Goal: Task Accomplishment & Management: Complete application form

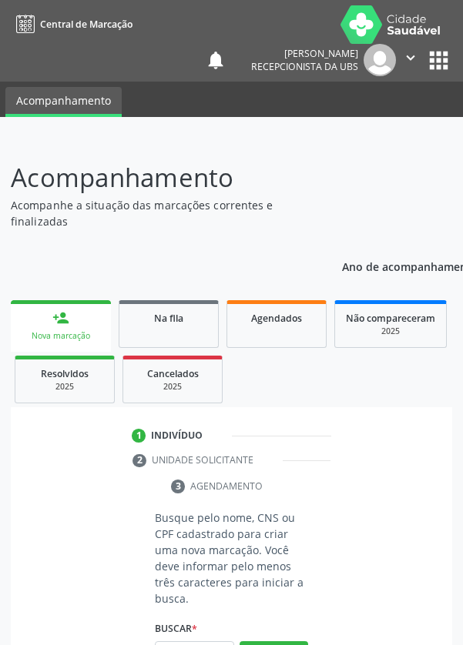
scroll to position [121, 0]
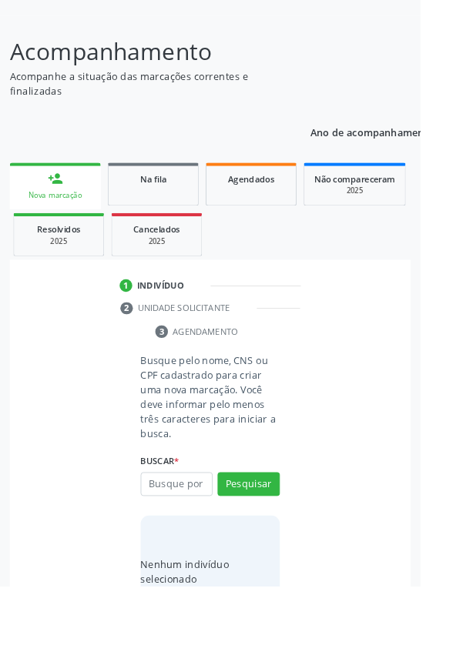
click at [195, 529] on input "text" at bounding box center [194, 533] width 79 height 26
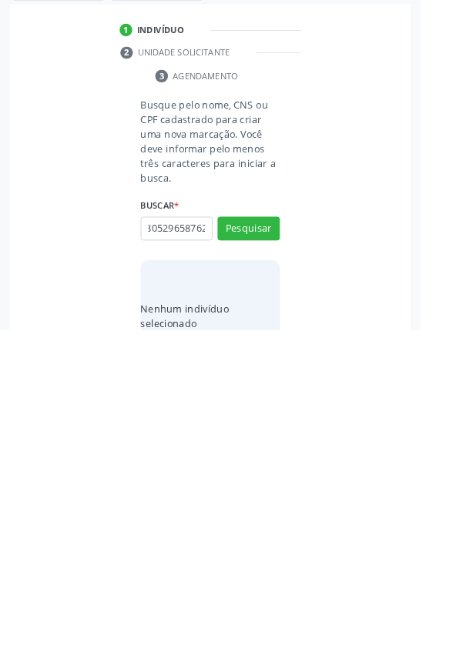
scroll to position [0, 28]
type input "706805296587622"
click at [296, 536] on button "Pesquisar" at bounding box center [273, 533] width 68 height 26
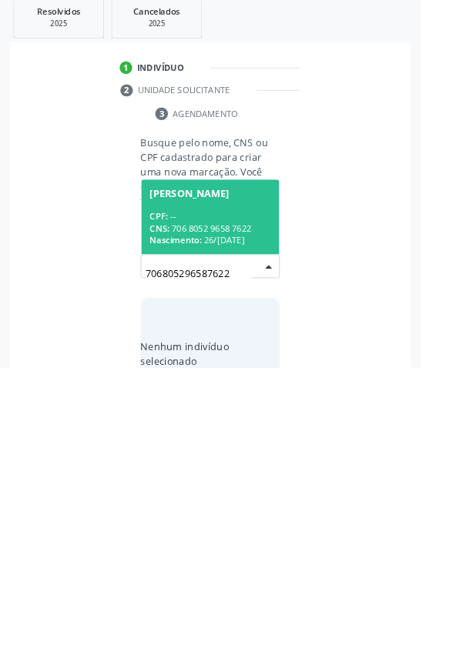
click at [262, 485] on div "CNS: 706 8052 9658 7622" at bounding box center [231, 491] width 133 height 13
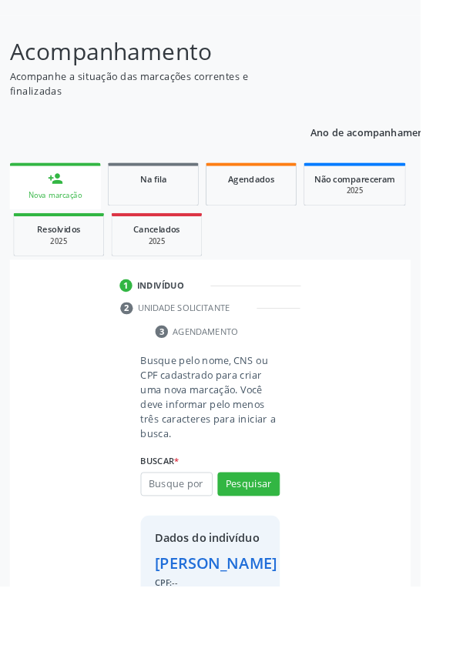
scroll to position [114, 0]
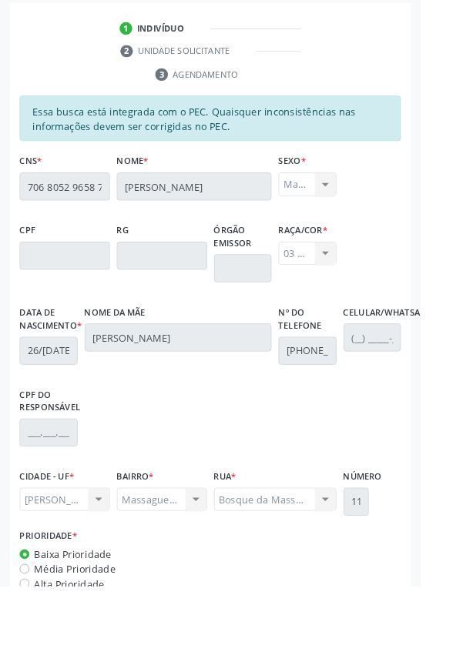
scroll to position [447, 0]
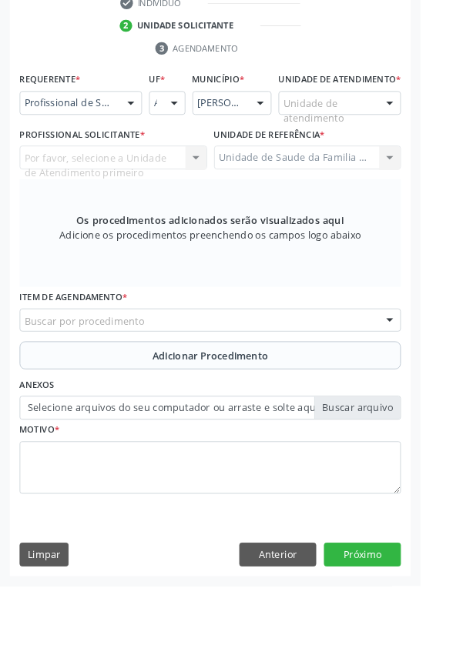
scroll to position [379, 0]
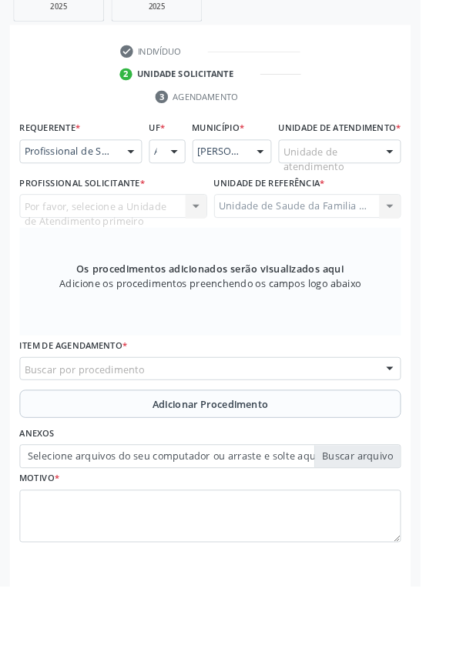
click at [419, 178] on div at bounding box center [428, 168] width 23 height 26
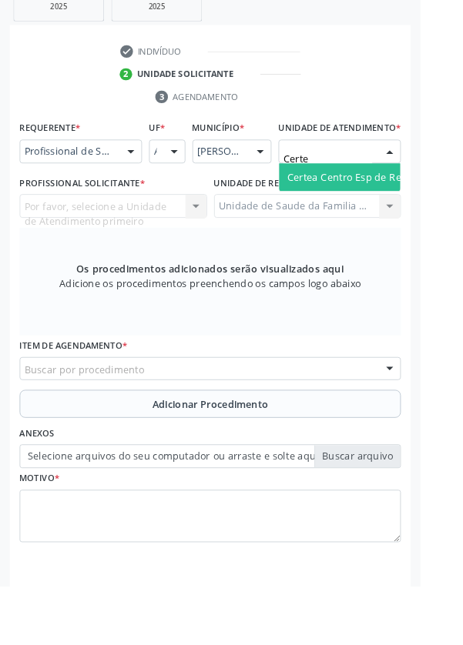
type input "Certea"
click at [409, 202] on span "Certea Centro Esp de Ref em Transtorno do Espectro Autista" at bounding box center [472, 195] width 312 height 15
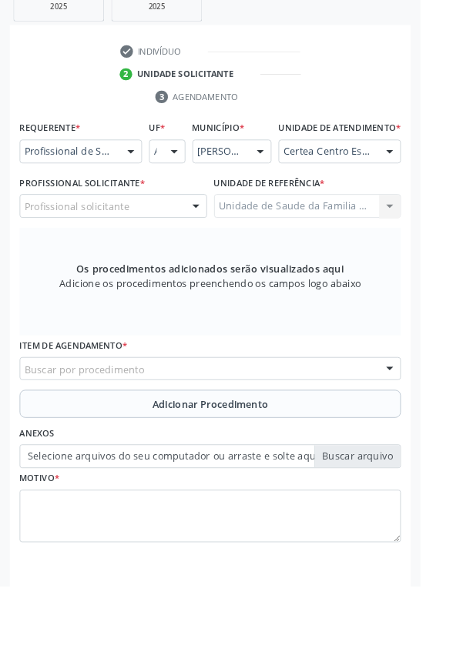
click at [219, 236] on div at bounding box center [215, 228] width 23 height 26
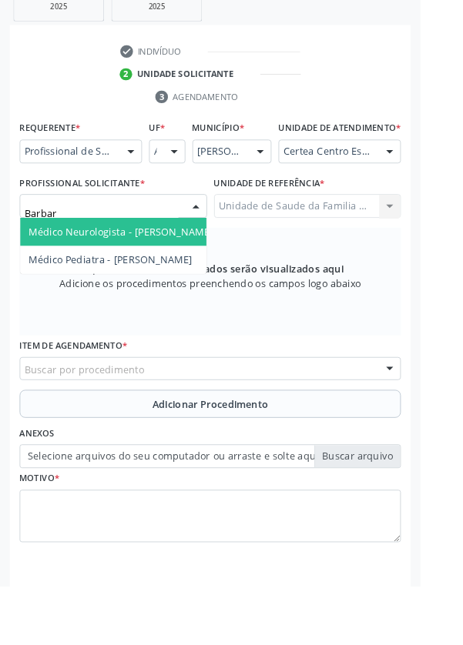
type input "Barbara"
click at [197, 262] on span "Médico Neurologista - Barbara Helena Bernardes Cabral" at bounding box center [133, 255] width 203 height 15
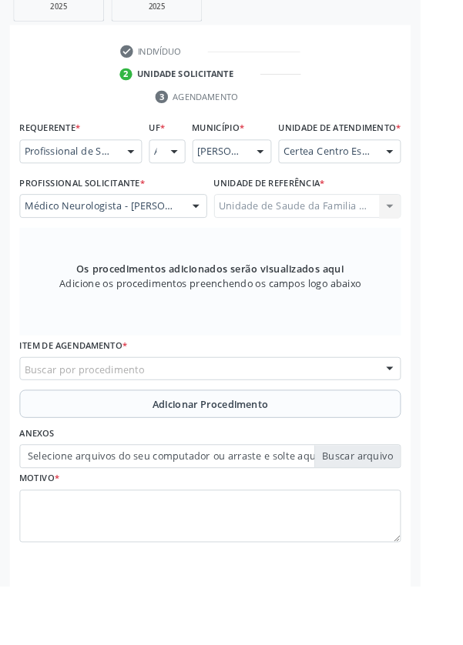
click at [312, 419] on div "Buscar por procedimento" at bounding box center [231, 406] width 419 height 26
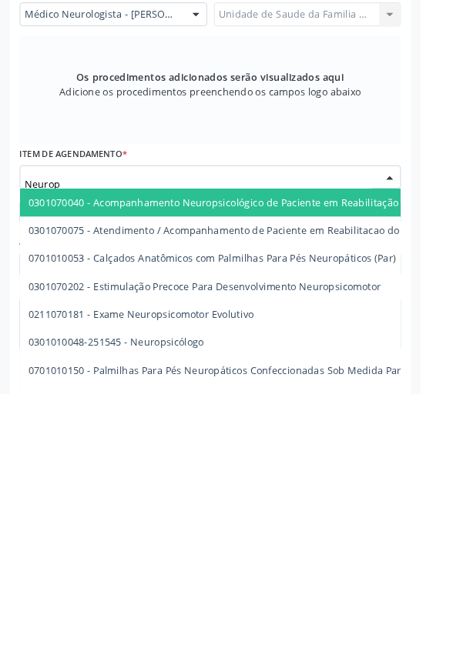
type input "Neurops"
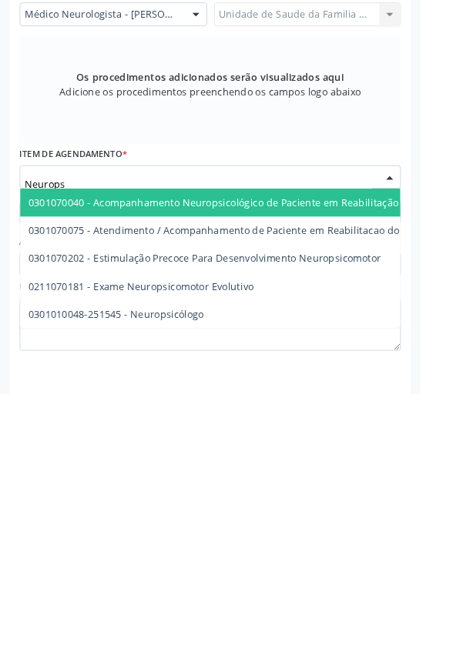
click at [232, 573] on span "0301010048-251545 - Neuropsicólogo" at bounding box center [327, 557] width 611 height 31
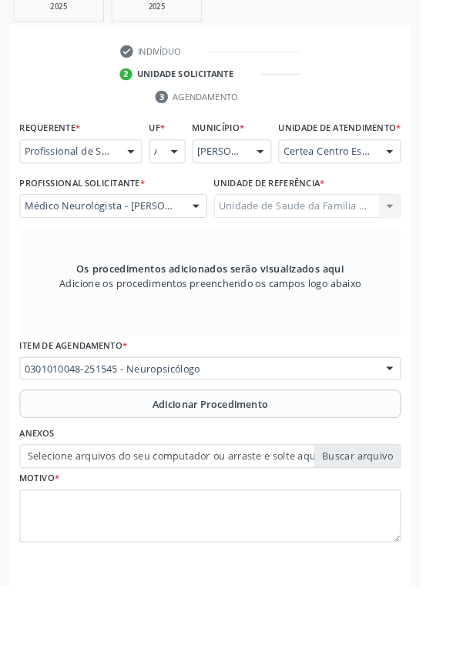
click at [284, 453] on span "Adicionar Procedimento" at bounding box center [232, 445] width 128 height 16
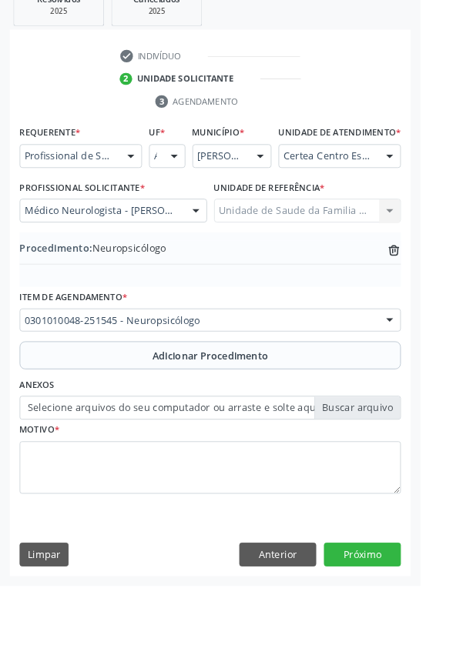
scroll to position [321, 0]
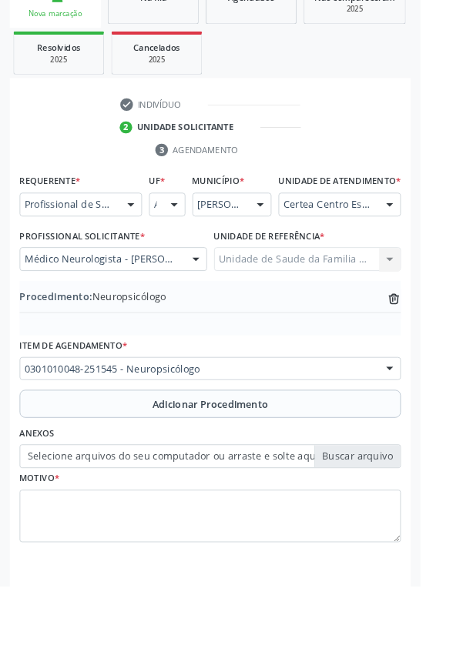
click at [402, 516] on label "Selecione arquivos do seu computador ou arraste e solte aqui" at bounding box center [231, 502] width 419 height 26
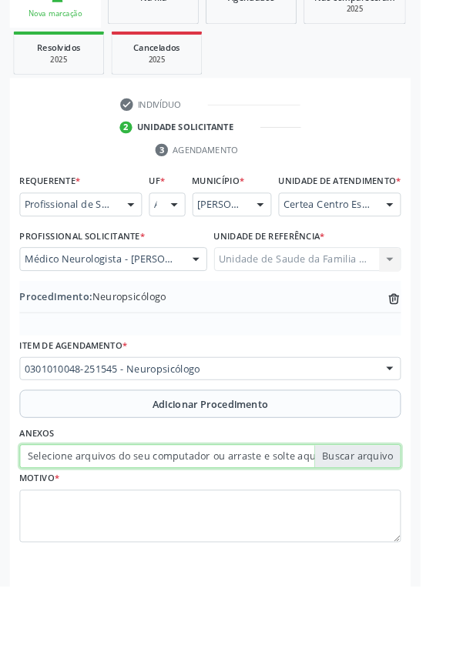
click at [402, 516] on input "Selecione arquivos do seu computador ou arraste e solte aqui" at bounding box center [231, 502] width 419 height 26
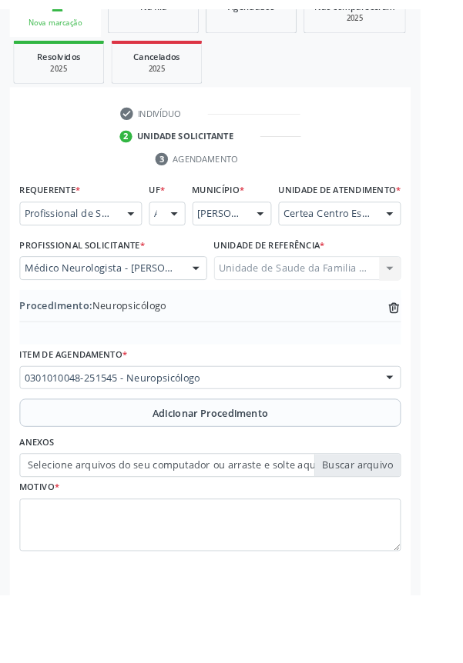
scroll to position [300, 0]
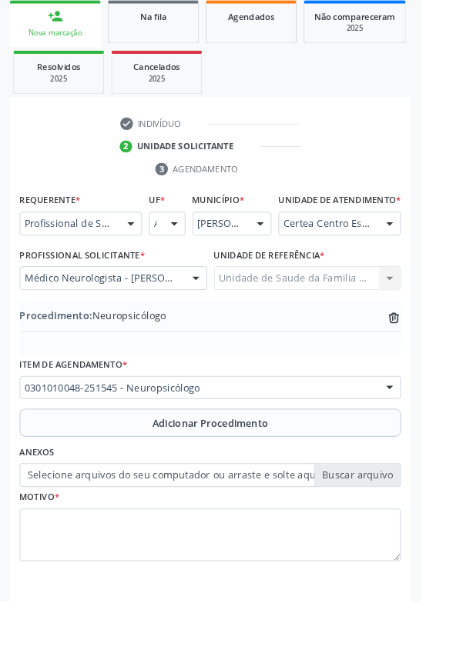
type input "C:\fakepath\17585400878572844626535304943534.jpg"
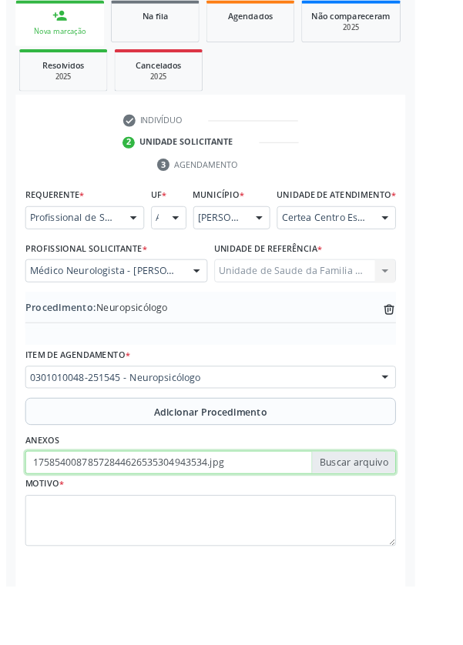
scroll to position [321, 0]
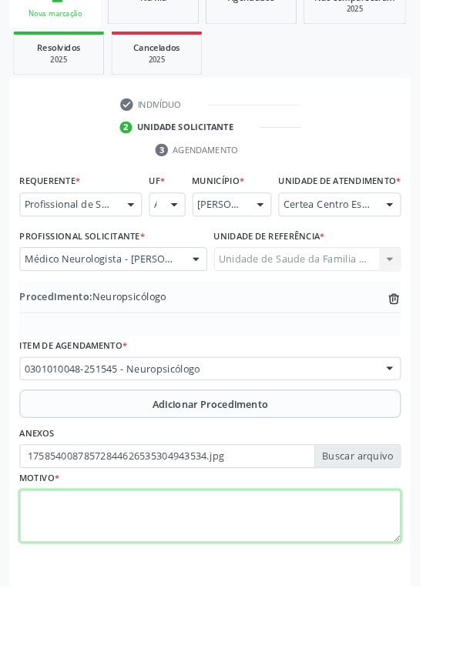
click at [162, 570] on textarea at bounding box center [231, 568] width 419 height 58
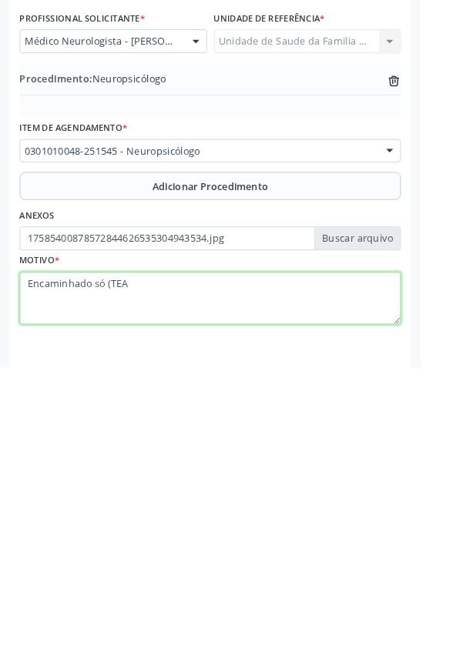
type textarea "Encaminhado só (TEA)"
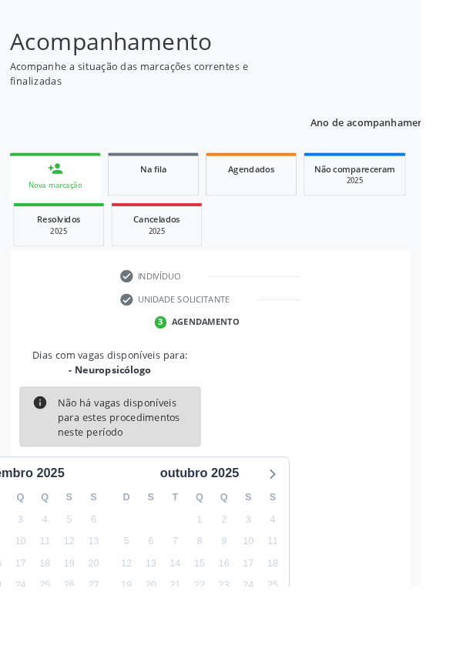
scroll to position [128, 0]
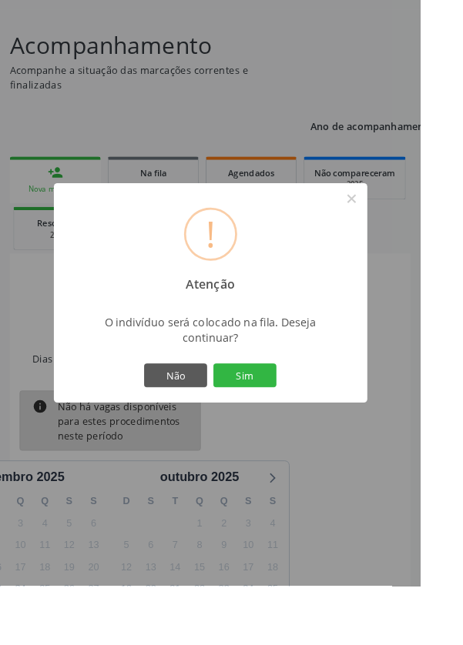
click at [304, 426] on button "Sim" at bounding box center [269, 413] width 69 height 26
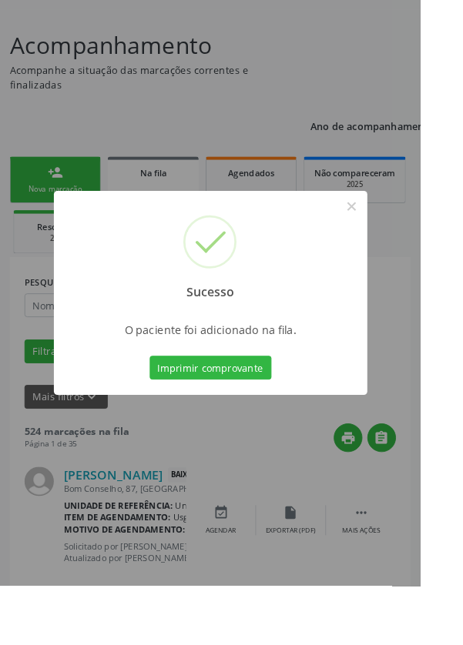
scroll to position [0, 0]
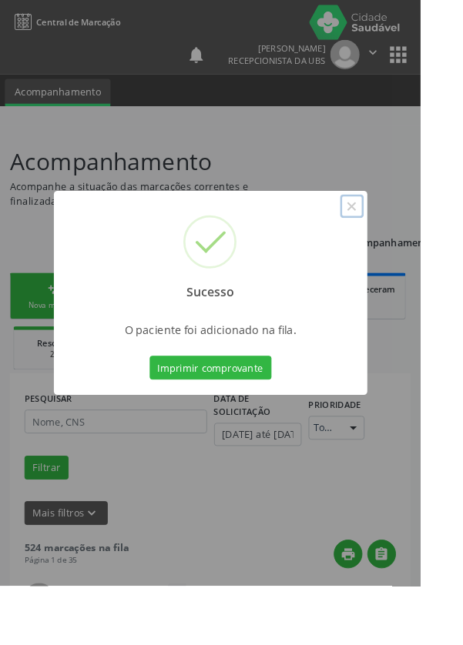
click at [400, 240] on button "×" at bounding box center [387, 227] width 26 height 26
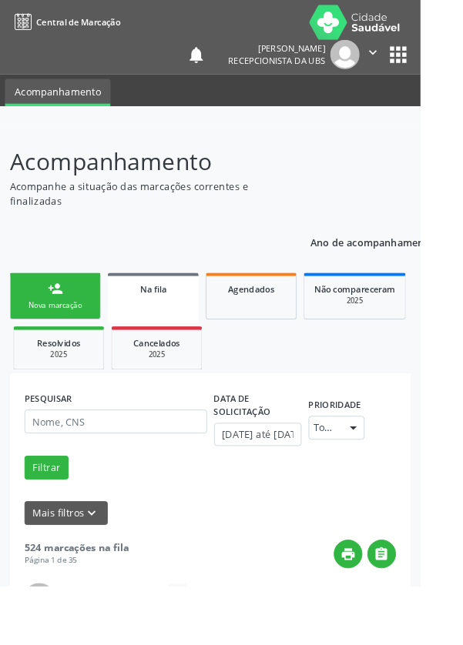
click at [68, 319] on div "person_add" at bounding box center [60, 317] width 17 height 17
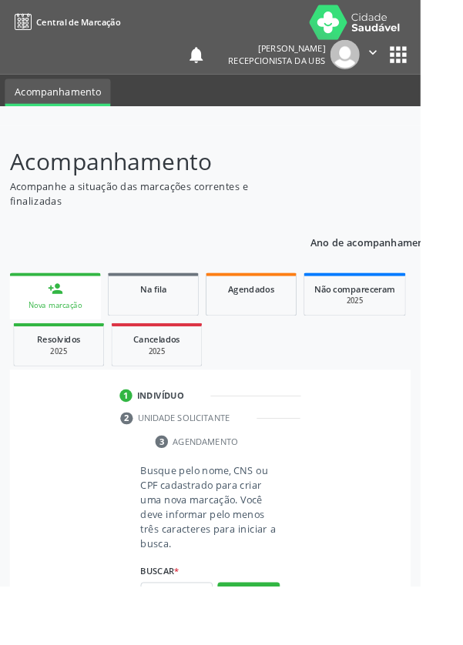
click at [81, 326] on link "person_add Nova marcação" at bounding box center [61, 326] width 100 height 52
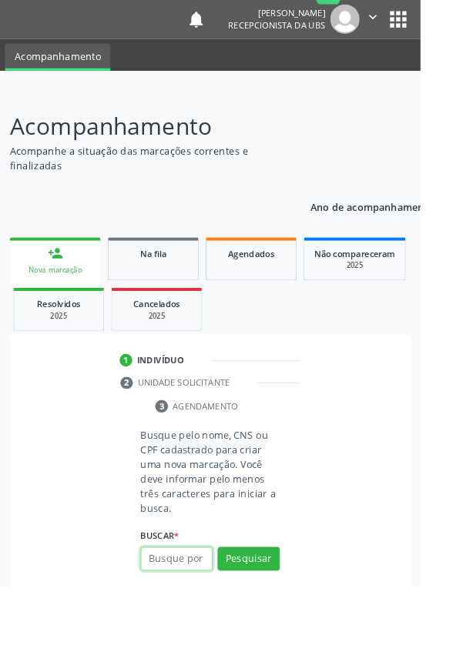
click at [203, 615] on input "text" at bounding box center [194, 615] width 79 height 26
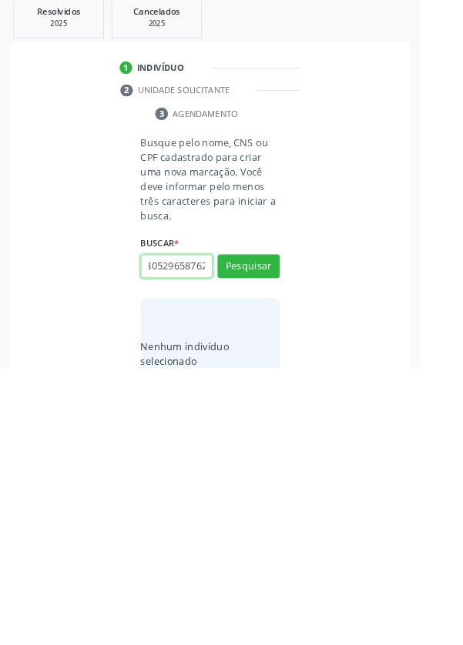
scroll to position [0, 28]
click at [297, 542] on button "Pesquisar" at bounding box center [273, 533] width 68 height 26
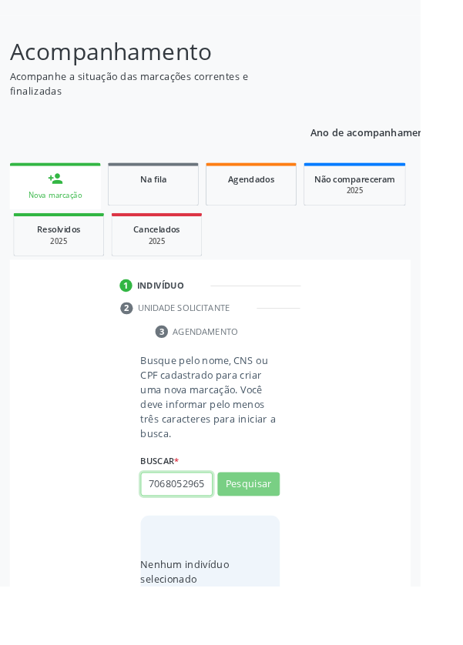
click at [226, 529] on input "706805296587622" at bounding box center [194, 533] width 79 height 26
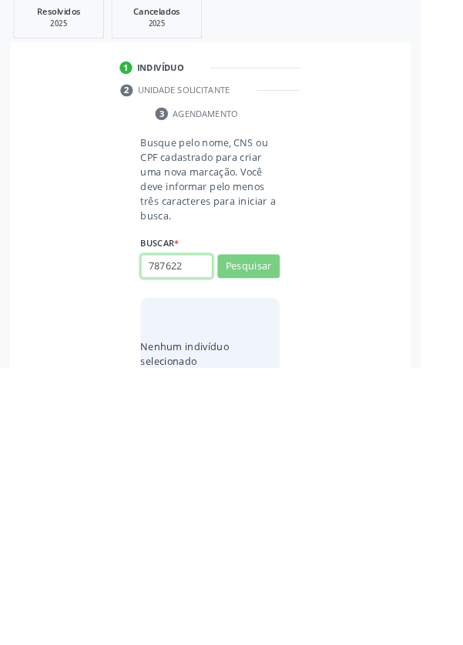
type input "87622"
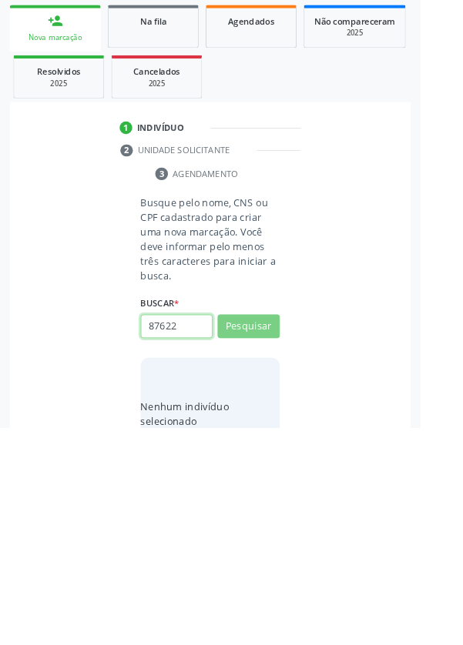
click at [204, 537] on input "87622" at bounding box center [194, 533] width 79 height 26
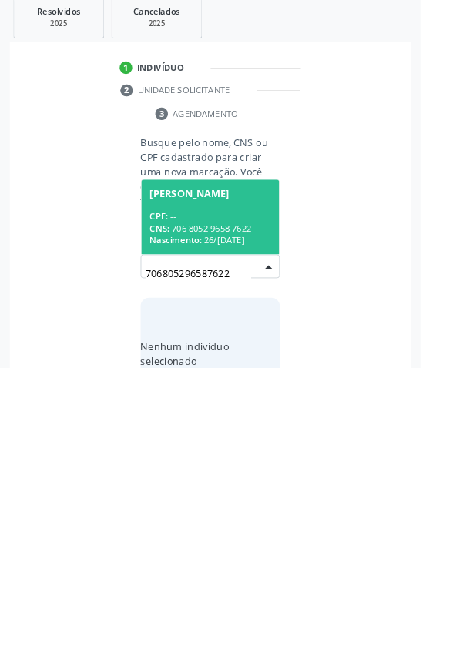
click at [243, 475] on div "CPF: --" at bounding box center [231, 478] width 133 height 13
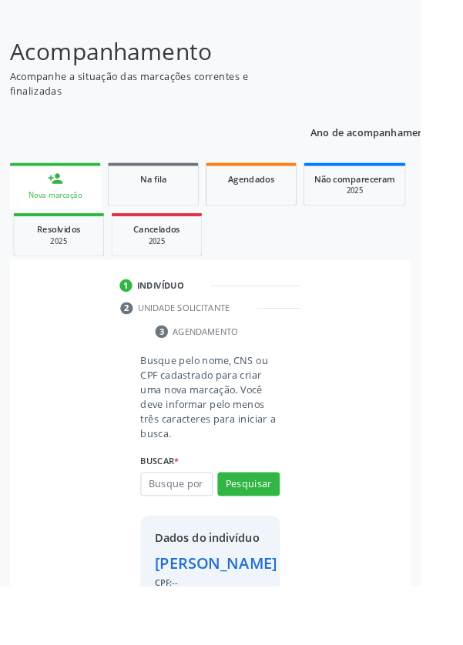
scroll to position [114, 0]
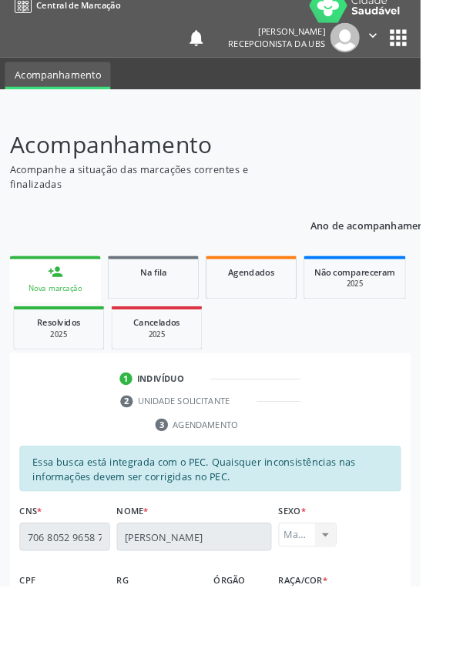
scroll to position [0, 0]
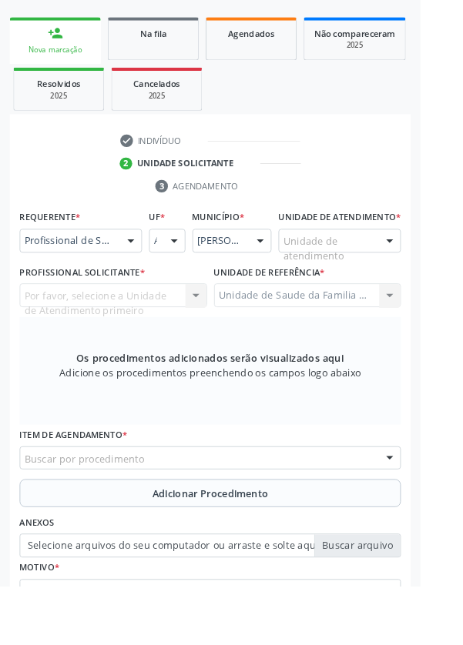
scroll to position [276, 0]
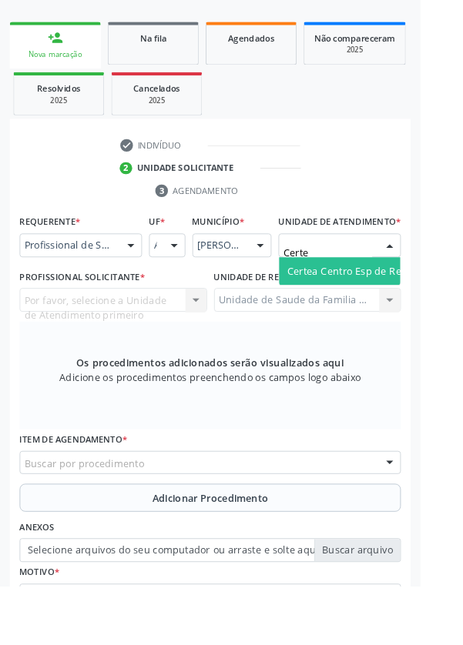
type input "Certea"
click at [402, 306] on span "Certea Centro Esp de Ref em Transtorno do Espectro Autista" at bounding box center [472, 298] width 312 height 15
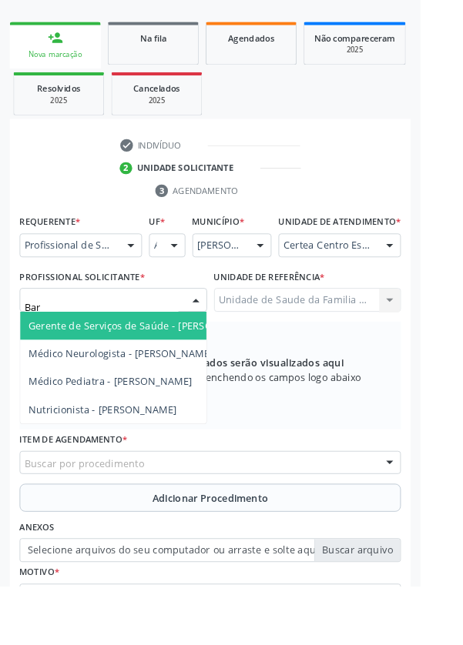
type input "Barb"
click at [191, 396] on span "Médico Pediatra - Barbara Helena Bernardes Cabral" at bounding box center [122, 389] width 180 height 15
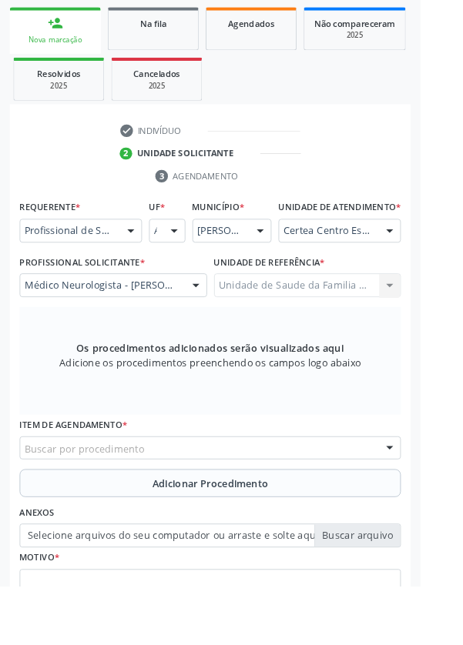
scroll to position [278, 0]
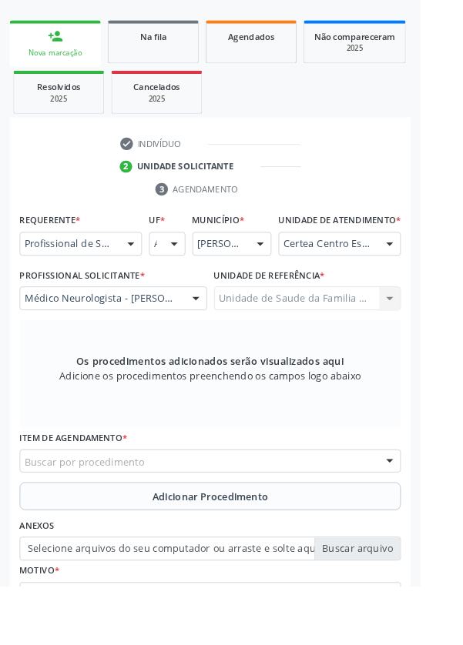
click at [292, 516] on div "Buscar por procedimento" at bounding box center [231, 508] width 419 height 26
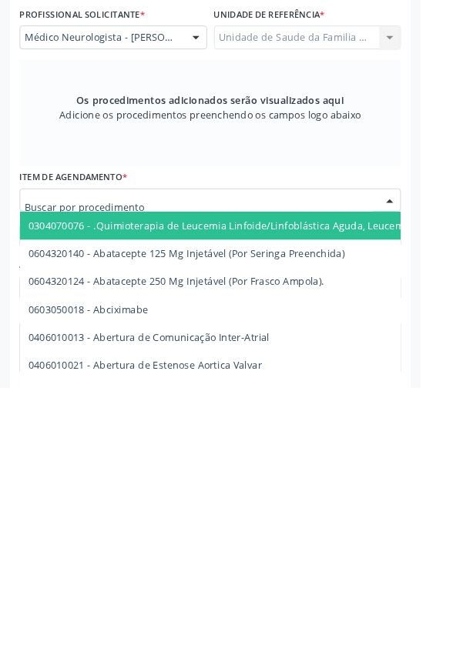
scroll to position [347, 0]
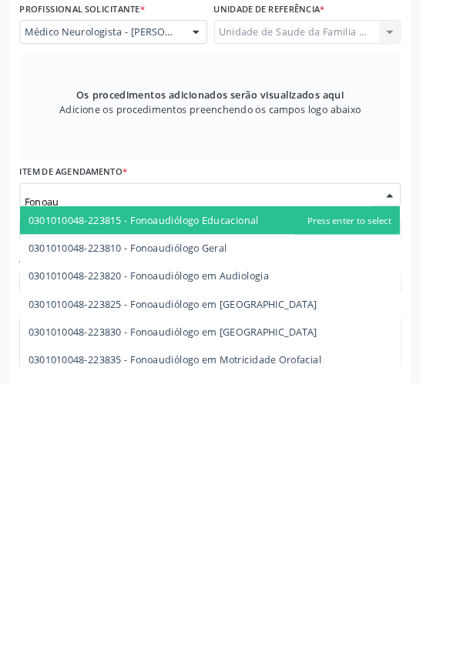
type input "Fonoaud"
click at [241, 504] on span "0301010048-223810 - Fonoaudiólogo Geral" at bounding box center [141, 496] width 219 height 15
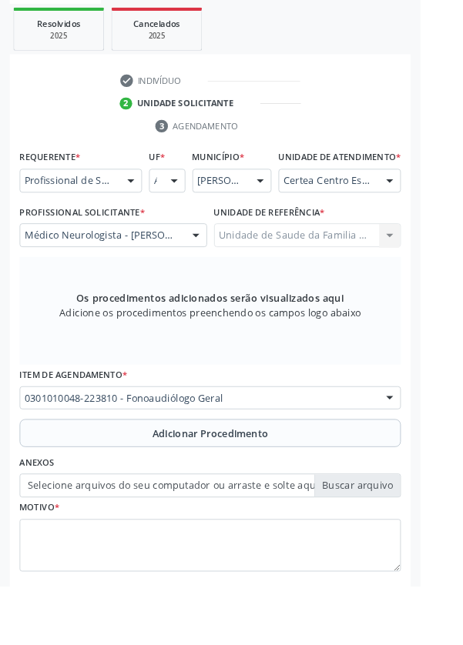
click at [322, 486] on button "Adicionar Procedimento" at bounding box center [231, 477] width 419 height 31
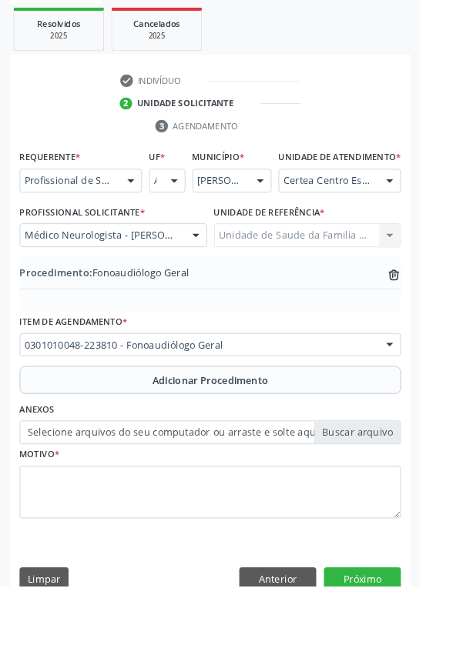
scroll to position [321, 0]
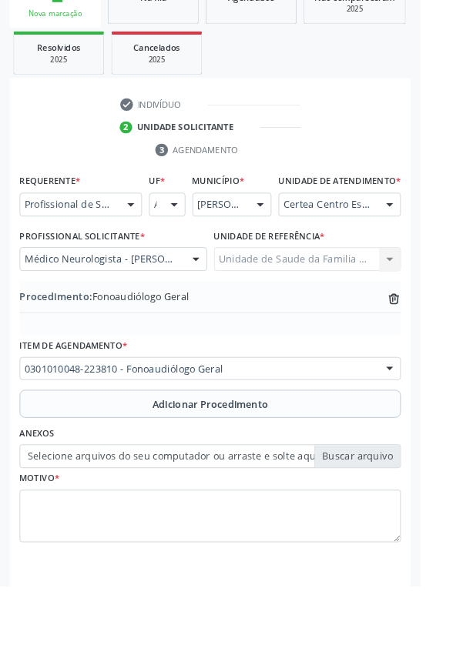
click at [288, 514] on label "Selecione arquivos do seu computador ou arraste e solte aqui" at bounding box center [231, 502] width 419 height 26
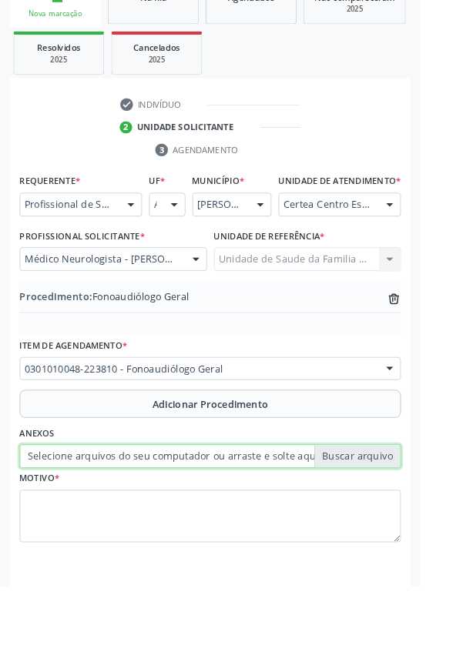
click at [288, 514] on input "Selecione arquivos do seu computador ou arraste e solte aqui" at bounding box center [231, 502] width 419 height 26
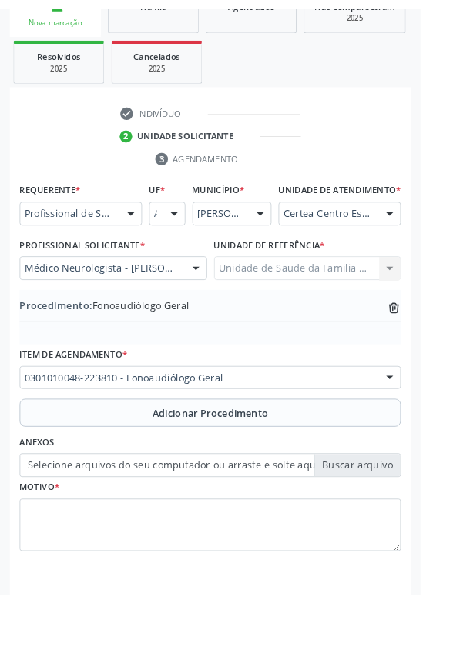
scroll to position [300, 0]
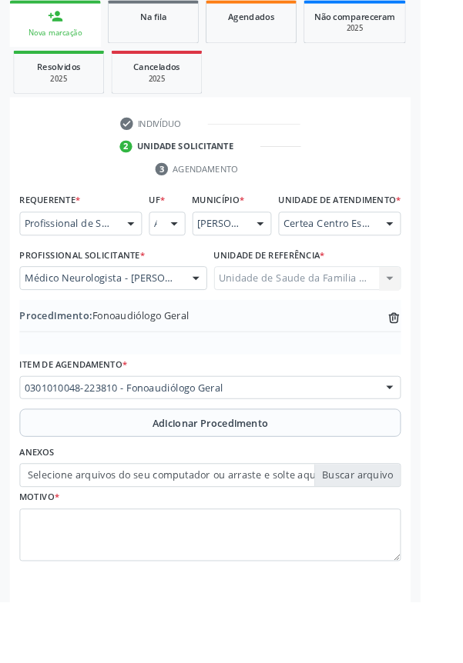
type input "C:\fakepath\17585402372645980075791258432522.jpg"
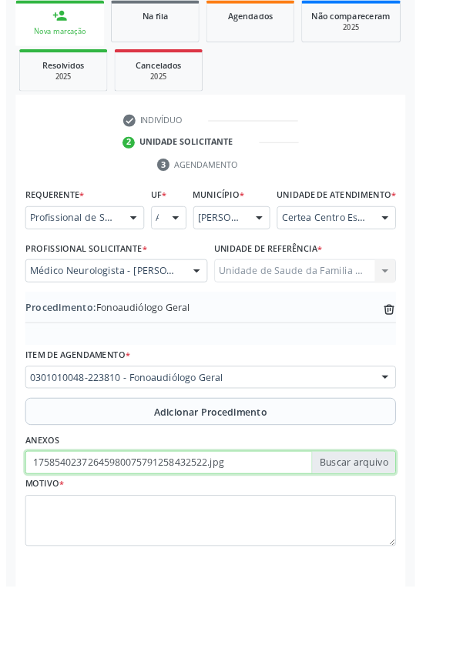
scroll to position [321, 0]
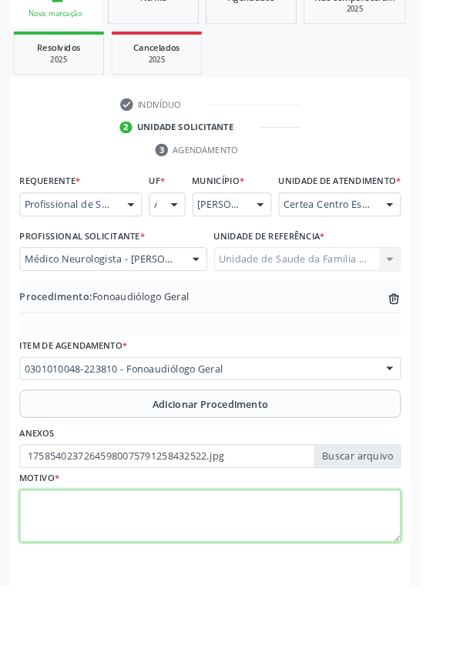
click at [205, 565] on textarea at bounding box center [231, 568] width 419 height 58
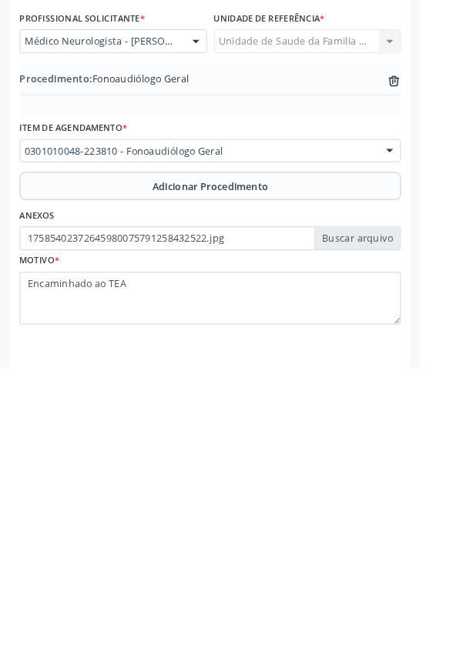
click at [127, 327] on div "Procedimento: Fonoaudiólogo Geral trash-outline icon" at bounding box center [231, 339] width 419 height 60
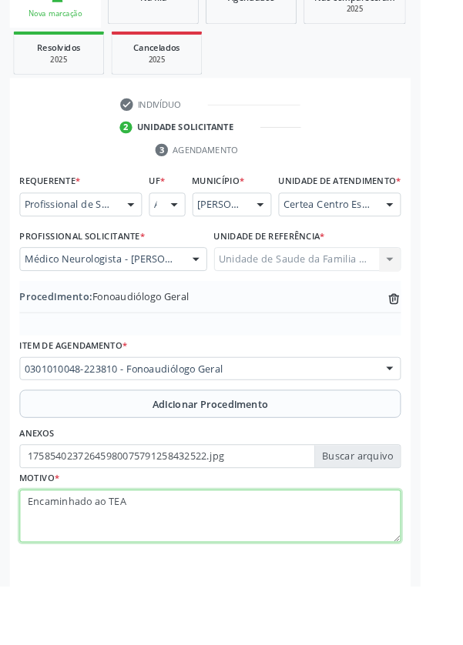
click at [125, 559] on textarea "Encaminhado ao TEA" at bounding box center [231, 568] width 419 height 58
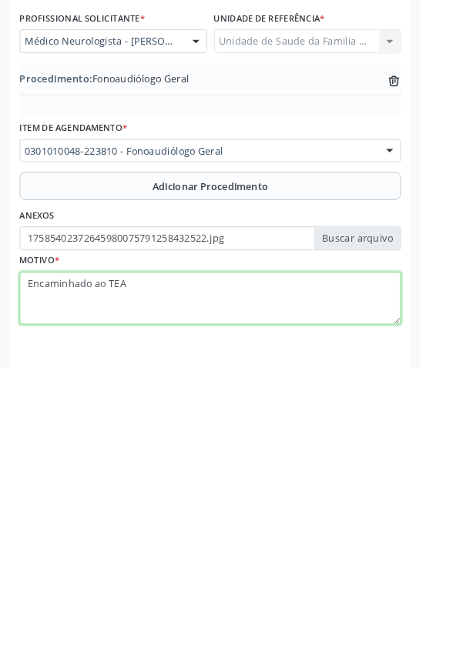
click at [120, 566] on textarea "Encaminhado ao TEA" at bounding box center [231, 568] width 419 height 58
click at [118, 569] on textarea "Encaminhado ao TEA" at bounding box center [231, 568] width 419 height 58
click at [169, 569] on textarea "Encaminhado ao (TEA" at bounding box center [231, 568] width 419 height 58
type textarea "Encaminhado ao (TEA)"
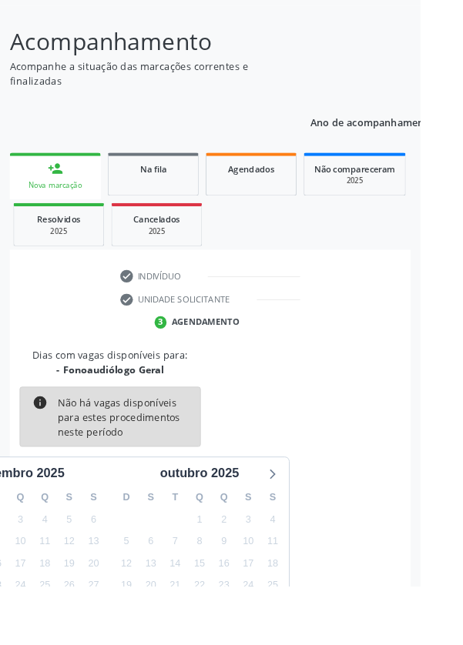
scroll to position [128, 0]
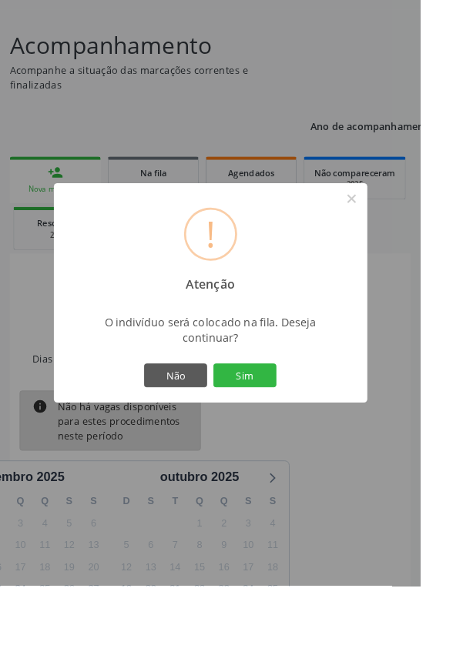
click at [304, 426] on button "Sim" at bounding box center [269, 413] width 69 height 26
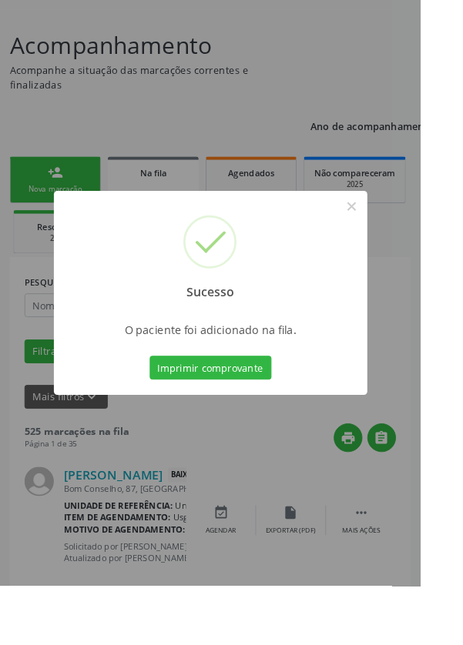
scroll to position [0, 0]
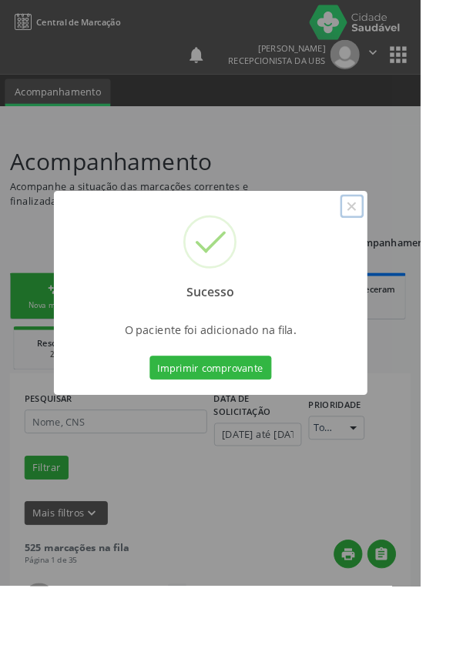
click at [400, 240] on button "×" at bounding box center [387, 227] width 26 height 26
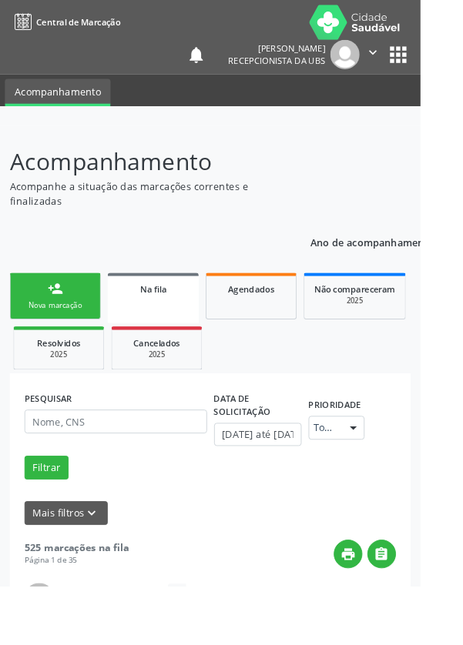
click at [65, 324] on div "person_add" at bounding box center [60, 317] width 17 height 17
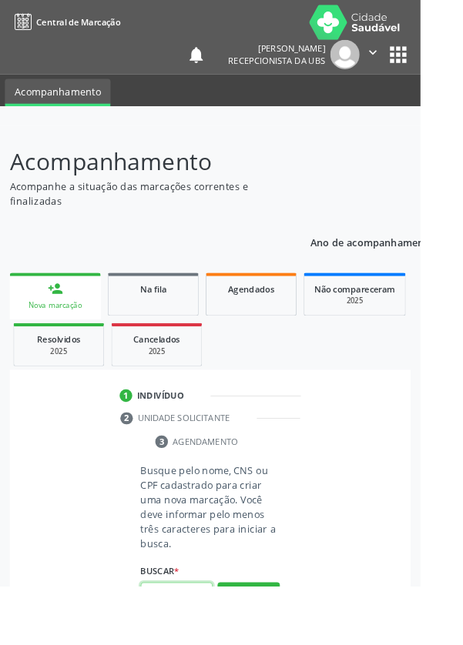
click at [212, 644] on input "text" at bounding box center [194, 654] width 79 height 26
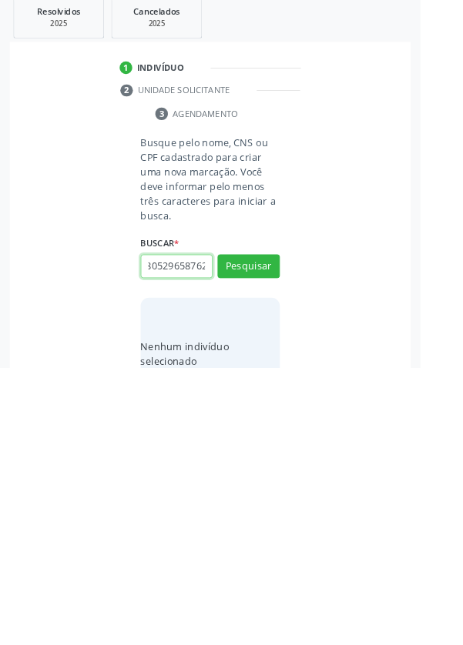
scroll to position [0, 28]
type input "706805296587622"
click at [295, 541] on button "Pesquisar" at bounding box center [273, 533] width 68 height 26
type input "706805296587622"
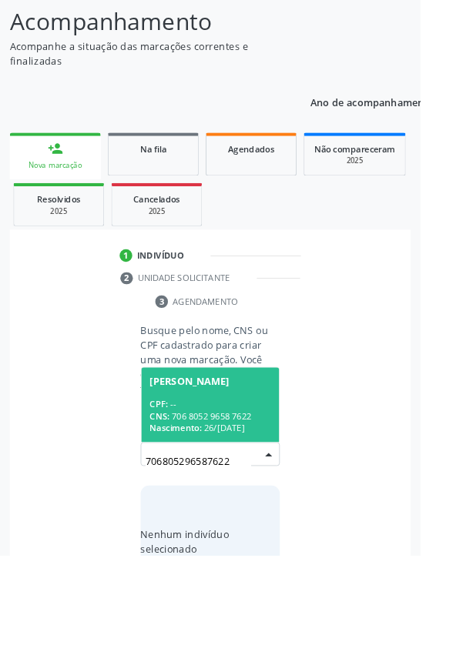
scroll to position [121, 0]
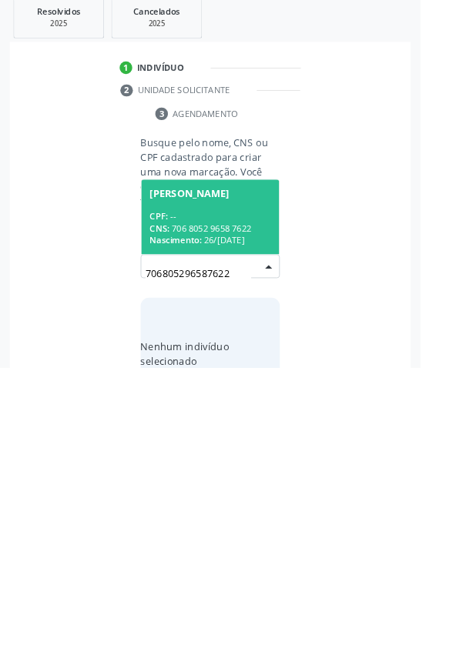
click at [250, 487] on div "CNS: 706 8052 9658 7622" at bounding box center [231, 491] width 133 height 13
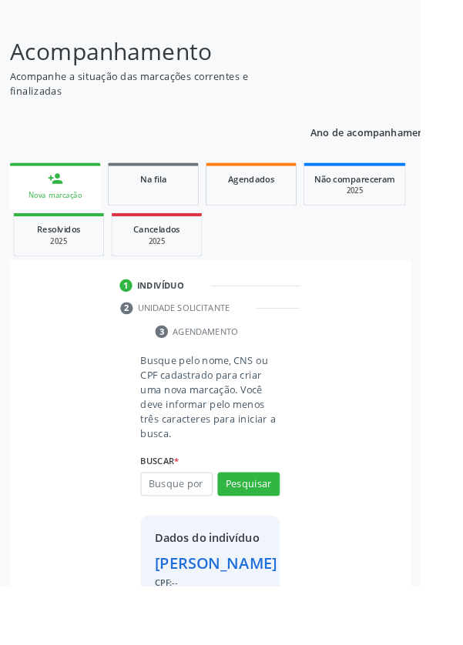
scroll to position [114, 0]
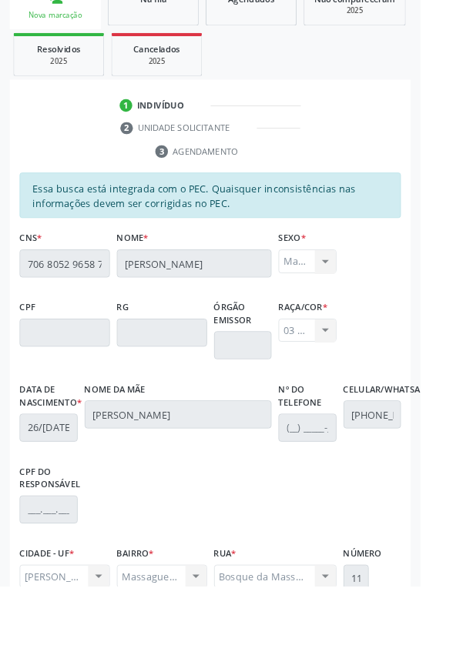
scroll to position [366, 0]
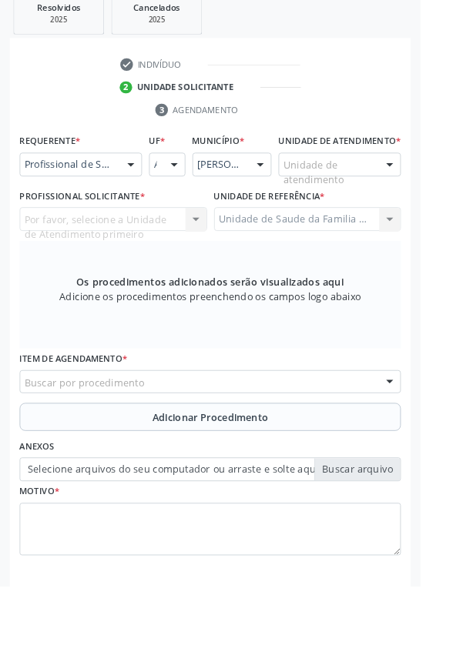
scroll to position [298, 0]
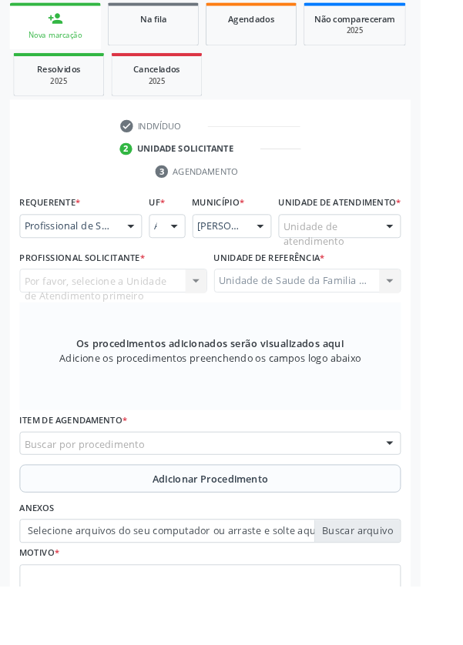
click at [418, 258] on div at bounding box center [428, 249] width 23 height 26
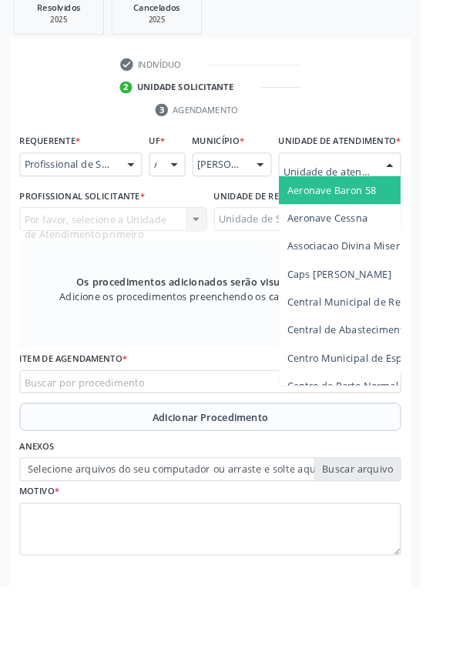
scroll to position [372, 0]
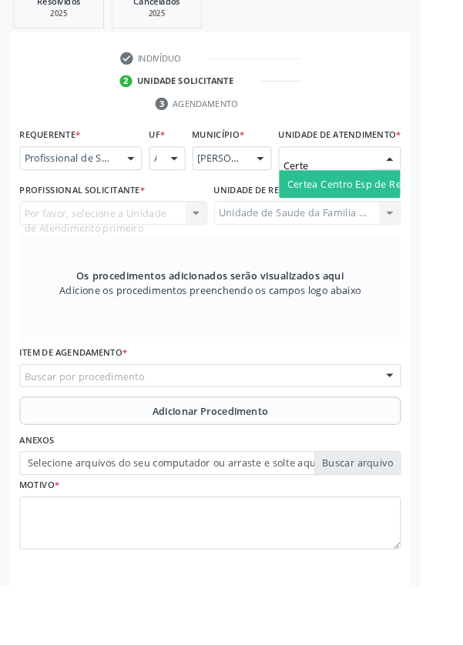
type input "Certea"
click at [379, 210] on span "Certea Centro Esp de Ref em Transtorno do Espectro Autista" at bounding box center [472, 202] width 312 height 15
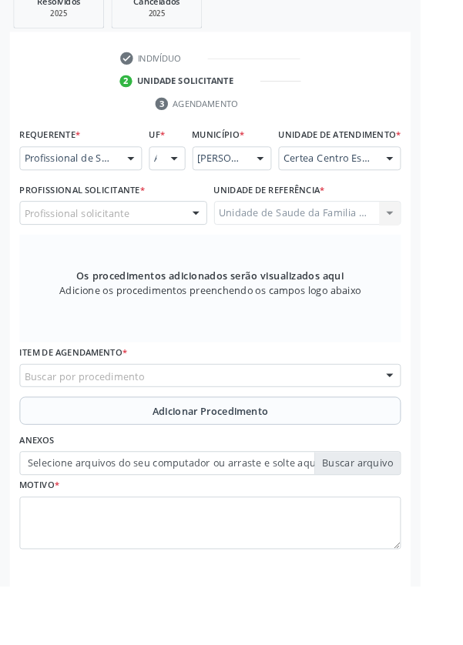
click at [206, 249] on div at bounding box center [215, 235] width 23 height 26
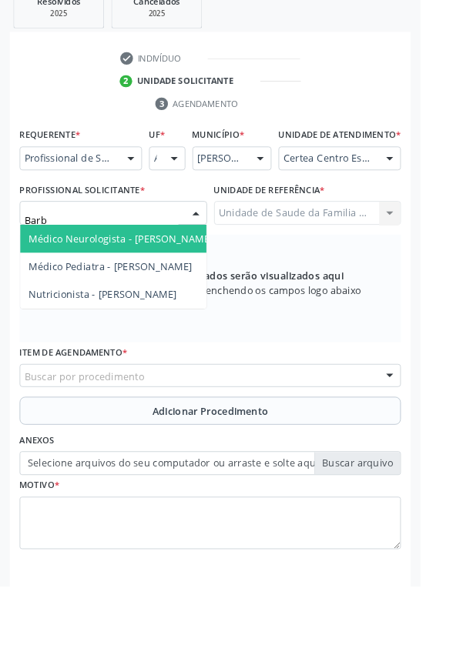
type input "Barba"
click at [165, 270] on span "Médico Neurologista - Barbara Helena Bernardes Cabral" at bounding box center [131, 263] width 203 height 15
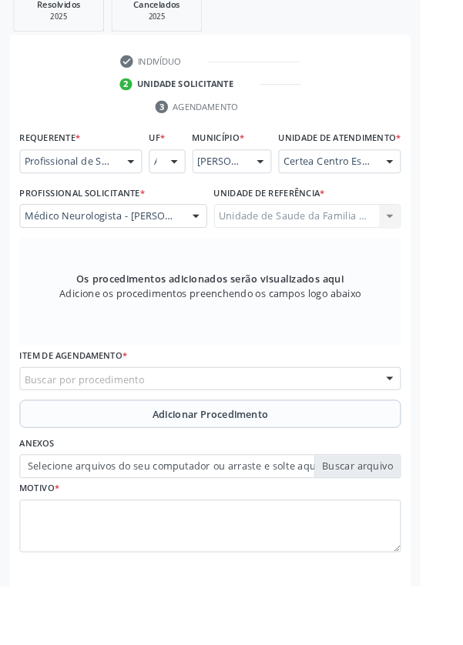
scroll to position [372, 0]
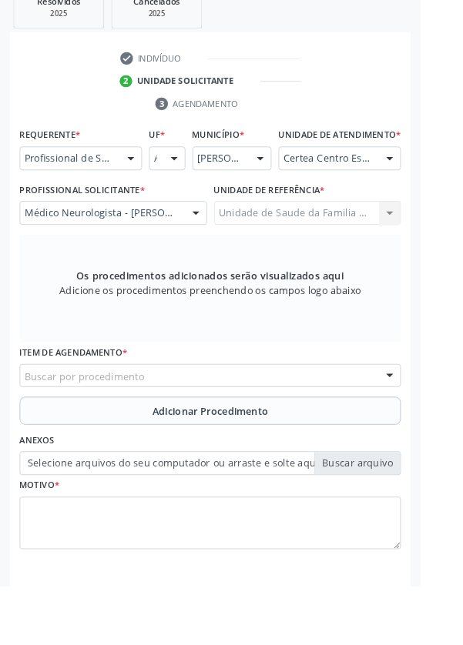
click at [297, 414] on div "Buscar por procedimento" at bounding box center [231, 414] width 419 height 26
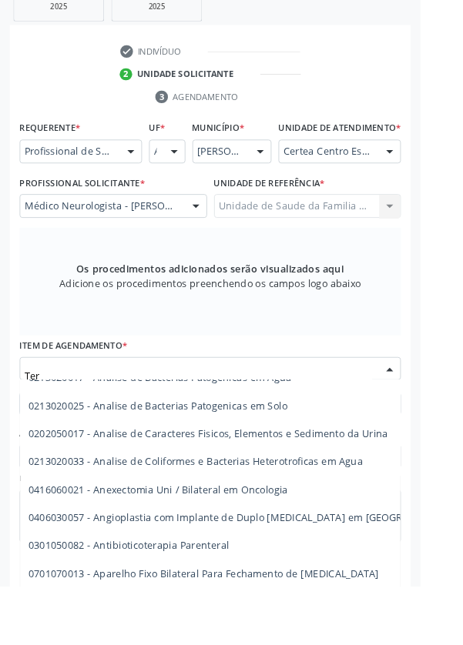
scroll to position [548, 0]
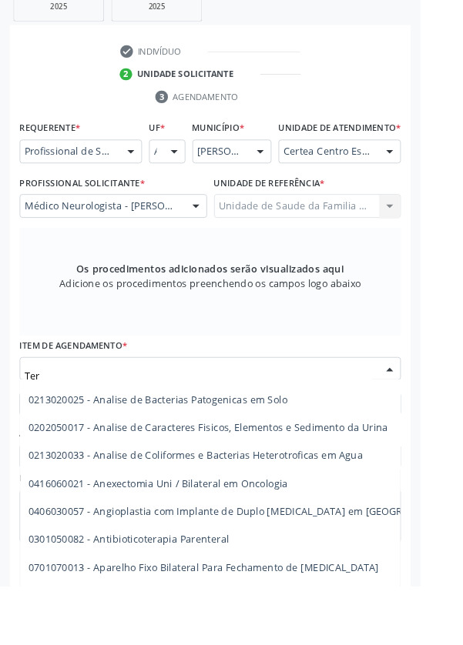
click at [111, 418] on input "Ter" at bounding box center [218, 414] width 382 height 31
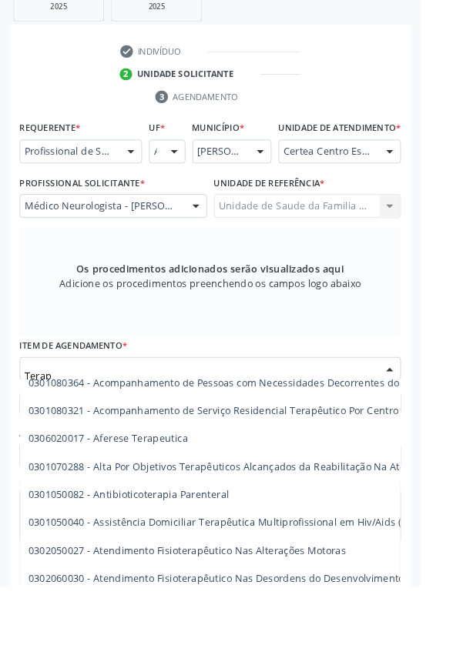
scroll to position [0, 0]
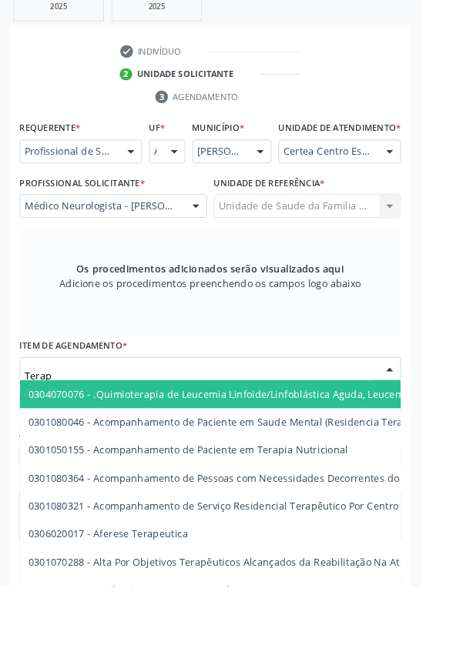
click at [83, 426] on input "Terap" at bounding box center [218, 414] width 382 height 31
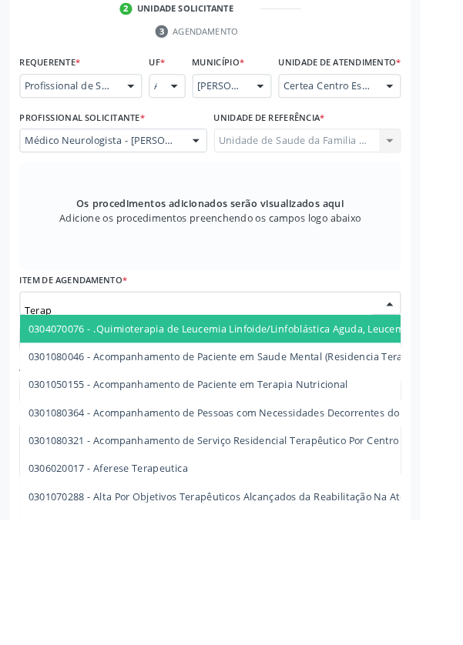
scroll to position [379, 0]
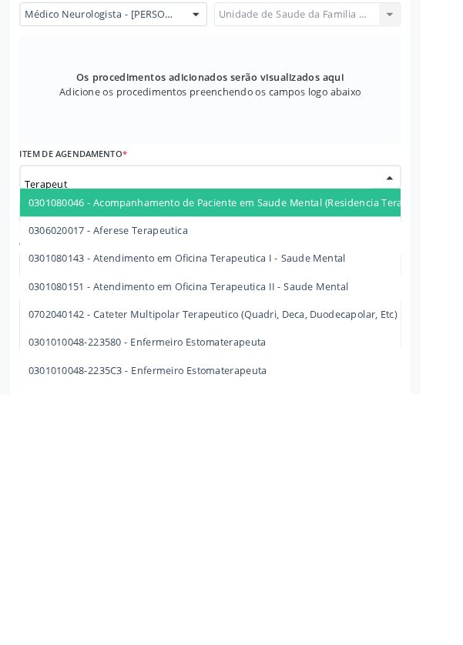
type input "Terapeuta"
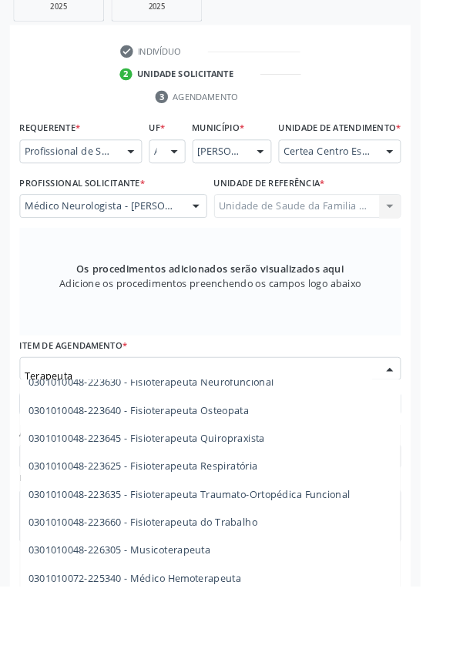
scroll to position [231, 0]
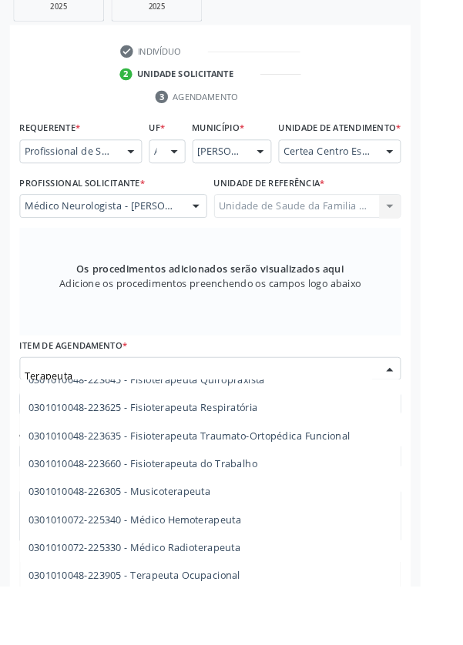
click at [225, 641] on span "0301010048-223905 - Terapeuta Ocupacional" at bounding box center [148, 633] width 233 height 15
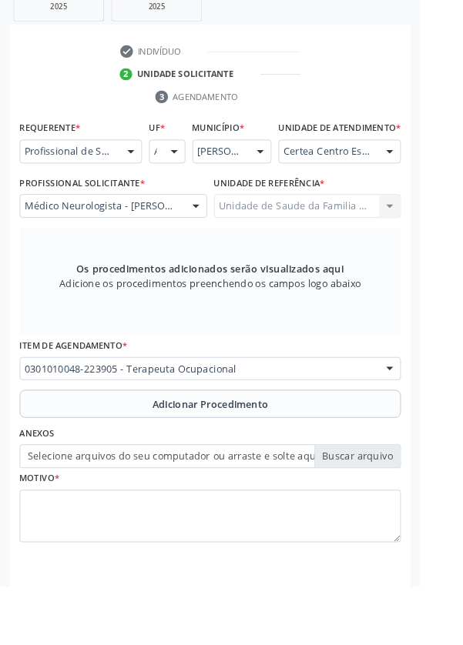
click at [289, 453] on span "Adicionar Procedimento" at bounding box center [232, 445] width 128 height 16
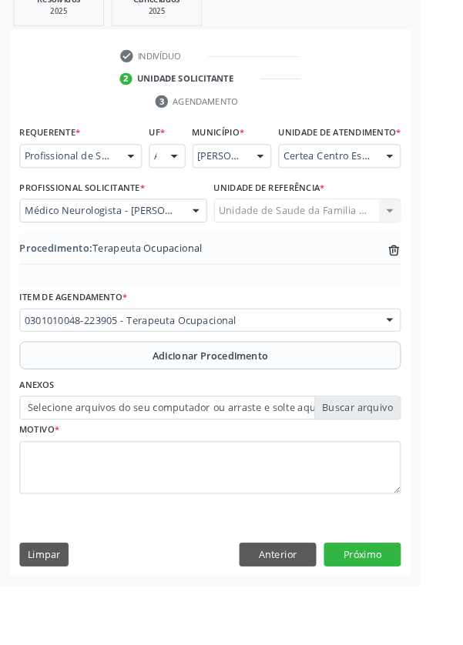
scroll to position [321, 0]
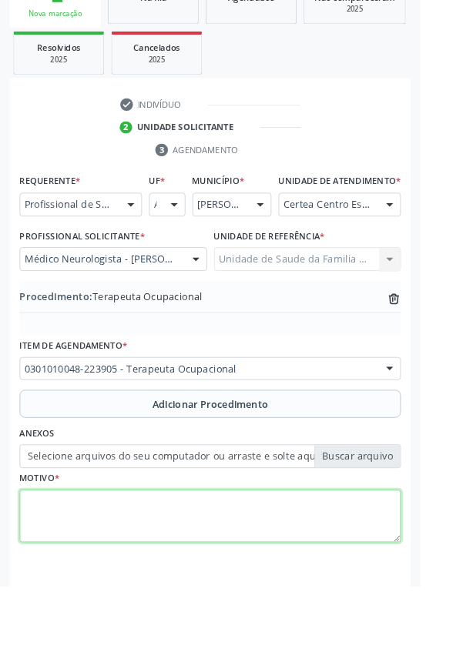
click at [188, 568] on textarea at bounding box center [231, 568] width 419 height 58
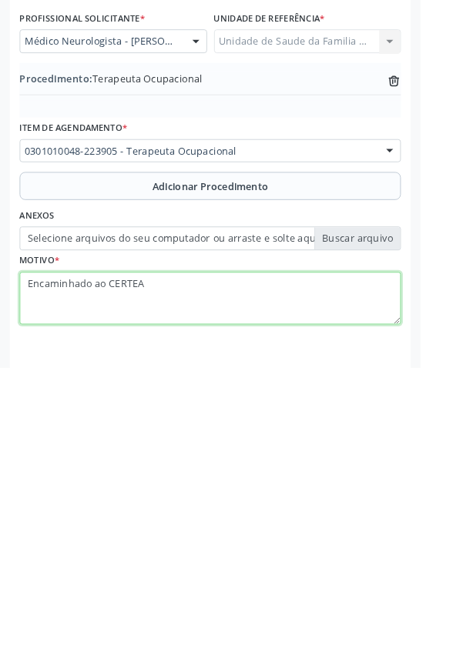
type textarea "Encaminhado ao CERTEA"
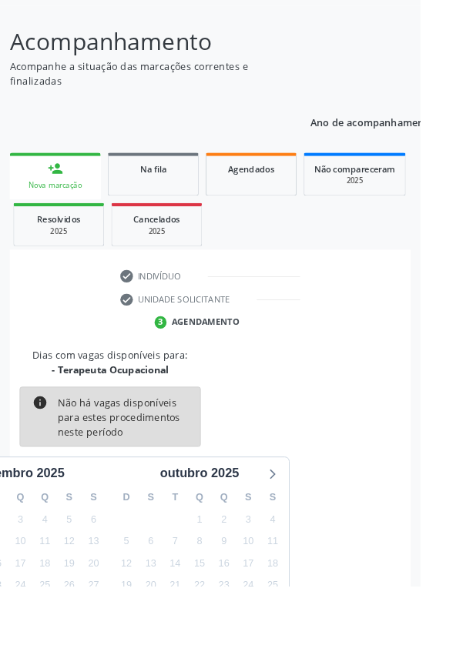
scroll to position [128, 0]
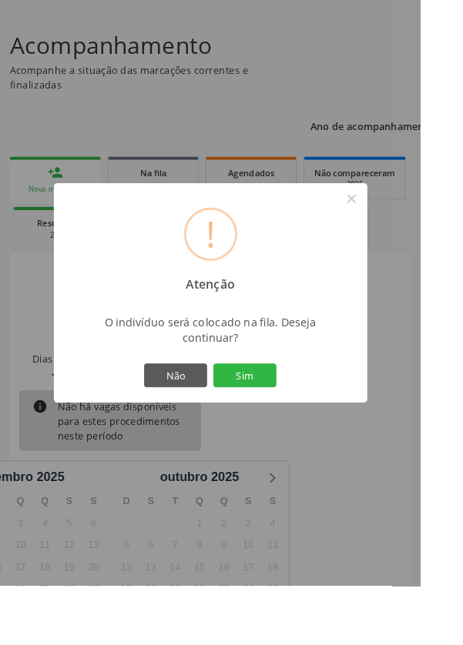
click at [304, 426] on button "Sim" at bounding box center [269, 413] width 69 height 26
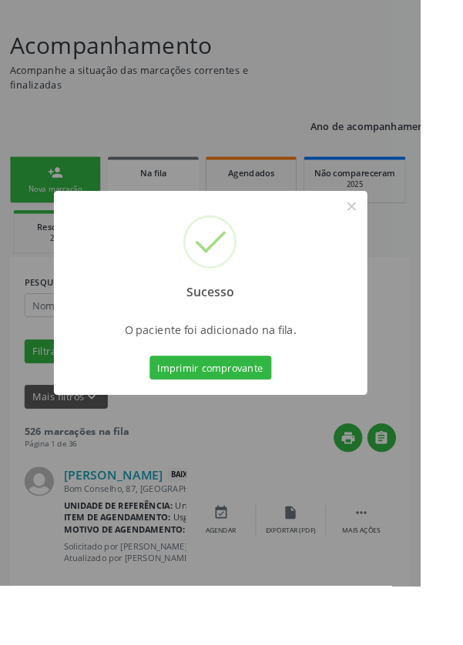
scroll to position [0, 0]
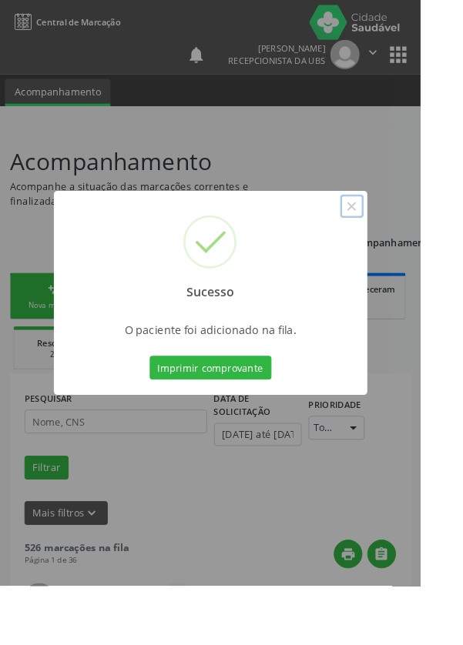
click at [400, 240] on button "×" at bounding box center [387, 227] width 26 height 26
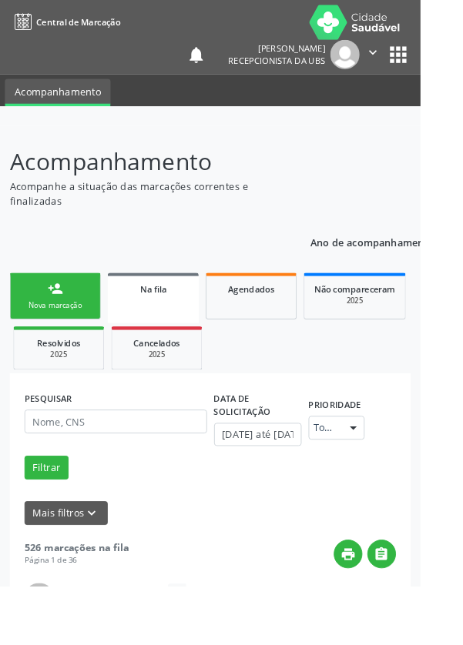
click at [68, 341] on div "Nova marcação" at bounding box center [60, 336] width 77 height 12
click at [68, 334] on div "Nova marcação" at bounding box center [60, 336] width 77 height 12
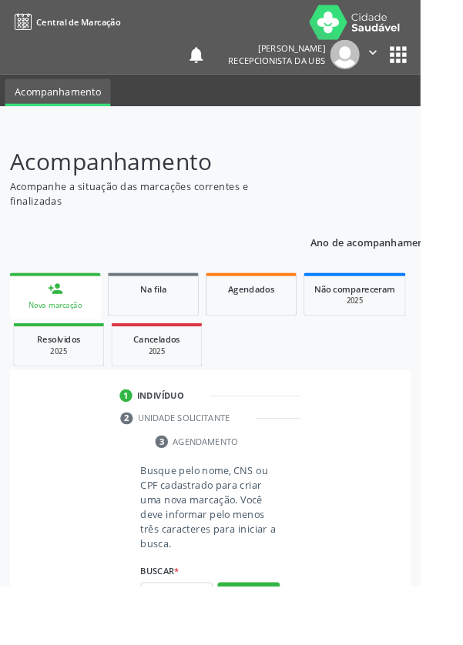
scroll to position [39, 0]
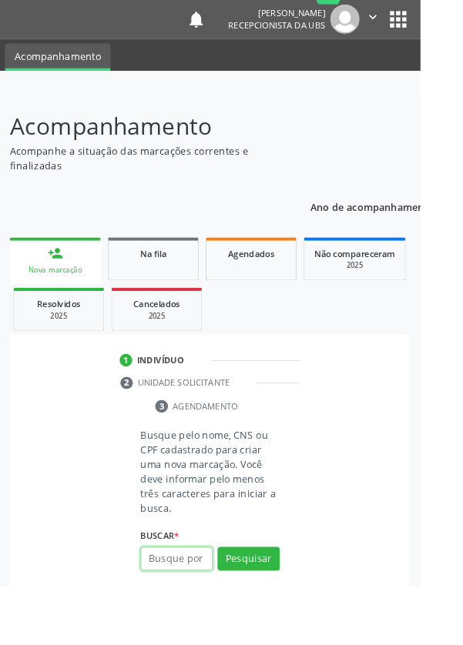
click at [209, 613] on input "text" at bounding box center [194, 615] width 79 height 26
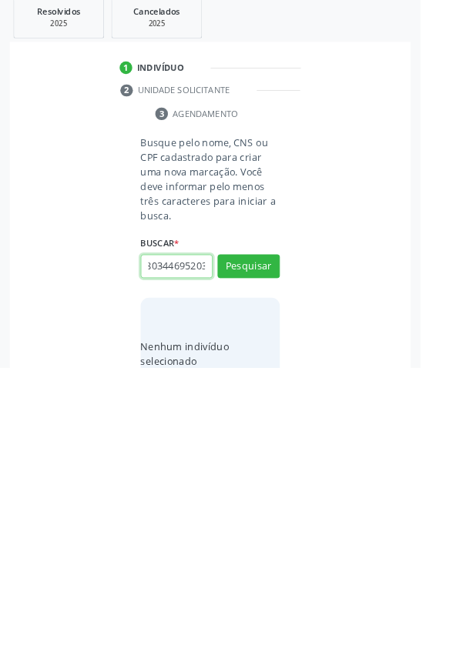
scroll to position [0, 28]
type input "705803446952037"
click at [297, 534] on button "Pesquisar" at bounding box center [273, 533] width 68 height 26
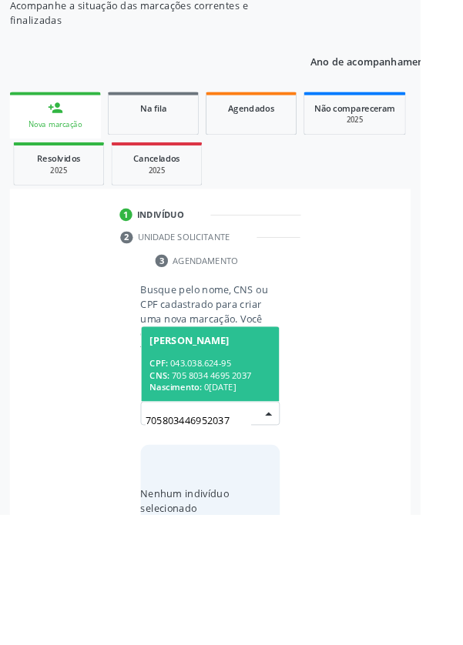
scroll to position [121, 0]
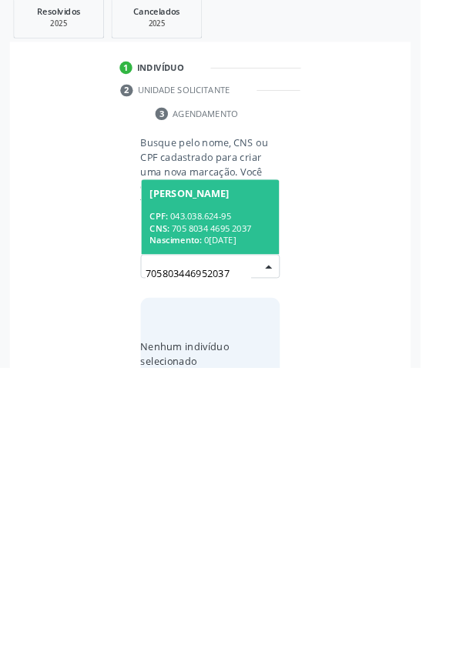
click at [256, 482] on div "CPF: 043.038.624-95" at bounding box center [231, 478] width 133 height 13
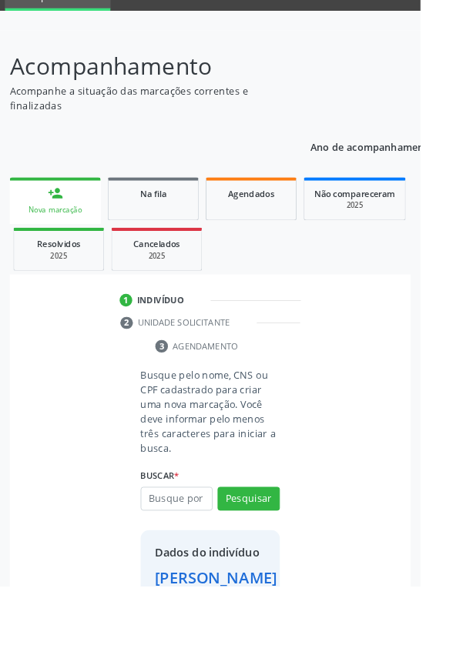
scroll to position [89, 0]
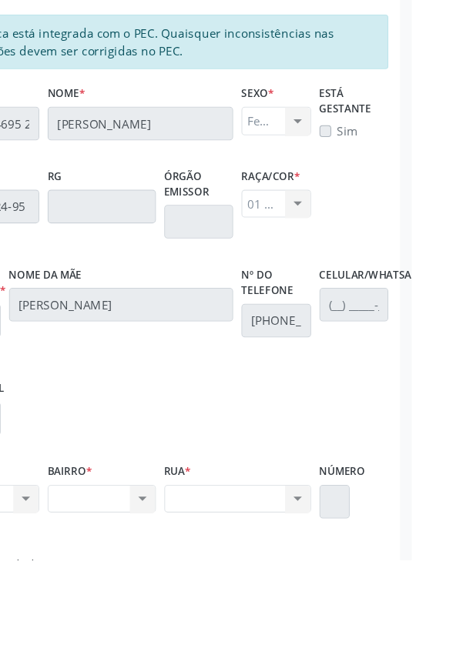
scroll to position [365, 0]
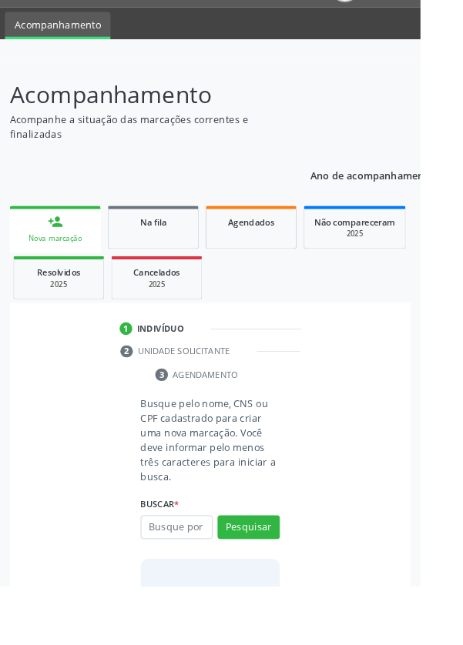
scroll to position [95, 0]
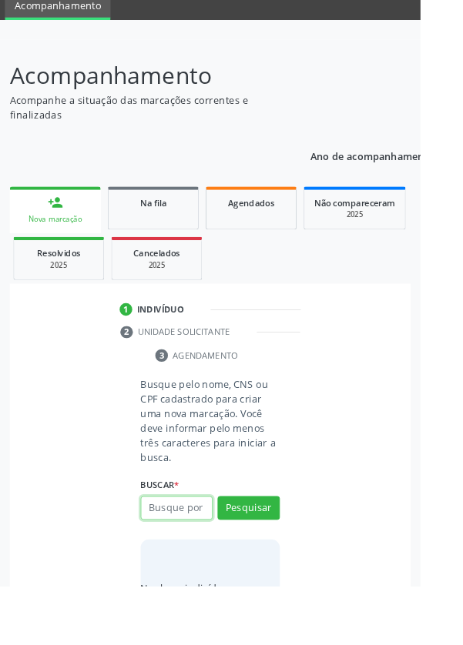
click at [199, 556] on input "text" at bounding box center [194, 559] width 79 height 26
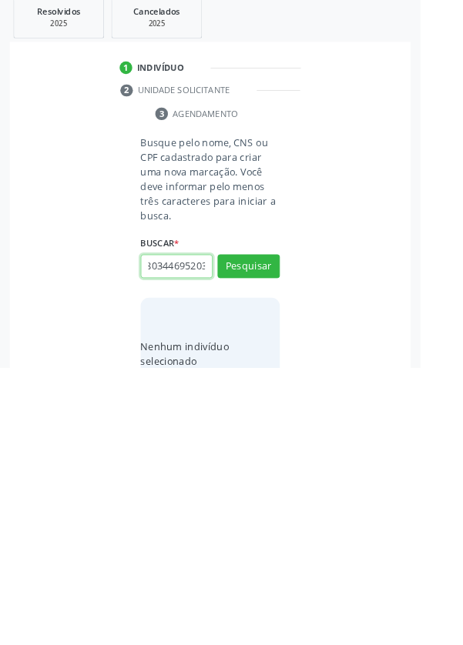
scroll to position [0, 28]
type input "705803446952037"
click at [299, 534] on button "Pesquisar" at bounding box center [273, 533] width 68 height 26
type input "705803446952037"
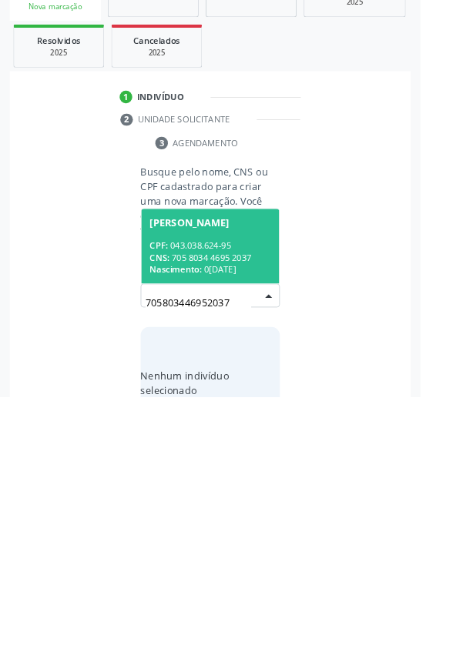
scroll to position [121, 0]
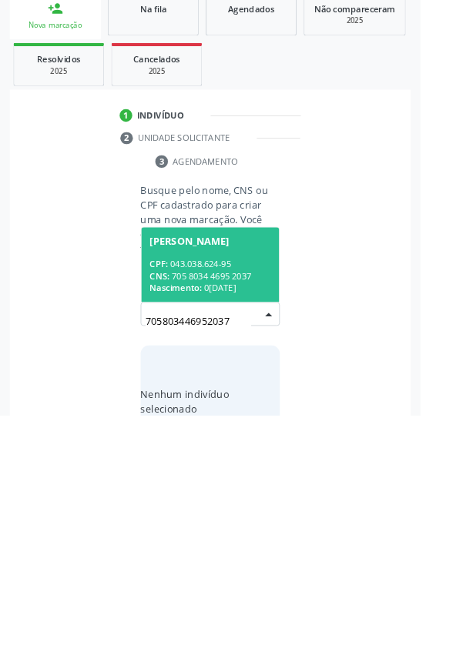
click at [258, 472] on div "CPF: 043.038.624-95" at bounding box center [231, 478] width 133 height 13
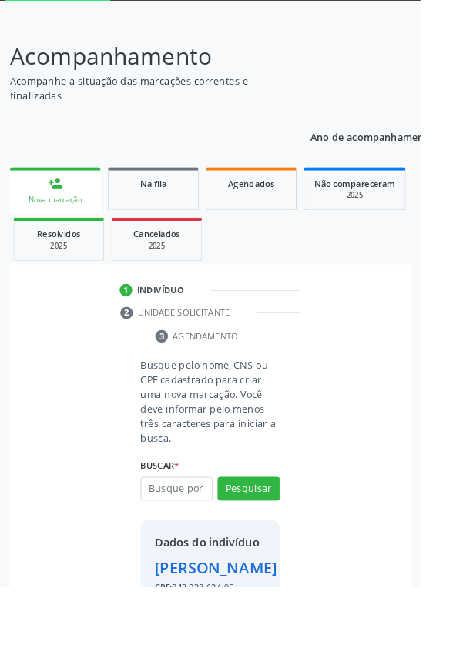
scroll to position [89, 0]
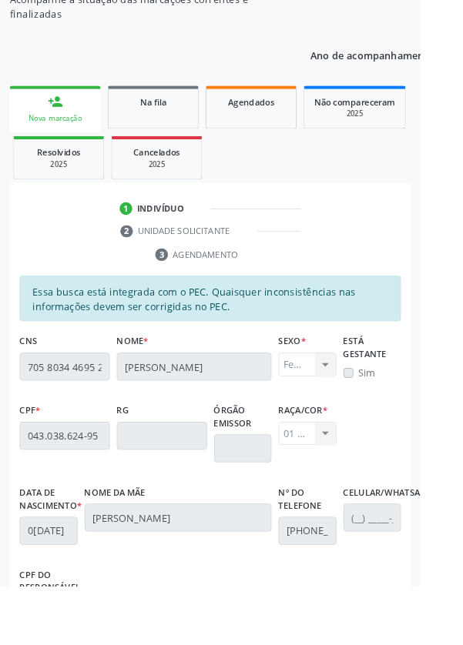
scroll to position [366, 0]
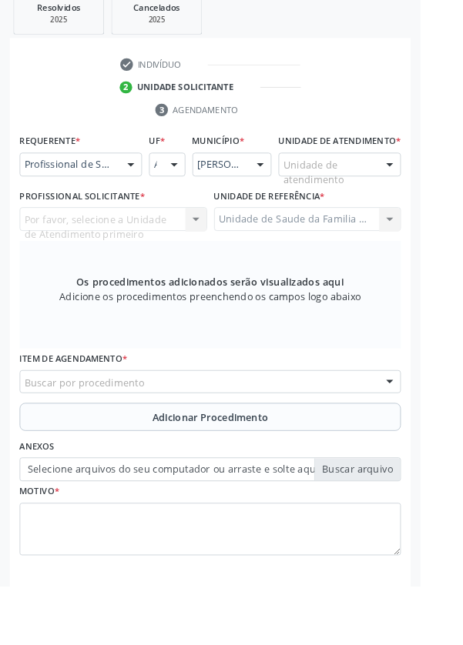
scroll to position [298, 0]
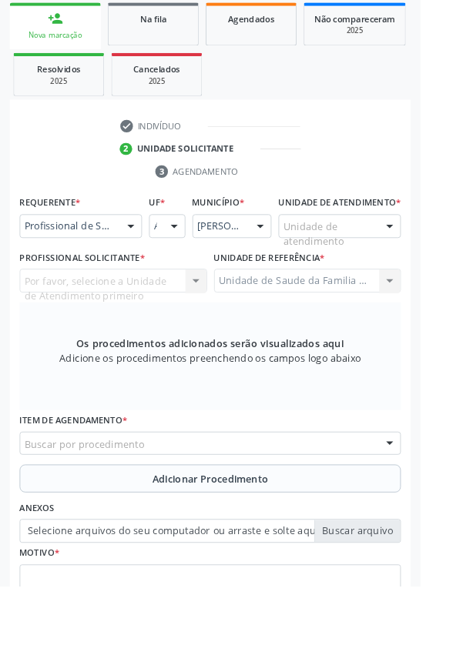
click at [419, 262] on div at bounding box center [428, 249] width 23 height 26
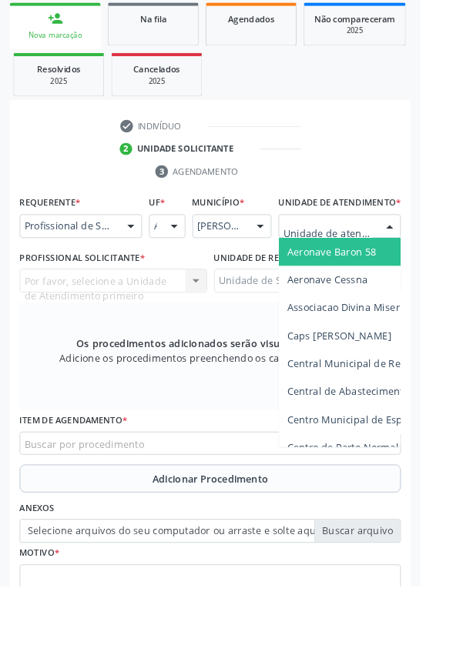
scroll to position [372, 0]
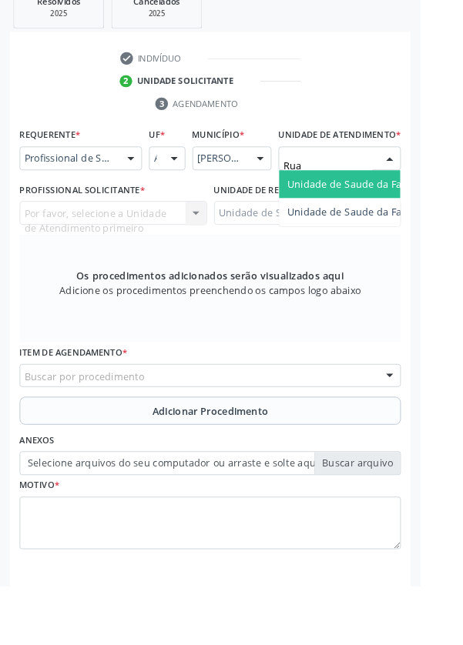
type input "Rua n"
click at [403, 210] on span "Unidade de Saude da Familia Rua [GEOGRAPHIC_DATA]" at bounding box center [459, 202] width 286 height 15
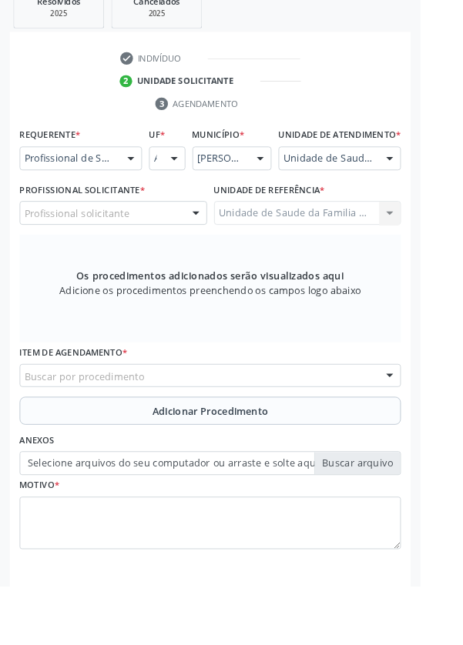
click at [176, 248] on div "Profissional solicitante" at bounding box center [125, 235] width 206 height 26
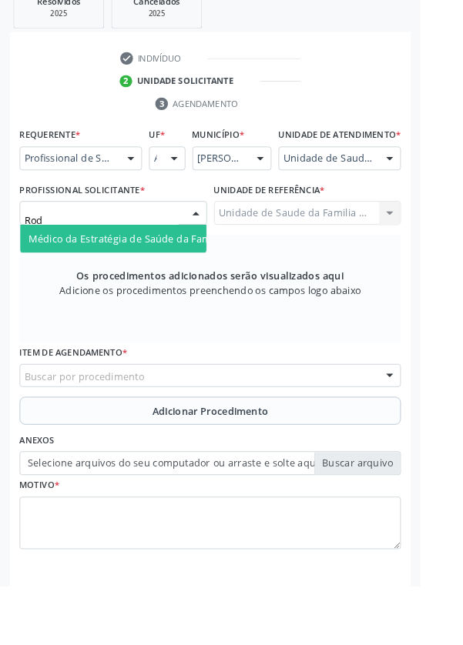
type input "Rodr"
click at [201, 270] on span "Médico da Estratégia de Saúde da Família - Rodrigo Paranhos de Melo" at bounding box center [188, 263] width 312 height 15
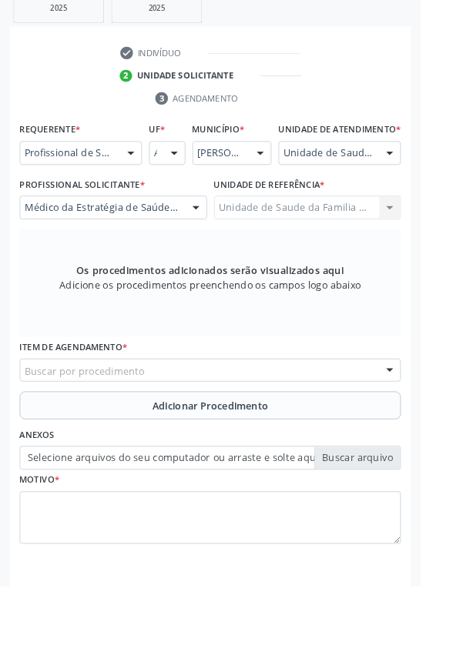
scroll to position [379, 0]
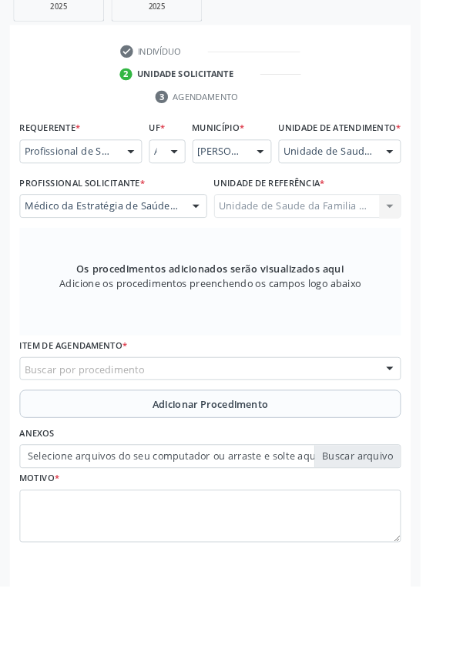
click at [275, 419] on div "Buscar por procedimento" at bounding box center [231, 406] width 419 height 26
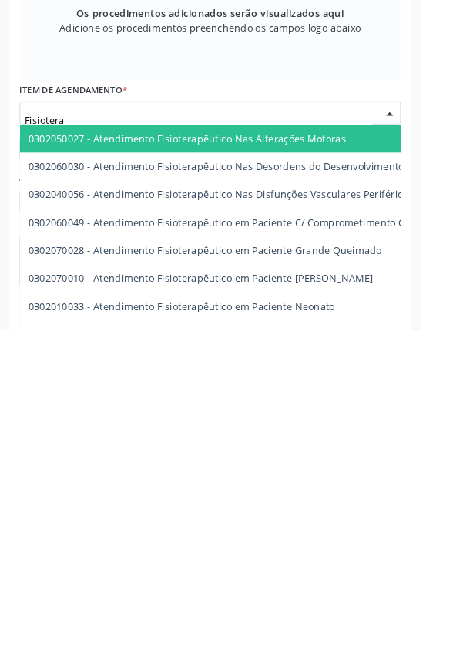
click at [229, 423] on input "Fisiotera" at bounding box center [218, 414] width 382 height 31
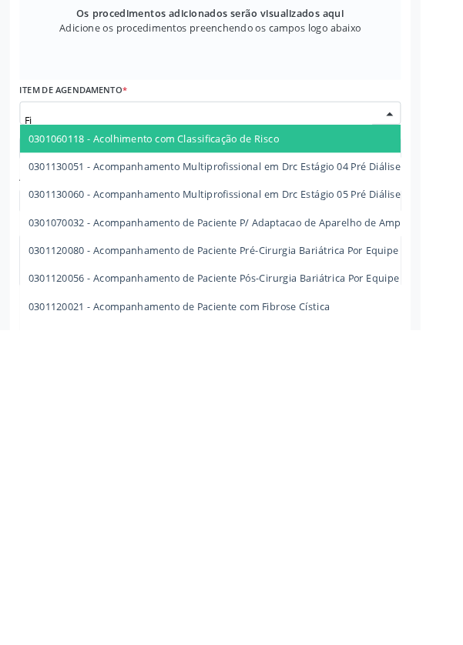
type input "F"
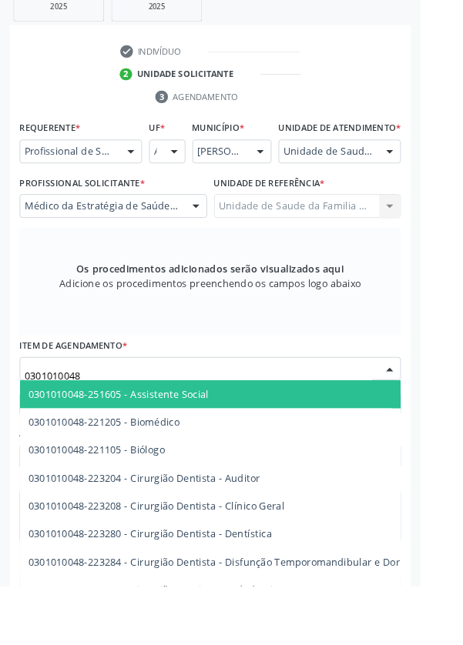
click at [62, 384] on label "Item de agendamento *" at bounding box center [81, 381] width 119 height 24
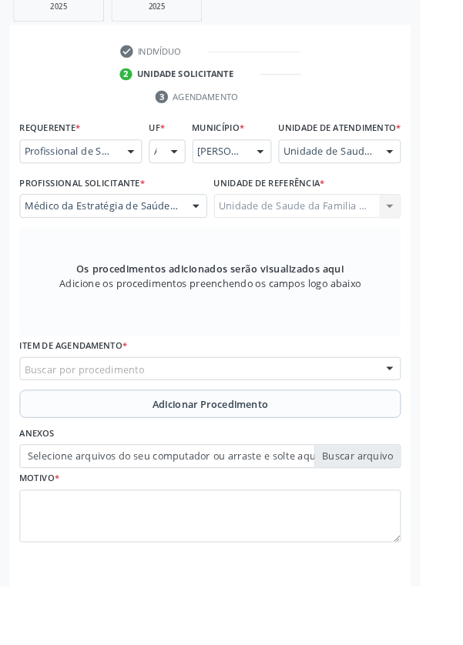
scroll to position [0, 0]
click at [343, 416] on div "Buscar por procedimento" at bounding box center [231, 406] width 419 height 26
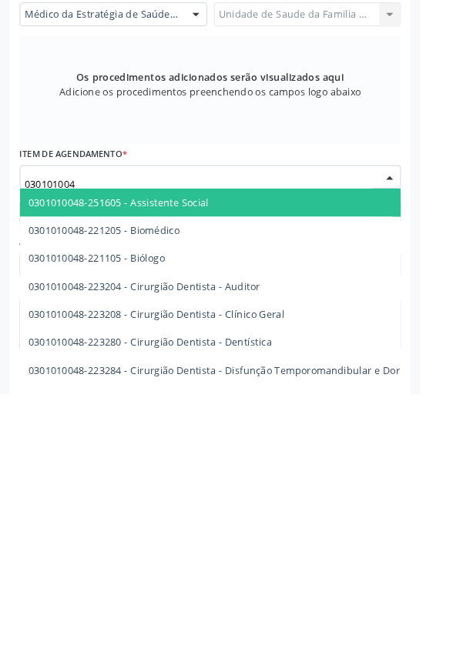
type input "0301010048"
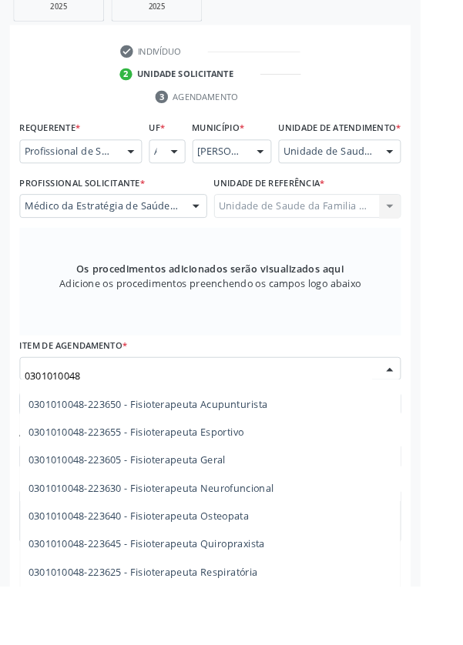
scroll to position [1598, 0]
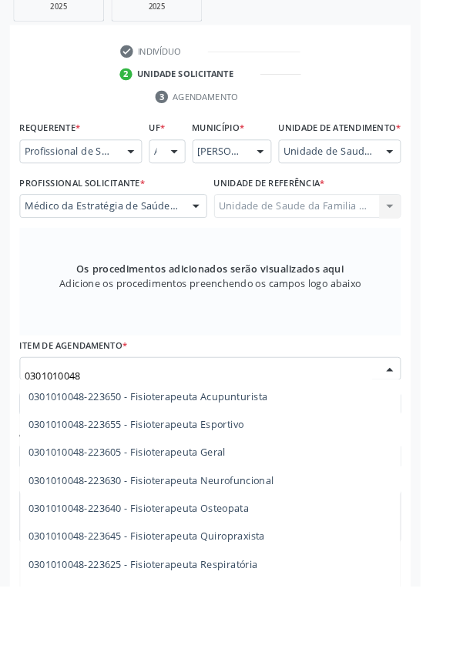
click at [242, 506] on span "0301010048-223605 - Fisioterapeuta Geral" at bounding box center [140, 498] width 217 height 15
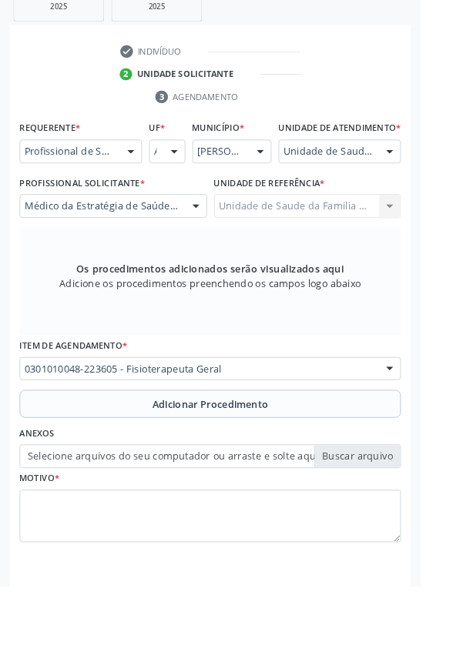
click at [292, 453] on span "Adicionar Procedimento" at bounding box center [232, 445] width 128 height 16
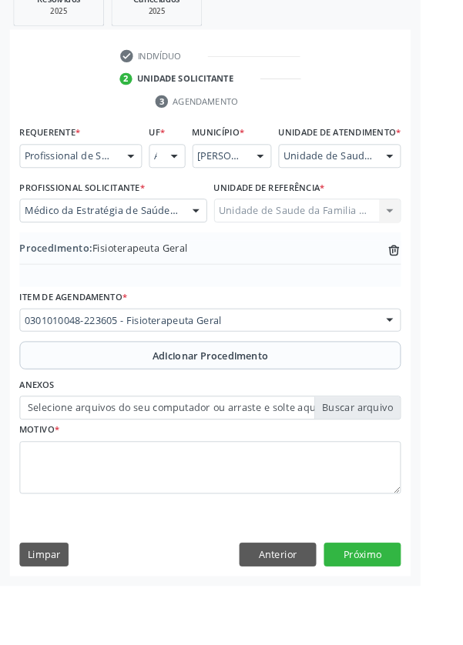
scroll to position [321, 0]
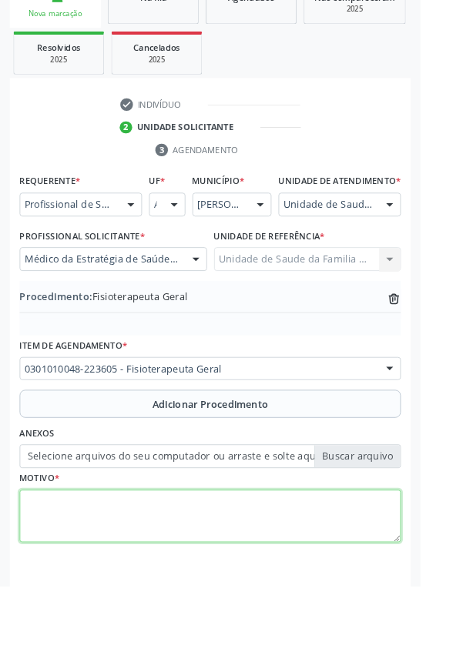
click at [175, 566] on textarea at bounding box center [231, 568] width 419 height 58
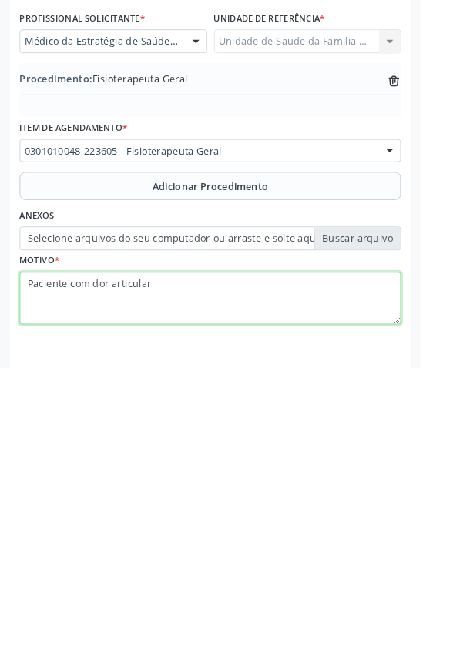
type textarea "Paciente com dor articular"
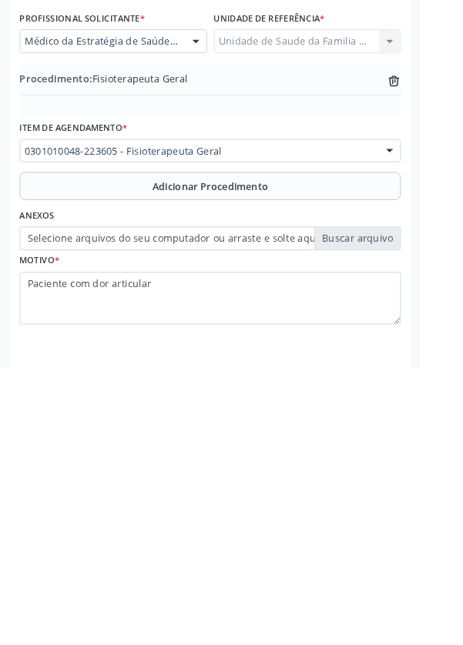
click at [401, 516] on label "Selecione arquivos do seu computador ou arraste e solte aqui" at bounding box center [231, 502] width 419 height 26
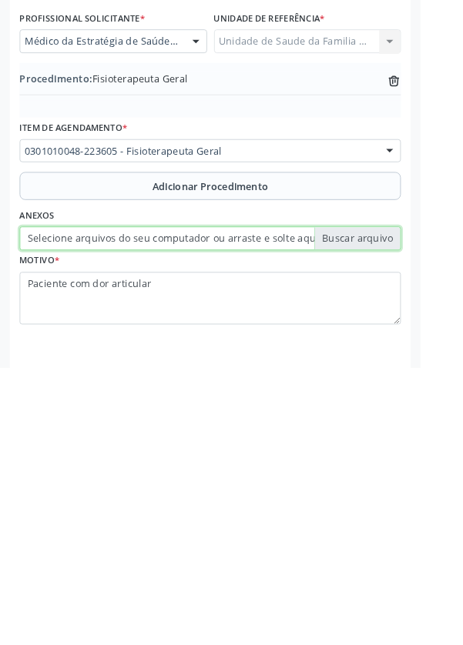
click at [401, 516] on input "Selecione arquivos do seu computador ou arraste e solte aqui" at bounding box center [231, 502] width 419 height 26
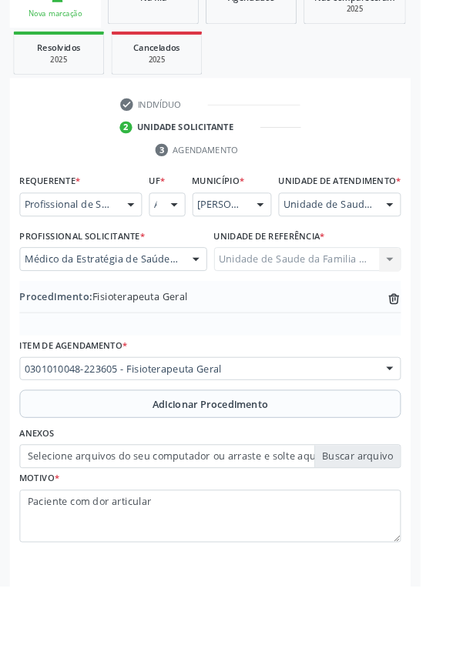
scroll to position [300, 0]
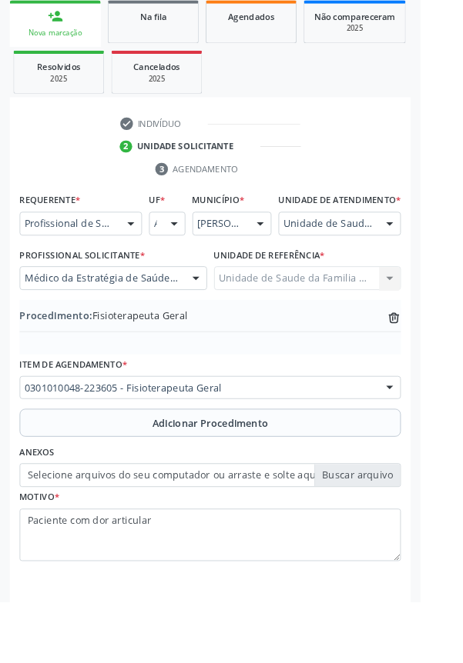
click at [397, 536] on label "Selecione arquivos do seu computador ou arraste e solte aqui" at bounding box center [231, 523] width 419 height 26
click at [397, 536] on input "Selecione arquivos do seu computador ou arraste e solte aqui" at bounding box center [231, 523] width 419 height 26
type input "C:\fakepath\17585414939322054377391149395254.jpg"
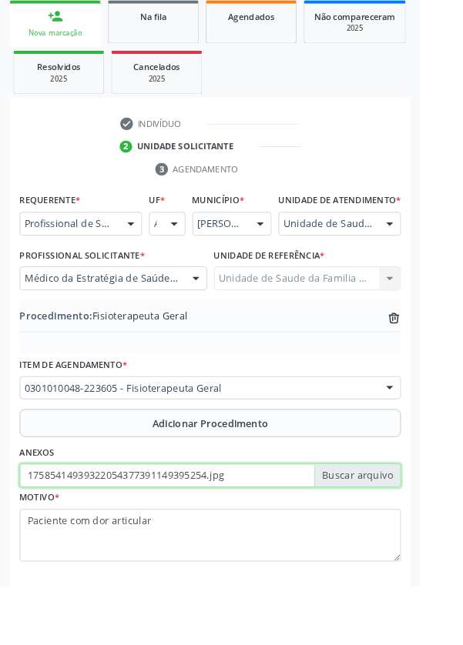
scroll to position [321, 0]
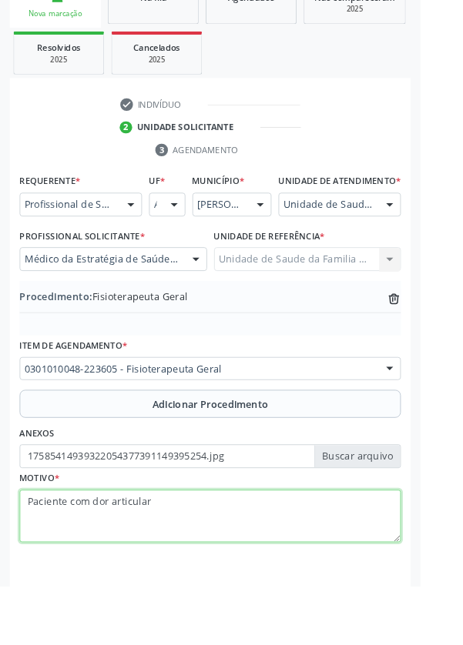
click at [213, 569] on textarea "Paciente com dor articular" at bounding box center [231, 568] width 419 height 58
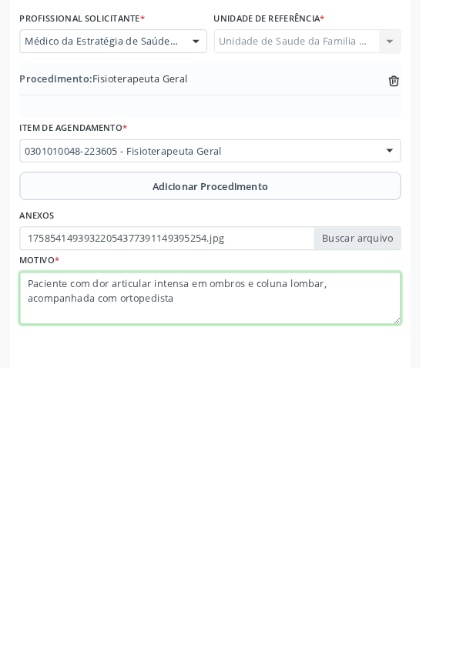
type textarea "Paciente com dor articular intensa em ombros e coluna lombar, acompanhada com o…"
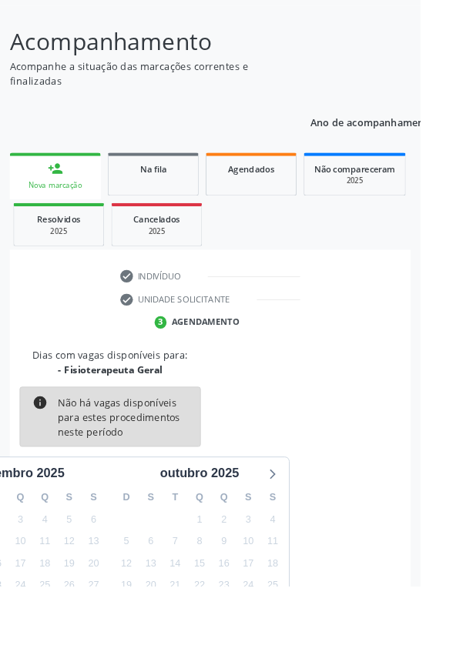
scroll to position [128, 0]
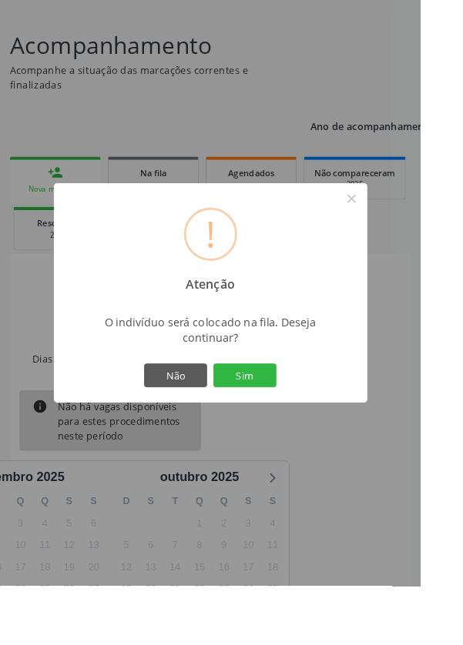
click at [304, 426] on button "Sim" at bounding box center [269, 413] width 69 height 26
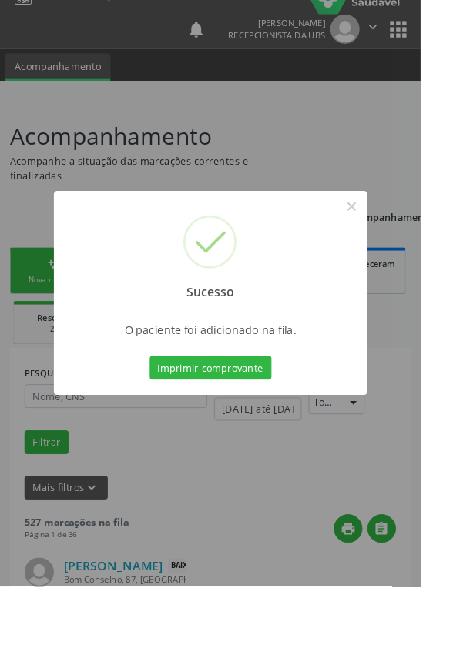
scroll to position [27, 0]
click at [400, 240] on button "×" at bounding box center [387, 227] width 26 height 26
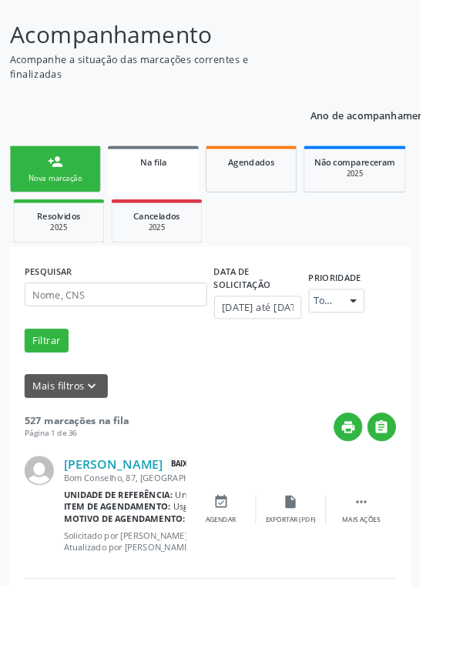
scroll to position [0, 0]
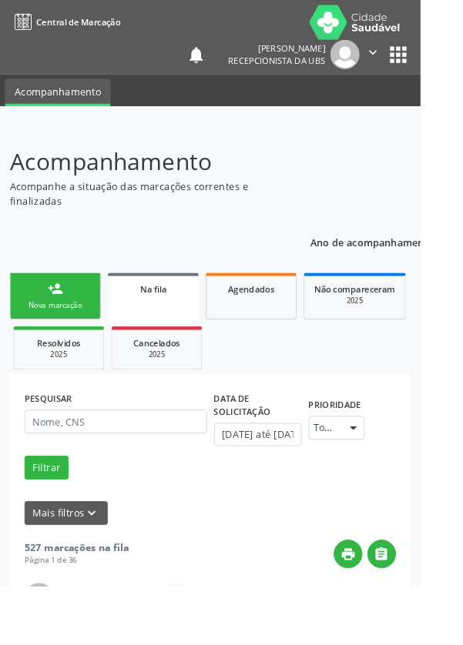
click at [58, 316] on div "person_add" at bounding box center [60, 317] width 17 height 17
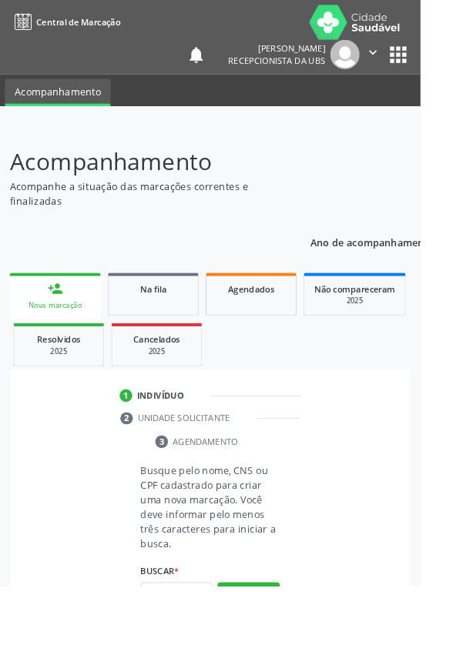
click at [68, 327] on link "person_add Nova marcação" at bounding box center [61, 326] width 100 height 52
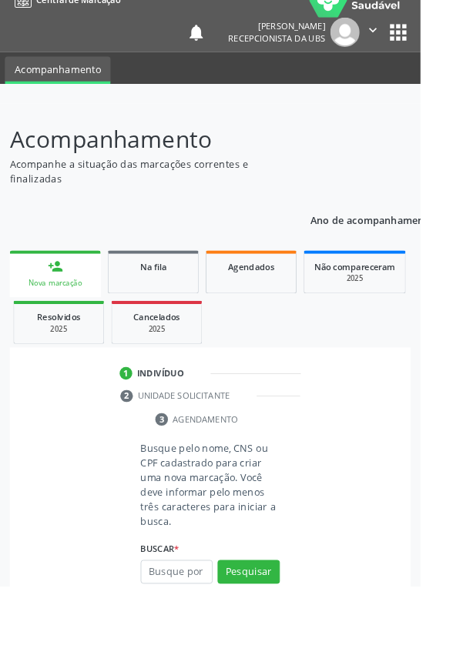
scroll to position [39, 0]
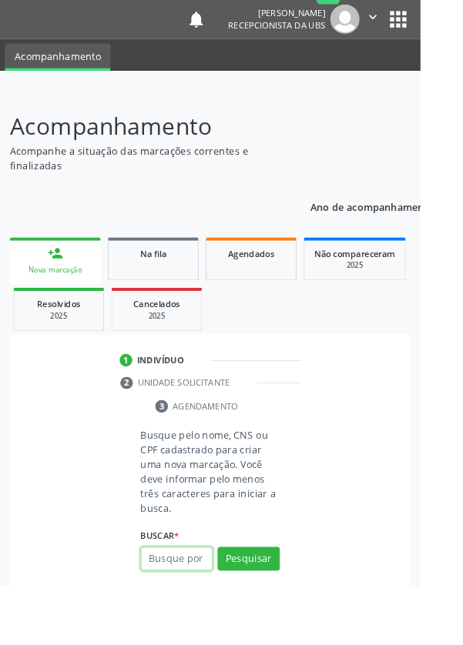
click at [202, 617] on input "text" at bounding box center [194, 615] width 79 height 26
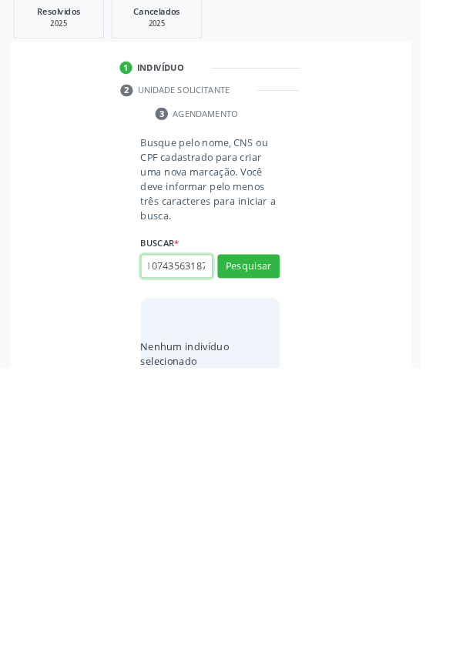
scroll to position [0, 28]
type input "705107435631870"
click at [281, 535] on button "Pesquisar" at bounding box center [273, 533] width 68 height 26
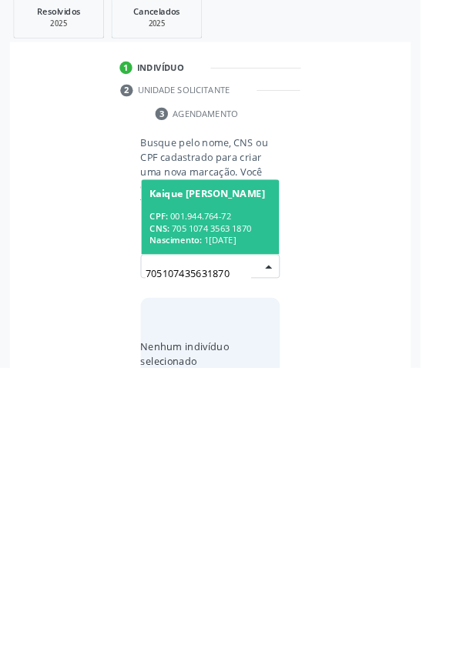
click at [262, 472] on div "CPF: 001.944.764-72" at bounding box center [231, 478] width 133 height 13
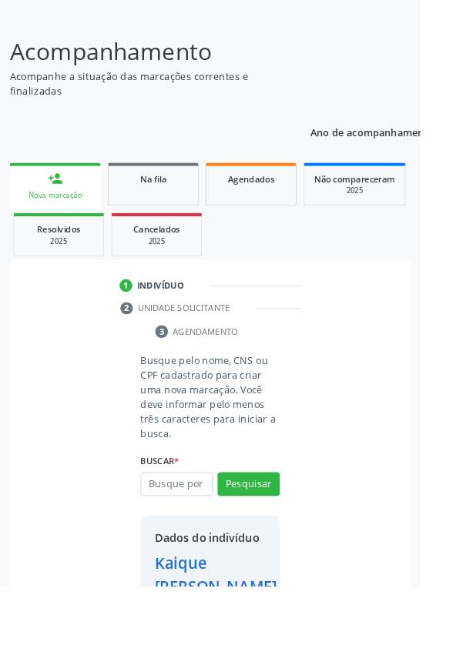
scroll to position [139, 0]
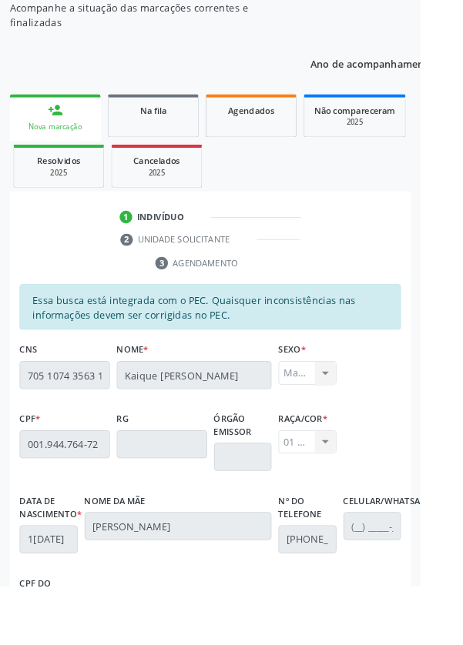
scroll to position [366, 0]
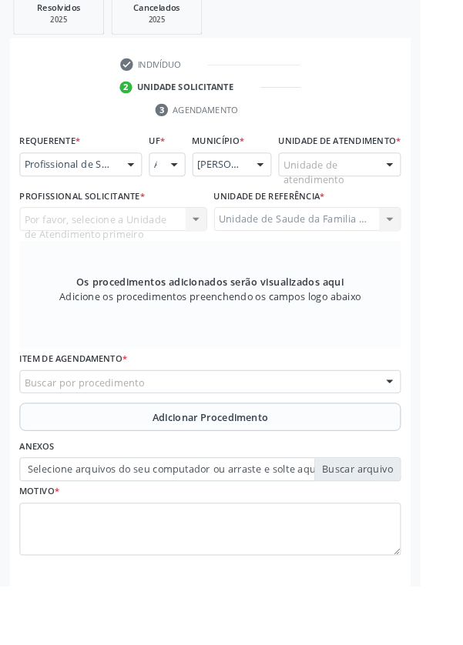
scroll to position [298, 0]
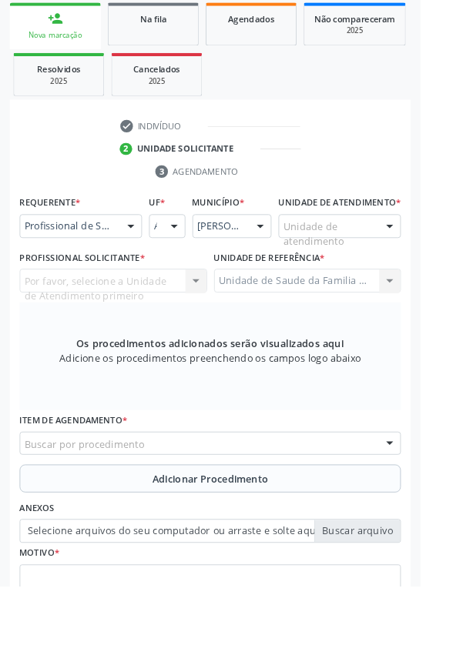
click at [141, 246] on div at bounding box center [143, 249] width 23 height 26
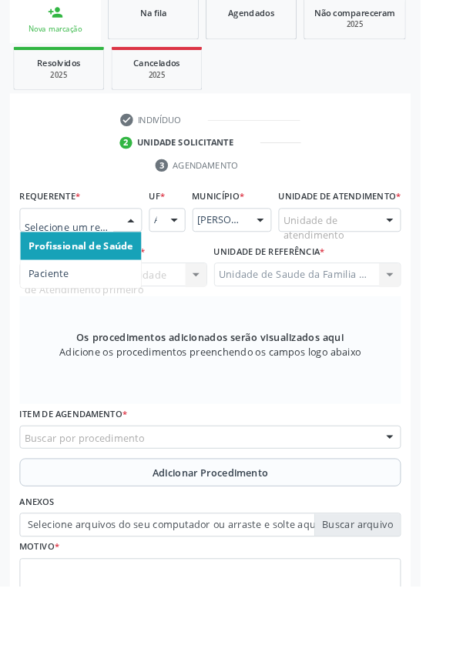
scroll to position [372, 0]
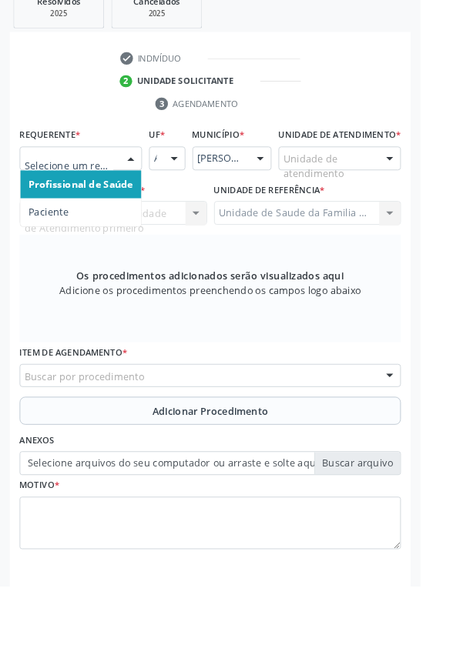
click at [95, 227] on span "Paciente" at bounding box center [88, 234] width 133 height 31
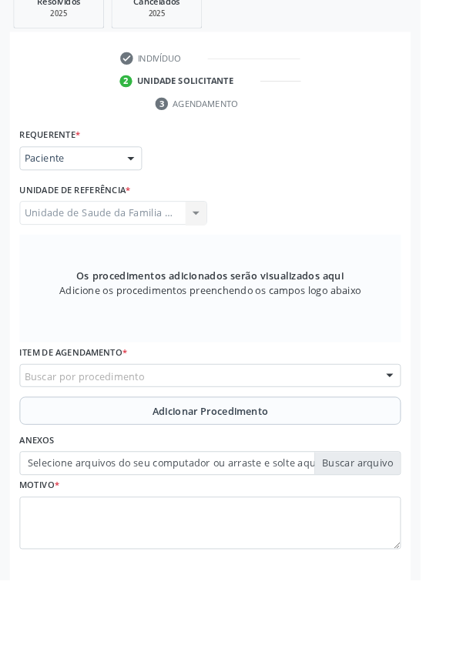
scroll to position [366, 0]
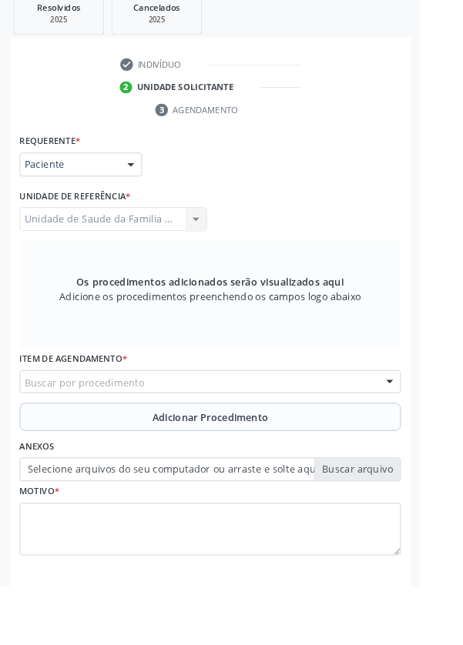
click at [298, 411] on div "Buscar por procedimento" at bounding box center [231, 420] width 419 height 26
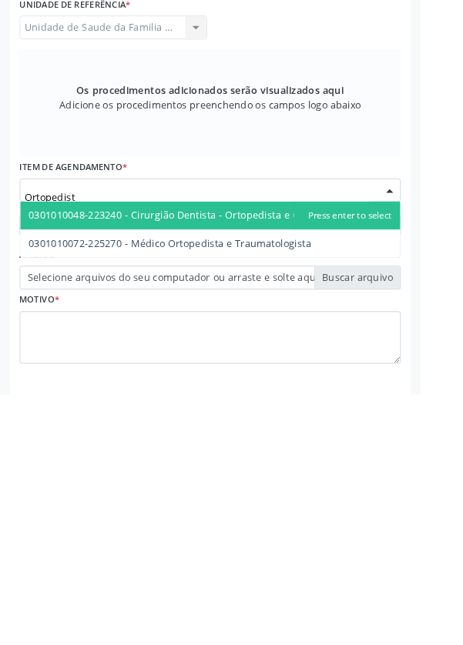
type input "Ortopedis"
click at [288, 480] on span "0301010072-225270 - Médico Ortopedista e Traumatologista" at bounding box center [187, 478] width 311 height 15
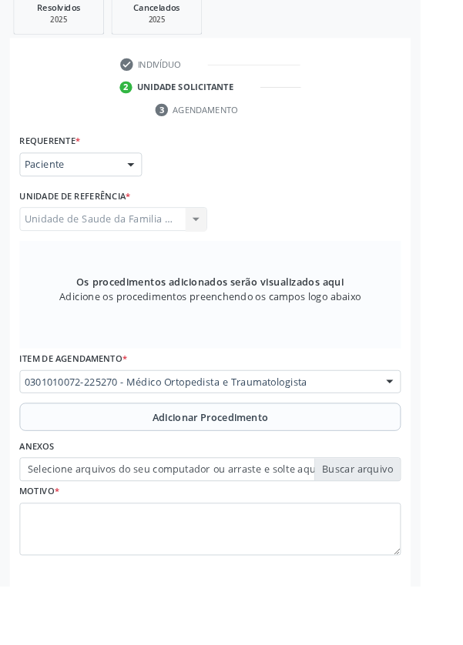
click at [286, 453] on span "Adicionar Procedimento" at bounding box center [232, 459] width 128 height 16
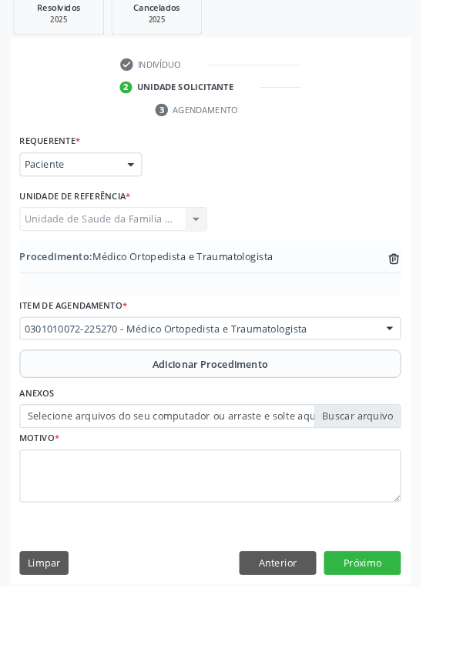
scroll to position [306, 0]
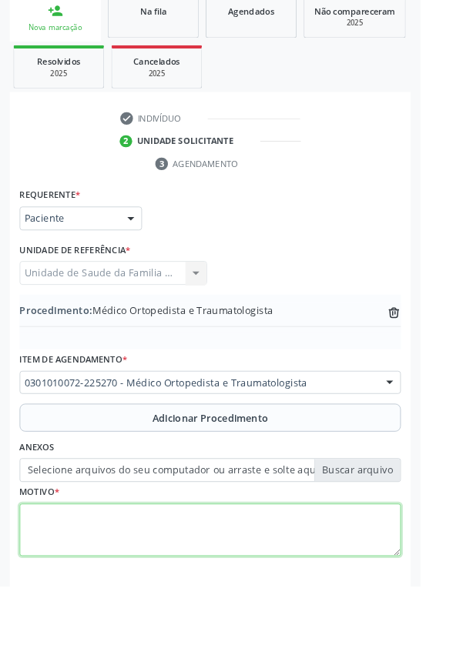
click at [122, 569] on textarea at bounding box center [231, 583] width 419 height 58
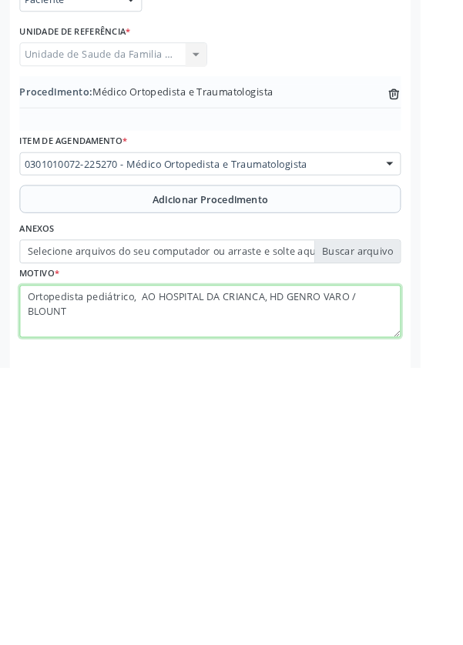
type textarea "Ortopedista pediátrico, AO HOSPITAL DA CRIANCA, HD GENRO VARO / BLOUNT"
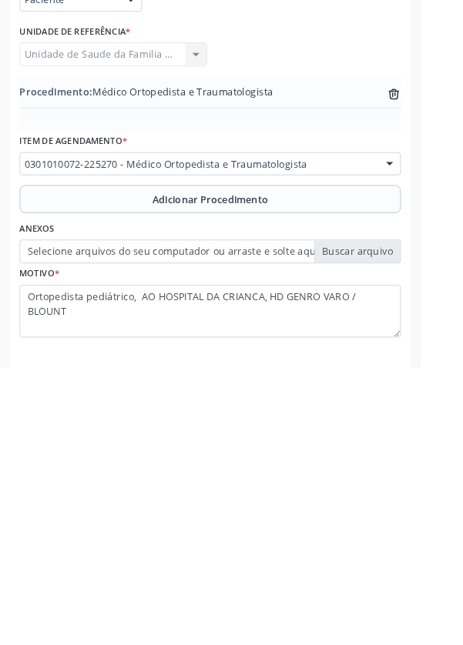
click at [290, 515] on label "Selecione arquivos do seu computador ou arraste e solte aqui" at bounding box center [231, 517] width 419 height 26
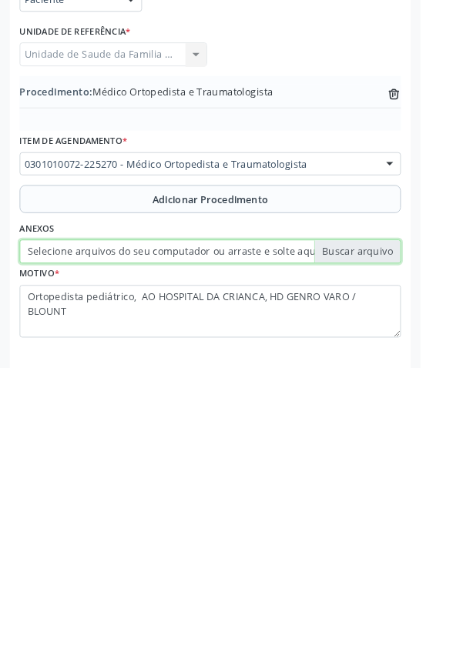
click at [290, 515] on input "Selecione arquivos do seu computador ou arraste e solte aqui" at bounding box center [231, 517] width 419 height 26
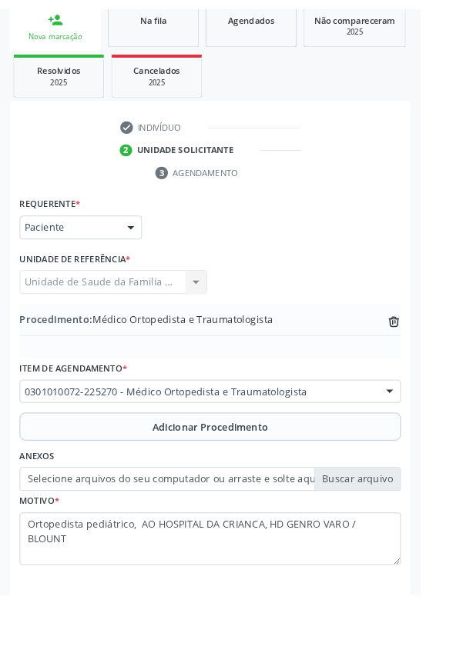
scroll to position [286, 0]
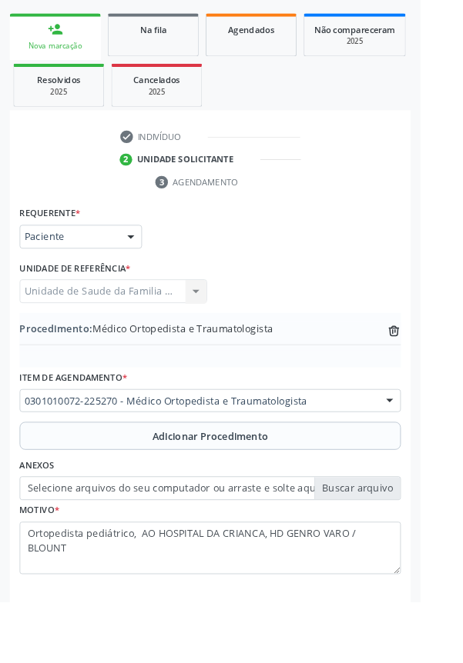
type input "C:\fakepath\17585417732033469852284790488526.jpg"
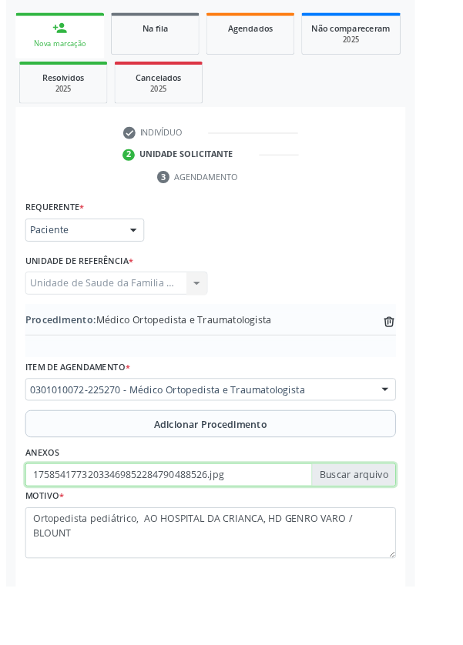
scroll to position [306, 0]
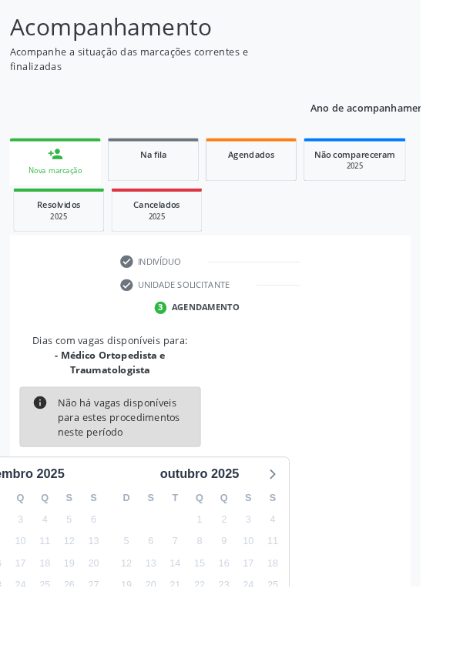
scroll to position [225, 0]
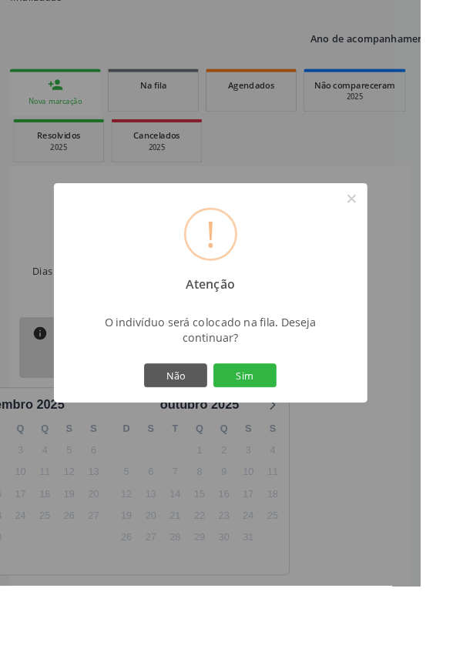
click at [304, 426] on button "Sim" at bounding box center [269, 413] width 69 height 26
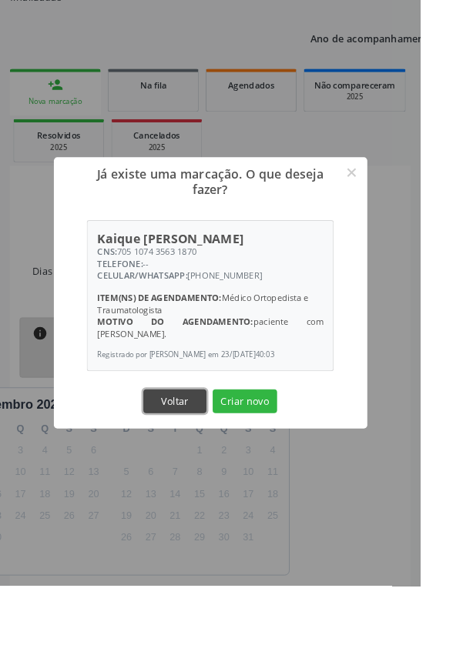
click at [218, 455] on button "Voltar" at bounding box center [192, 442] width 69 height 26
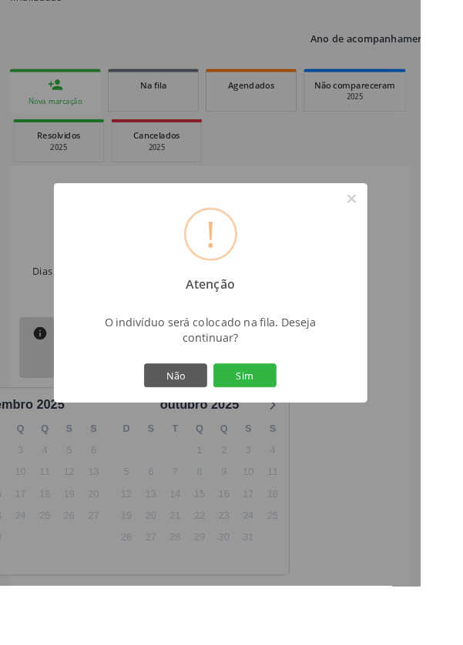
click at [302, 426] on button "Sim" at bounding box center [269, 413] width 69 height 26
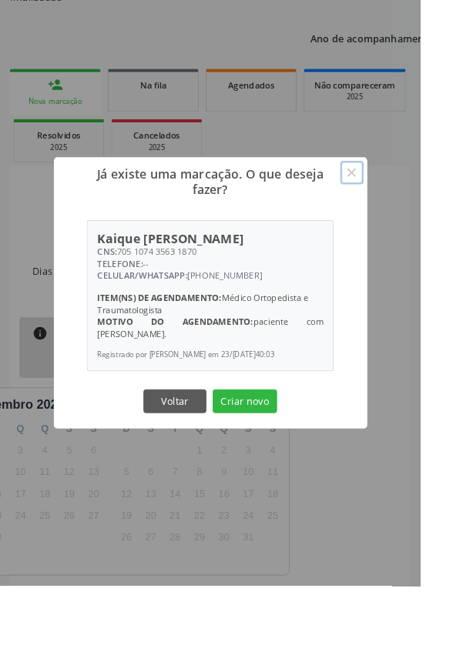
click at [400, 203] on button "×" at bounding box center [387, 190] width 26 height 26
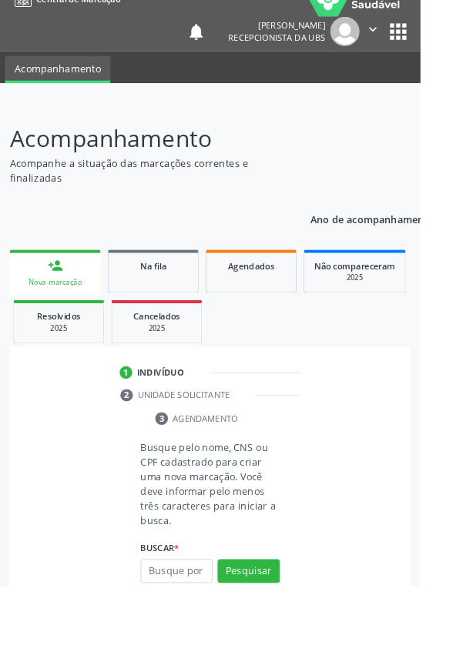
scroll to position [35, 0]
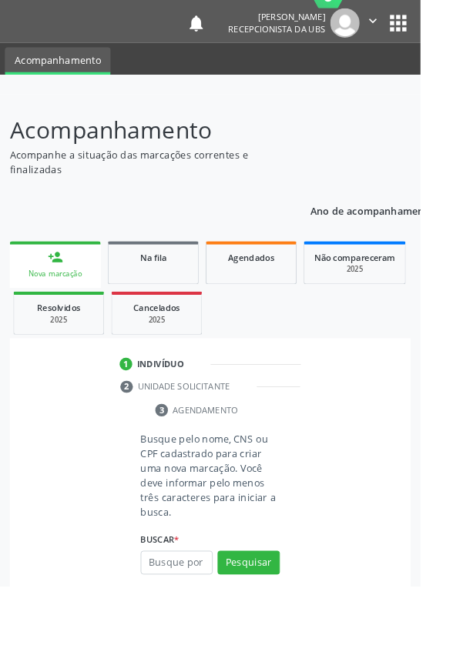
click at [191, 623] on input "text" at bounding box center [194, 619] width 79 height 26
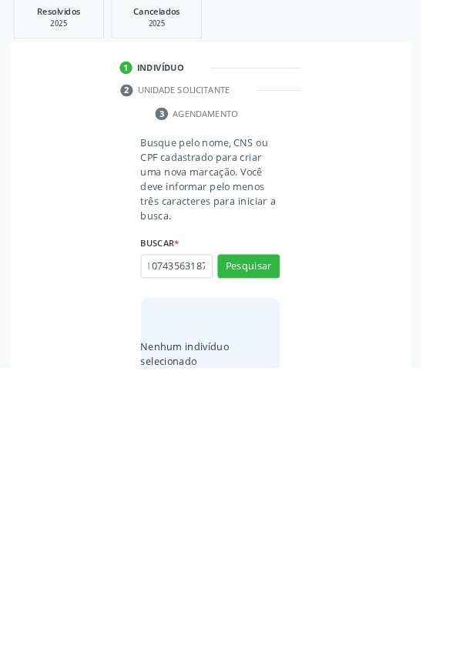
scroll to position [0, 28]
type input "705107435631870"
click at [287, 530] on button "Pesquisar" at bounding box center [273, 533] width 68 height 26
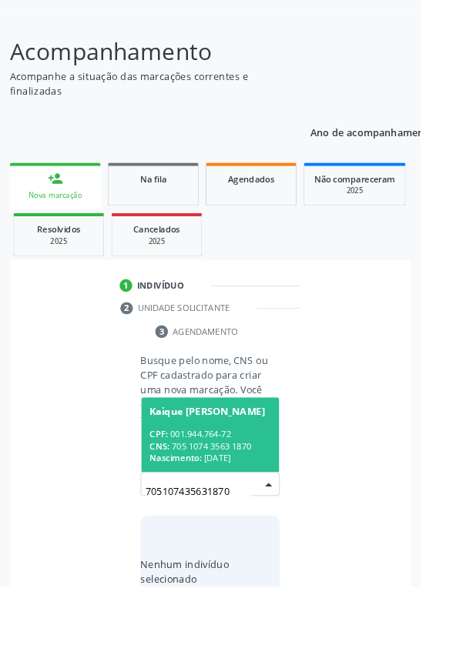
scroll to position [121, 0]
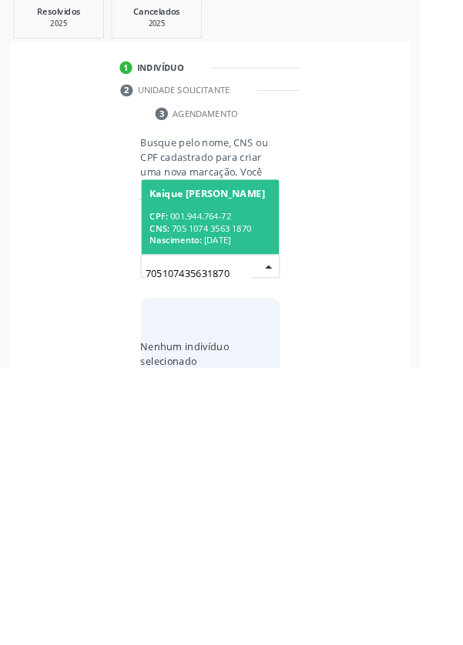
click at [246, 487] on div "CNS: 705 1074 3563 1870" at bounding box center [231, 491] width 133 height 13
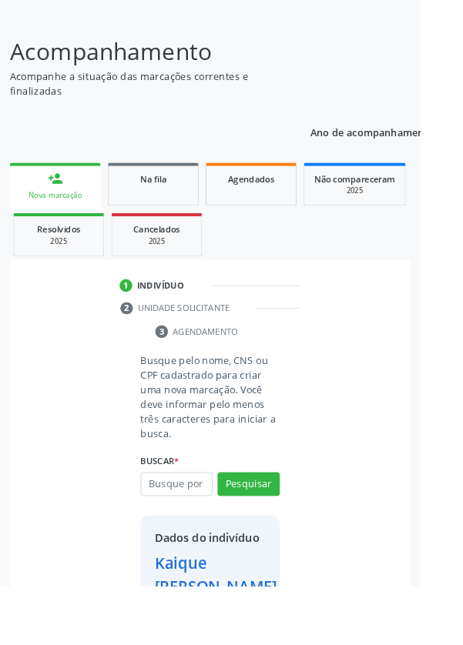
scroll to position [139, 0]
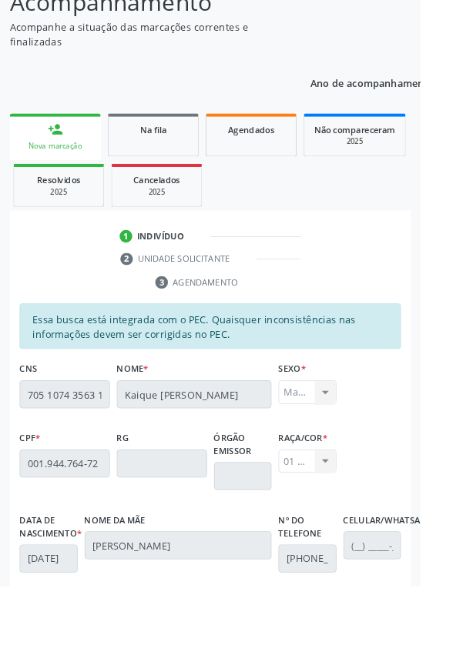
scroll to position [366, 0]
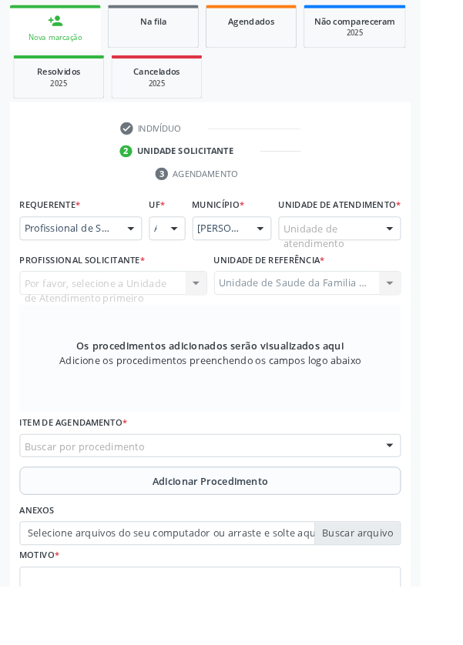
scroll to position [295, 0]
click at [146, 255] on div at bounding box center [143, 252] width 23 height 26
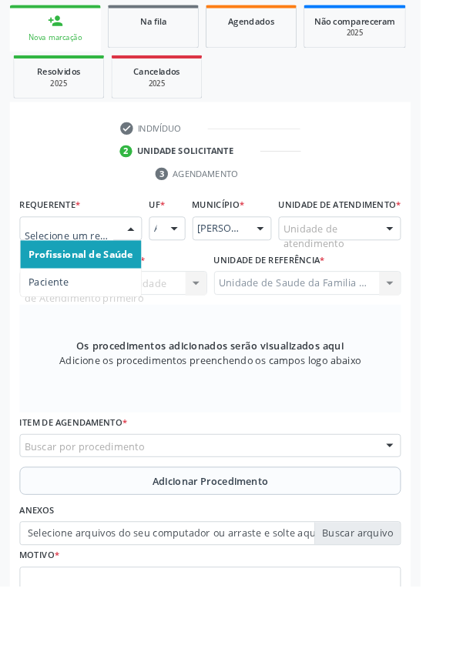
click at [92, 312] on span "Paciente" at bounding box center [88, 311] width 133 height 31
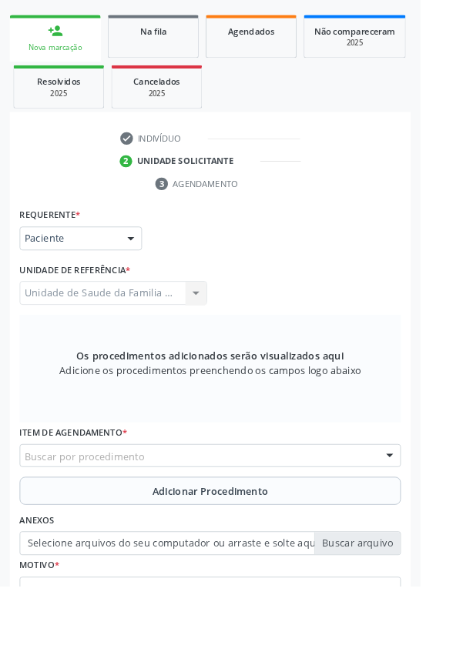
click at [283, 507] on div "Buscar por procedimento" at bounding box center [231, 502] width 419 height 26
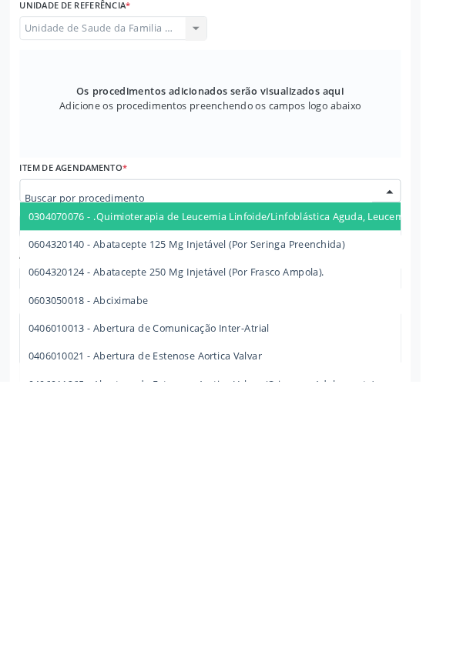
scroll to position [351, 0]
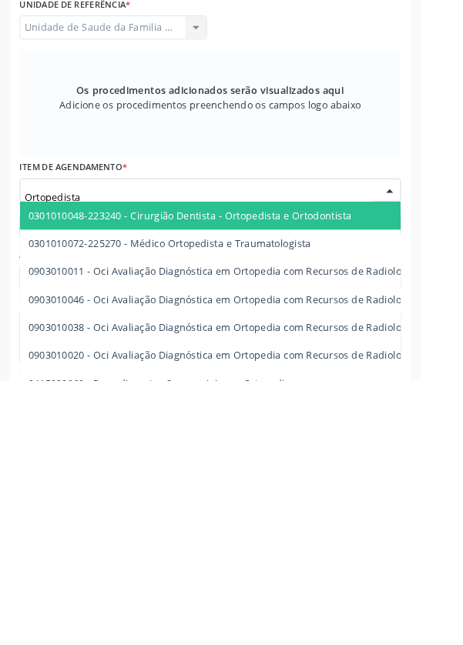
type input "Ortopedista"
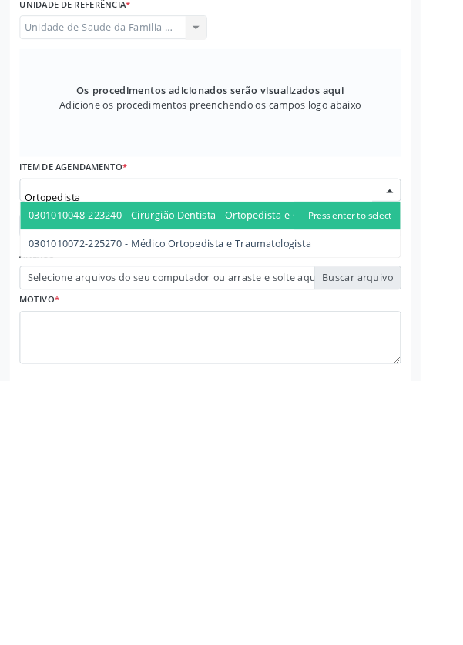
click at [291, 495] on span "0301010072-225270 - Médico Ortopedista e Traumatologista" at bounding box center [187, 493] width 311 height 15
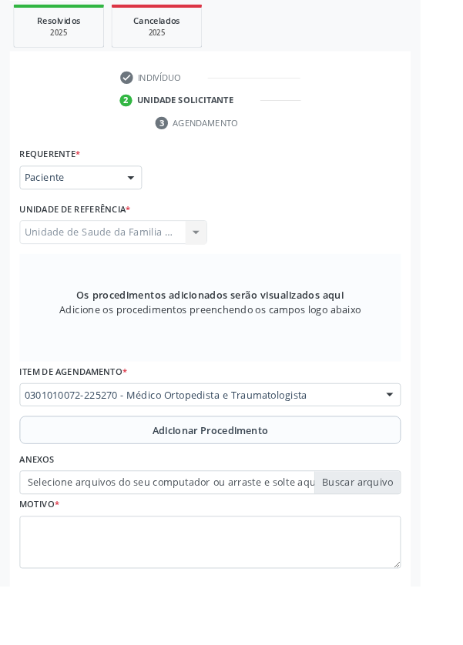
click at [290, 469] on span "Adicionar Procedimento" at bounding box center [232, 474] width 128 height 16
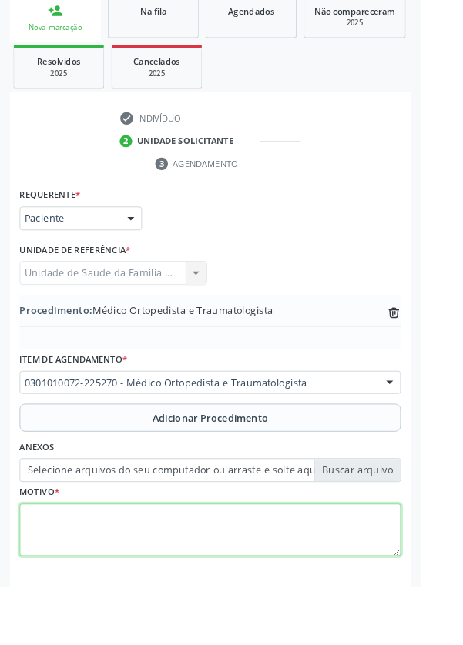
click at [146, 566] on textarea at bounding box center [231, 583] width 419 height 58
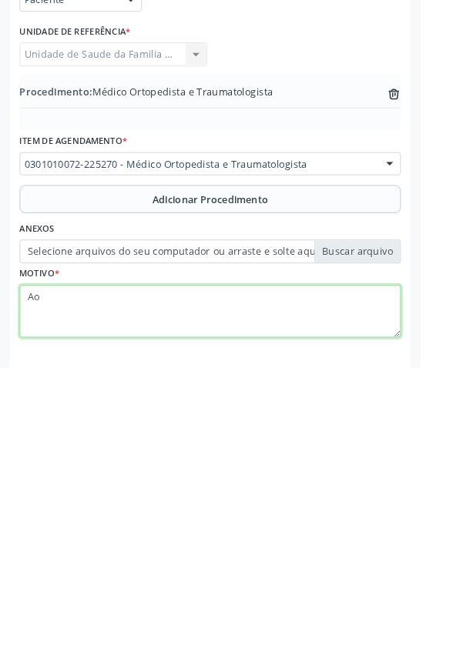
type textarea "A"
type textarea "CONSU"
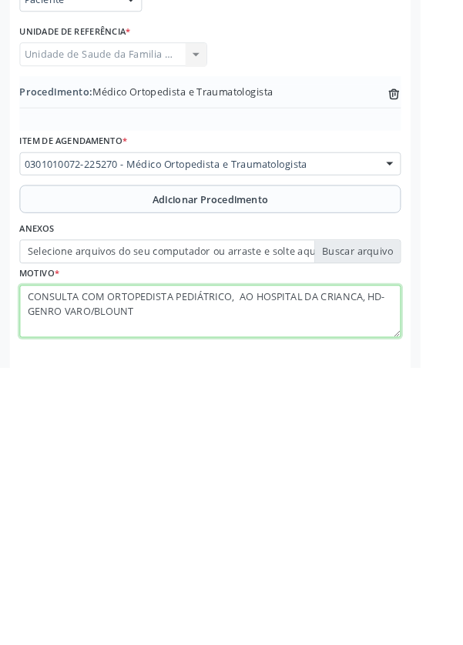
type textarea "CONSULTA COM ORTOPEDISTA PEDIÁTRICO, AO HOSPITAL DA CRIANCA, HD-GENRO VARO/BLOU…"
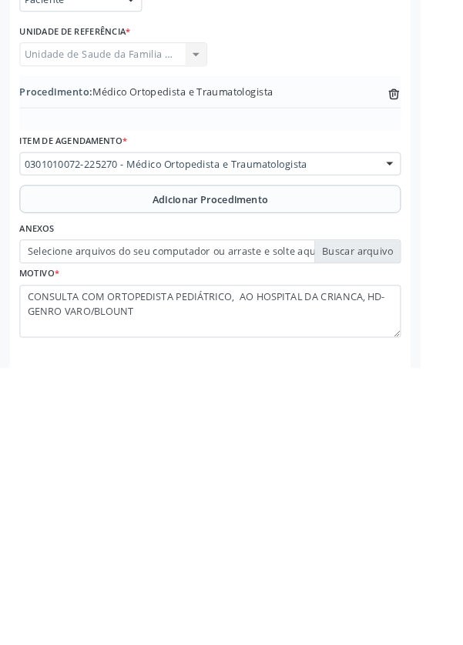
click at [285, 516] on label "Selecione arquivos do seu computador ou arraste e solte aqui" at bounding box center [231, 517] width 419 height 26
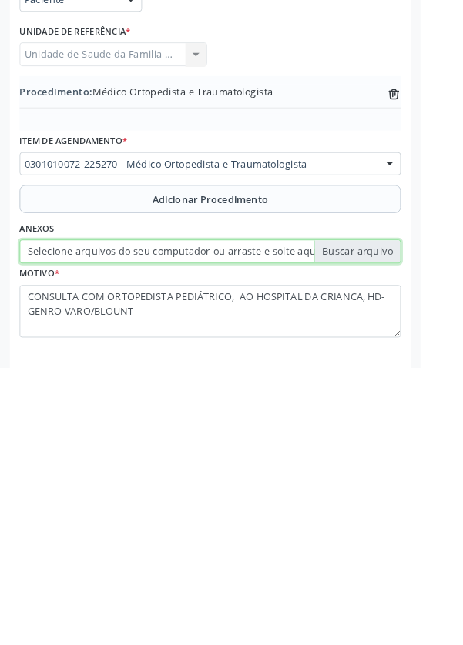
click at [285, 516] on input "Selecione arquivos do seu computador ou arraste e solte aqui" at bounding box center [231, 517] width 419 height 26
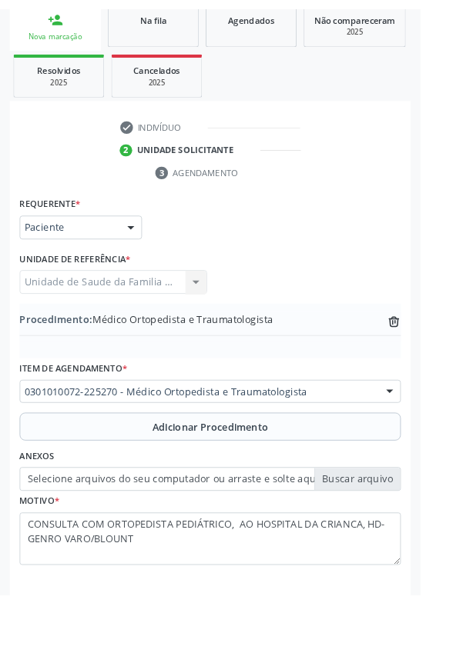
scroll to position [286, 0]
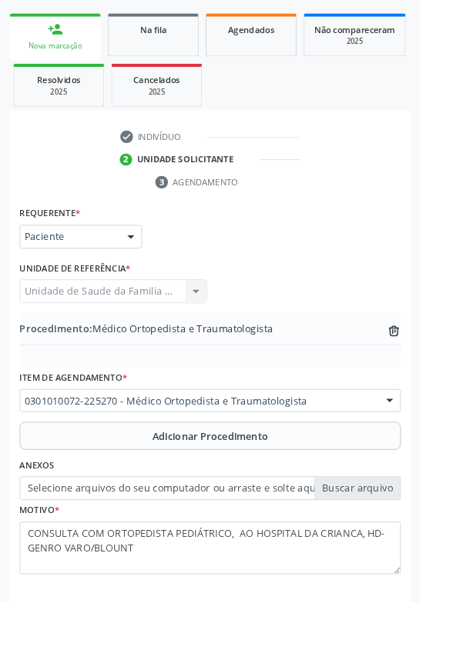
type input "C:\fakepath\17585420801067962194930625798965.jpg"
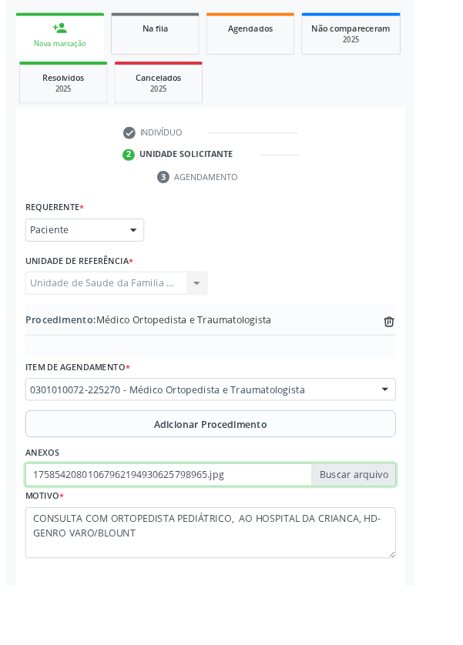
scroll to position [306, 0]
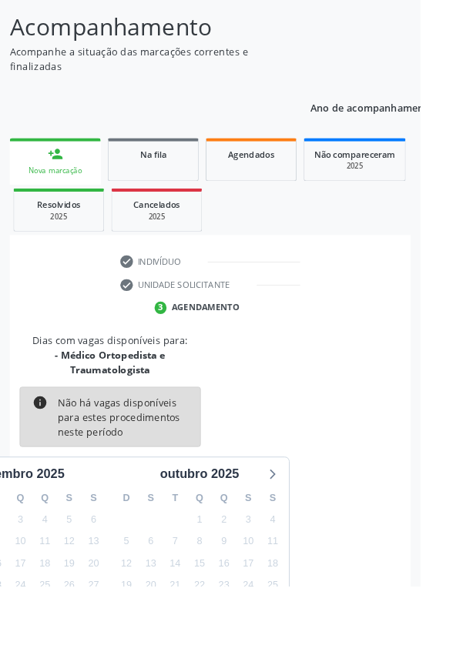
scroll to position [225, 0]
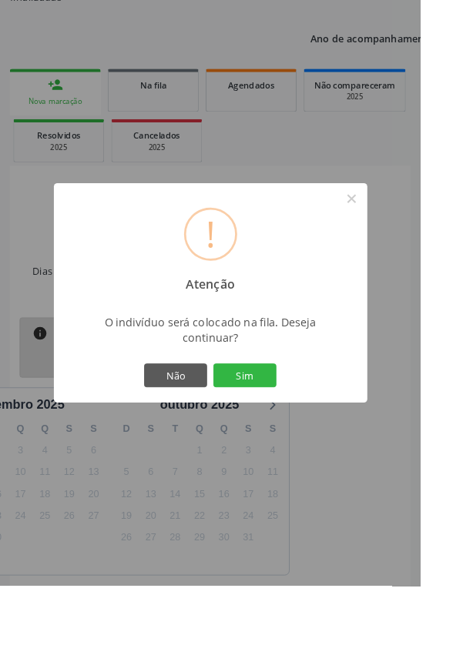
click at [304, 426] on button "Sim" at bounding box center [269, 413] width 69 height 26
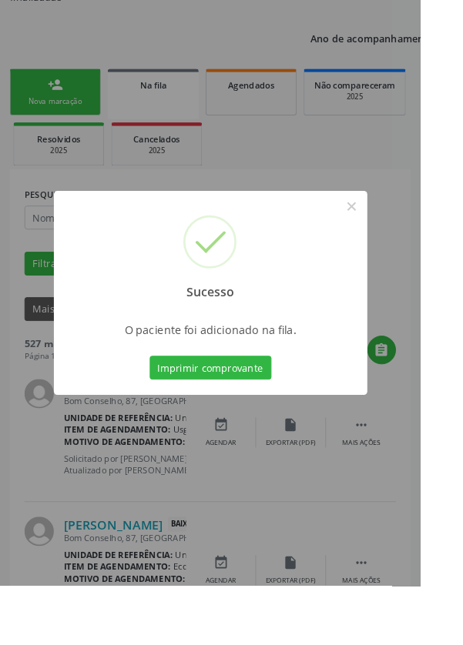
scroll to position [0, 0]
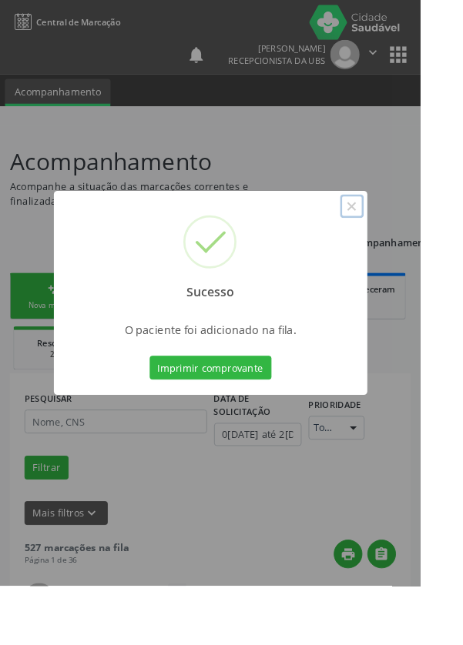
click at [400, 240] on button "×" at bounding box center [387, 227] width 26 height 26
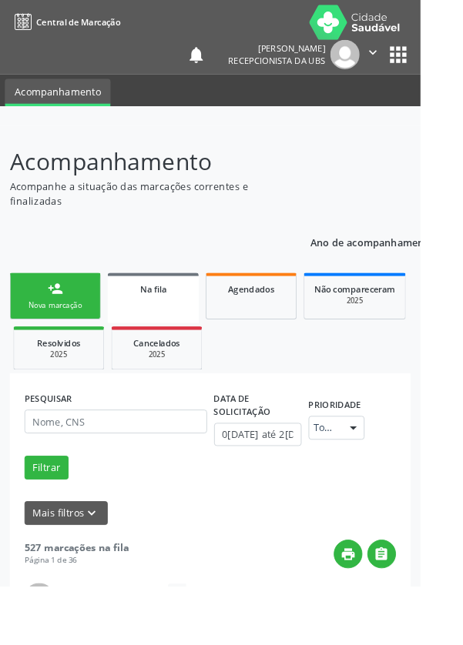
click at [73, 325] on link "person_add Nova marcação" at bounding box center [61, 326] width 100 height 52
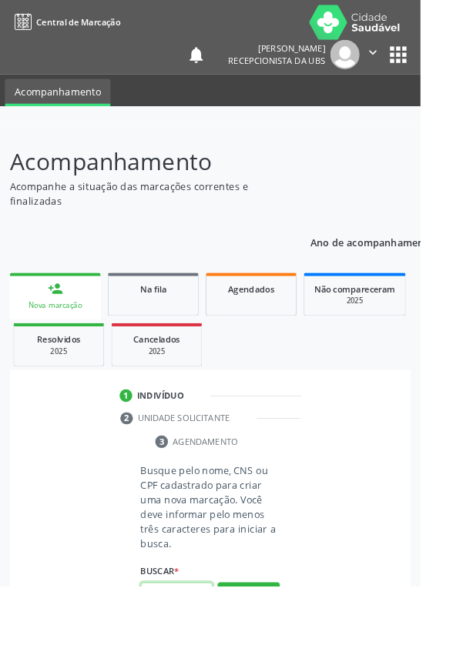
click at [202, 644] on input "text" at bounding box center [194, 654] width 79 height 26
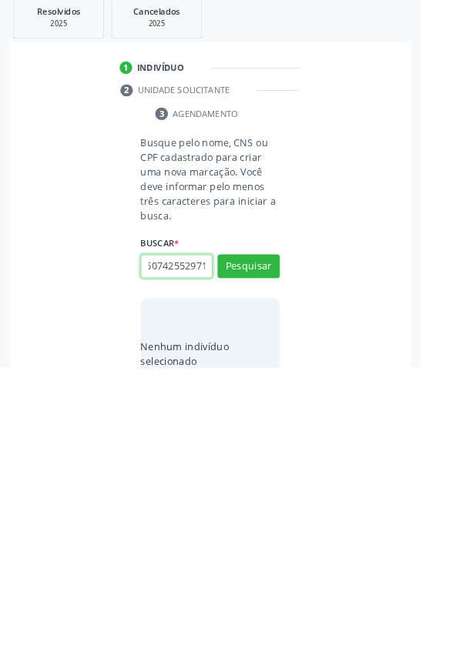
scroll to position [0, 28]
type input "705607425529718"
click at [293, 533] on button "Pesquisar" at bounding box center [273, 533] width 68 height 26
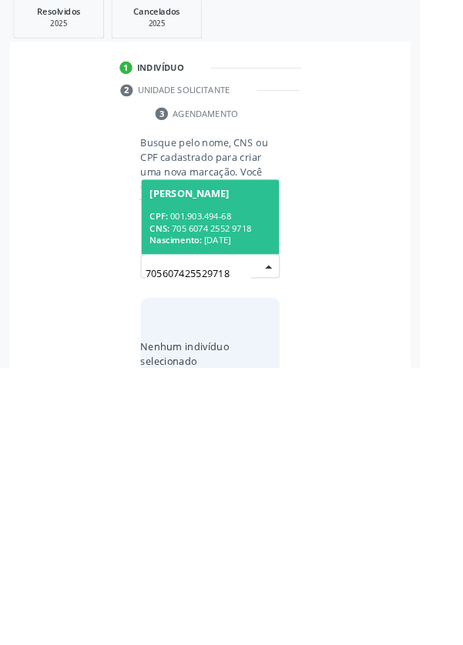
click at [258, 477] on div "CPF: 001.903.494-68" at bounding box center [231, 478] width 133 height 13
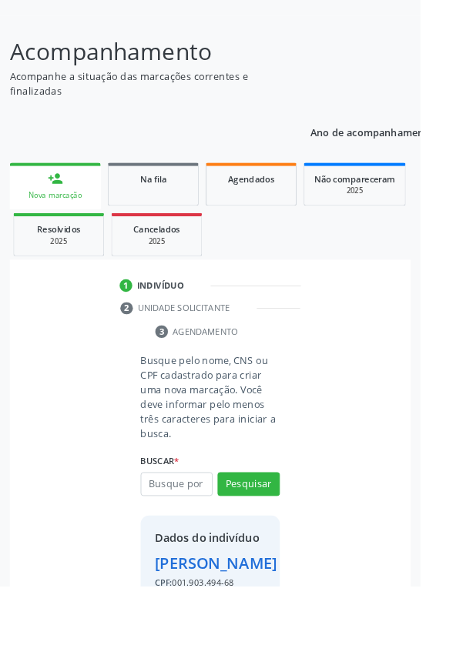
scroll to position [114, 0]
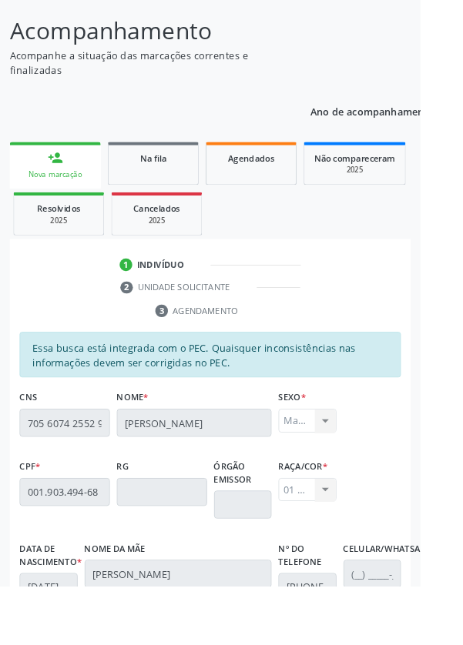
scroll to position [366, 0]
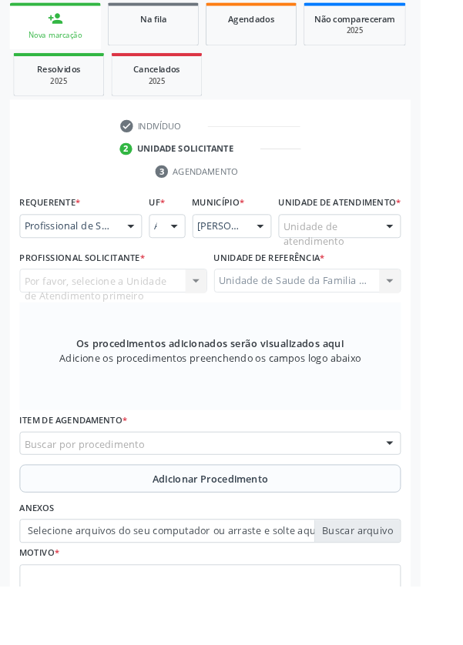
click at [145, 259] on div at bounding box center [143, 249] width 23 height 26
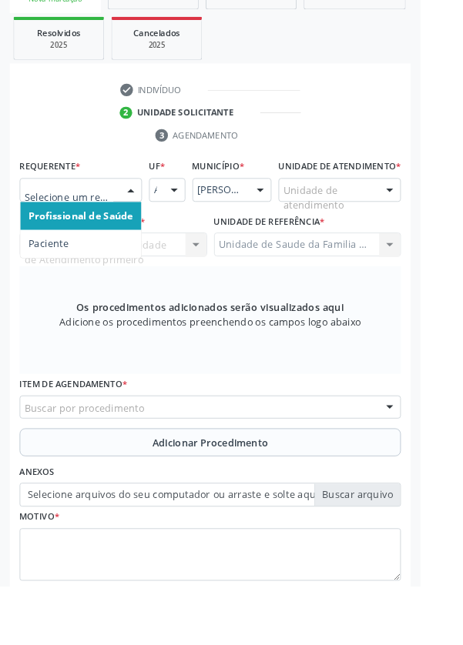
scroll to position [372, 0]
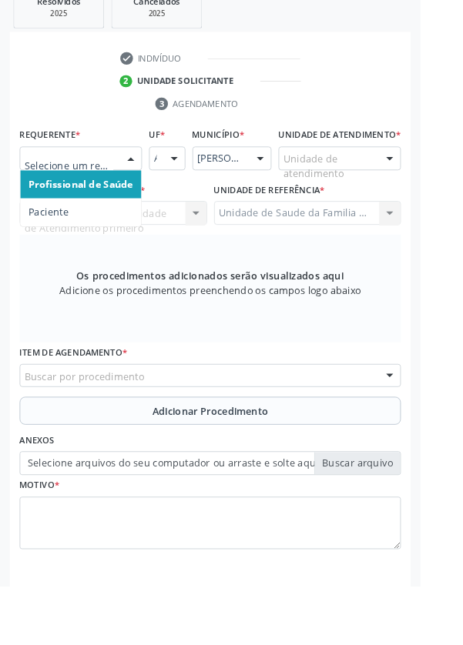
click at [88, 230] on span "Paciente" at bounding box center [88, 234] width 133 height 31
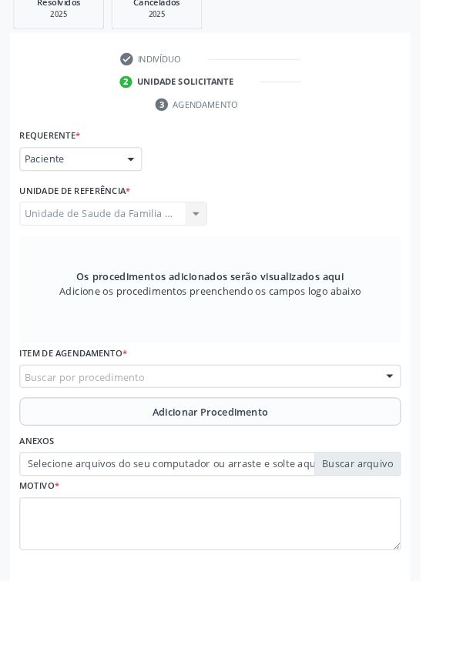
scroll to position [366, 0]
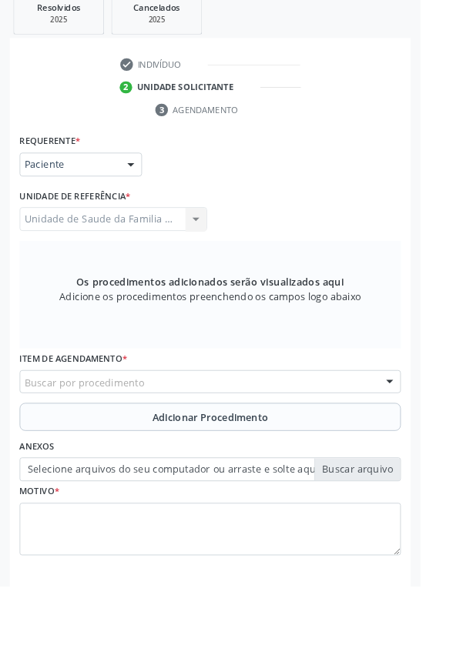
click at [241, 421] on div "Buscar por procedimento" at bounding box center [231, 420] width 419 height 26
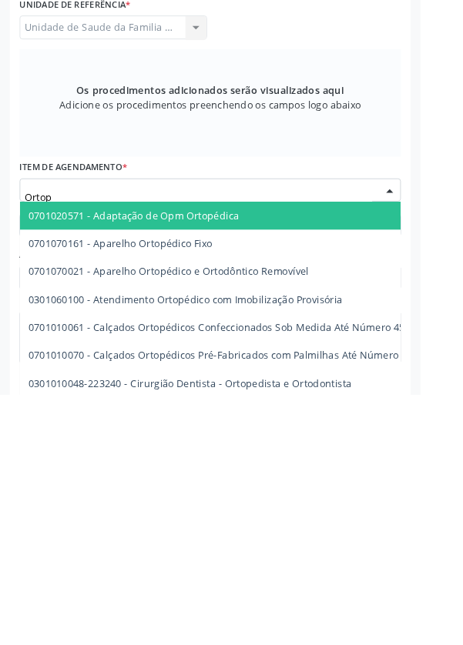
type input "Ortope"
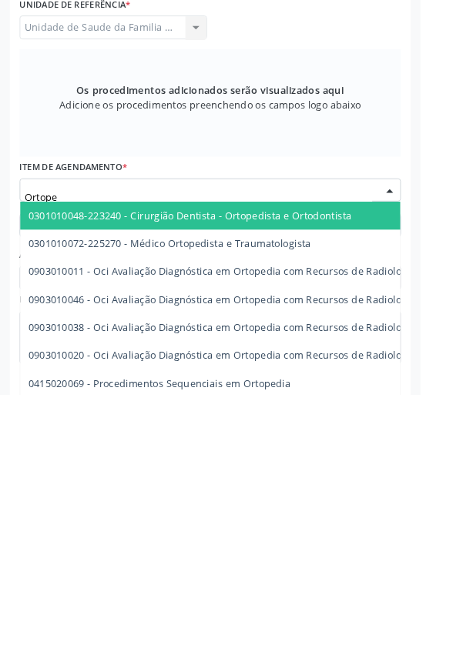
click at [269, 483] on span "0301010072-225270 - Médico Ortopedista e Traumatologista" at bounding box center [187, 478] width 311 height 15
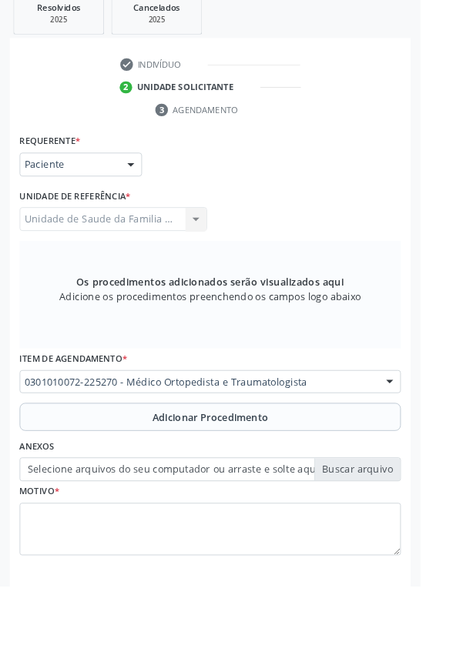
click at [292, 457] on span "Adicionar Procedimento" at bounding box center [232, 459] width 128 height 16
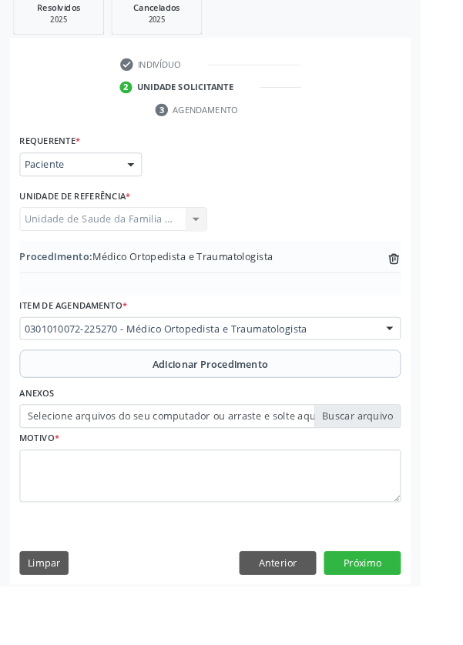
scroll to position [306, 0]
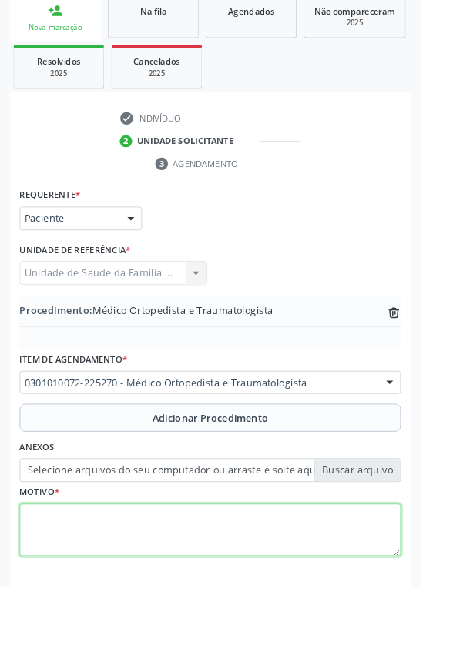
click at [139, 569] on textarea at bounding box center [231, 583] width 419 height 58
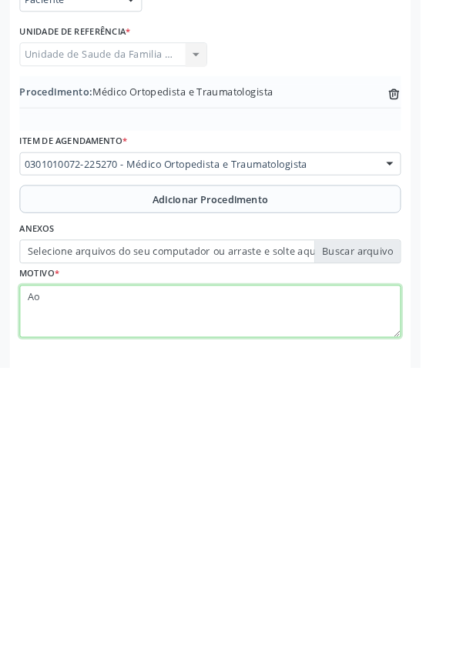
type textarea "A"
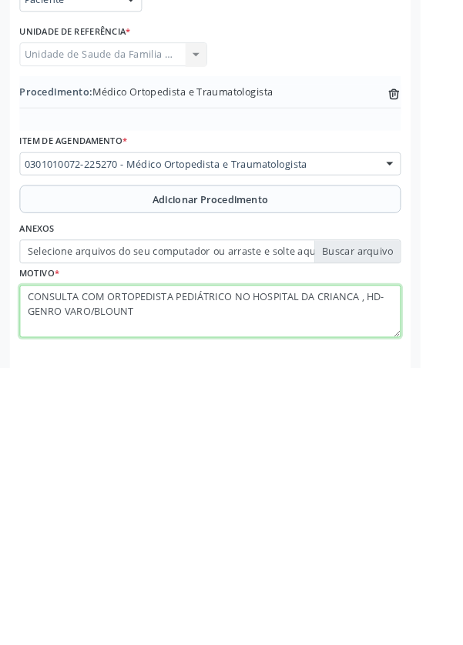
type textarea "CONSULTA COM ORTOPEDISTA PEDIÁTRICO NO HOSPITAL DA CRIANCA , HD-GENRO VARO/BLOU…"
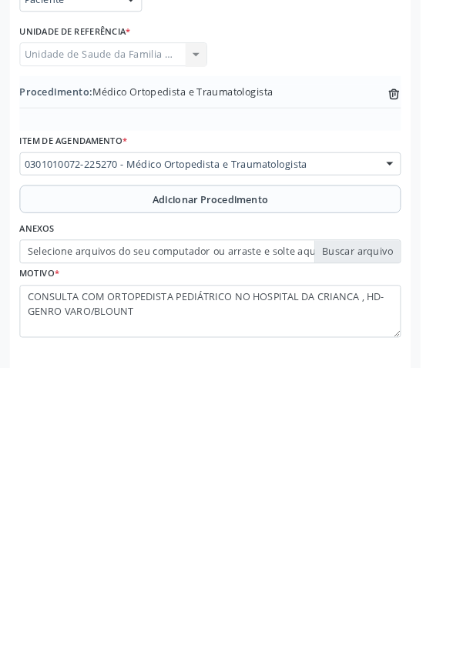
click at [292, 523] on label "Selecione arquivos do seu computador ou arraste e solte aqui" at bounding box center [231, 517] width 419 height 26
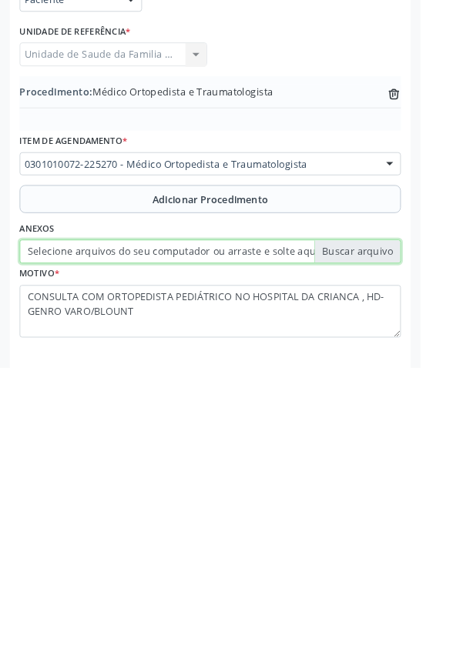
click at [292, 523] on input "Selecione arquivos do seu computador ou arraste e solte aqui" at bounding box center [231, 517] width 419 height 26
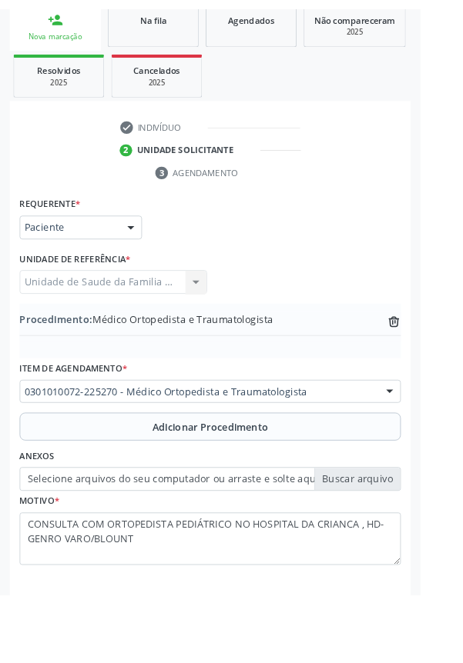
scroll to position [286, 0]
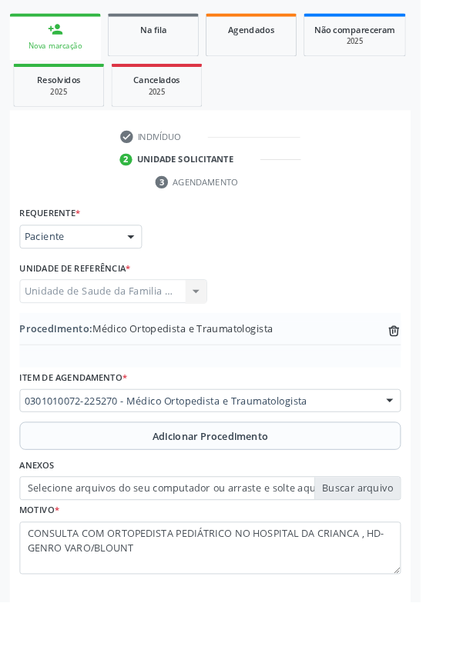
type input "C:\fakepath\17585422466484116827650997566083.jpg"
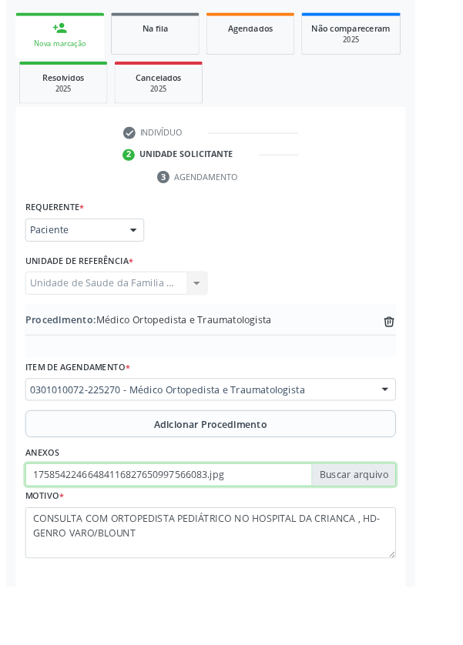
scroll to position [306, 0]
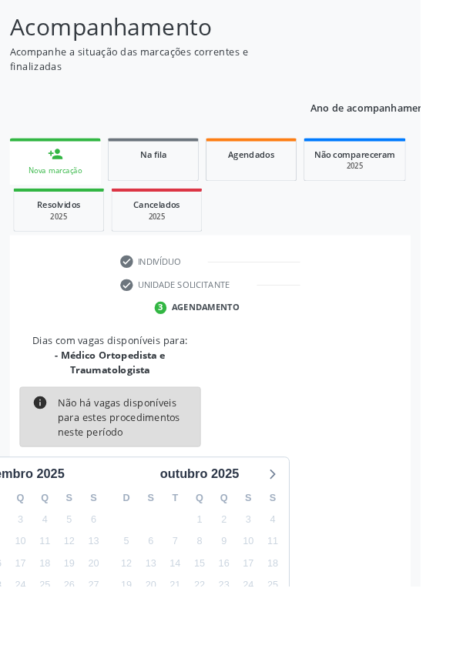
scroll to position [225, 0]
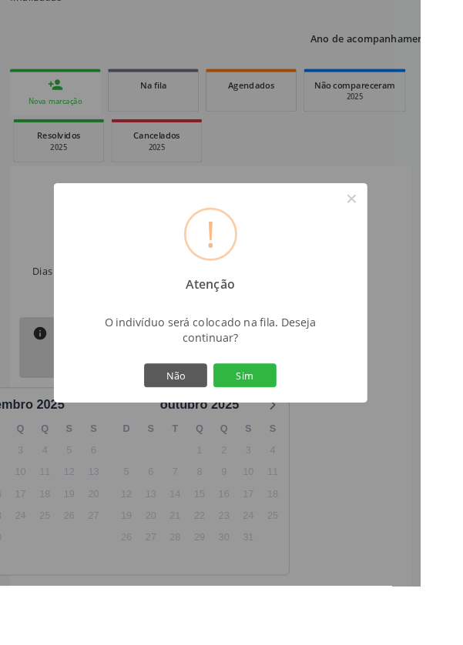
click at [301, 426] on button "Sim" at bounding box center [269, 413] width 69 height 26
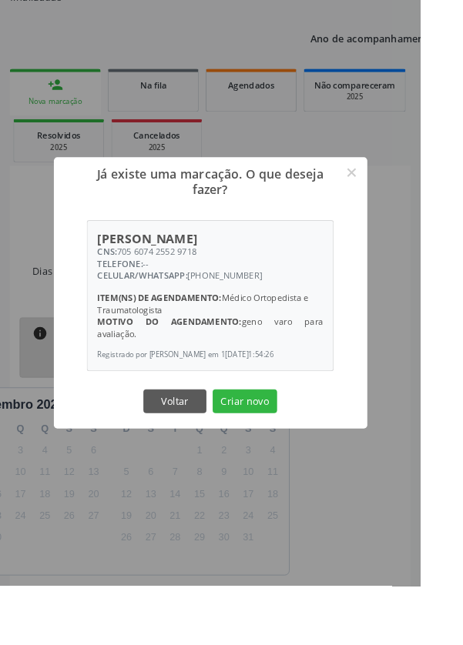
click at [305, 455] on button "Criar novo" at bounding box center [269, 442] width 71 height 26
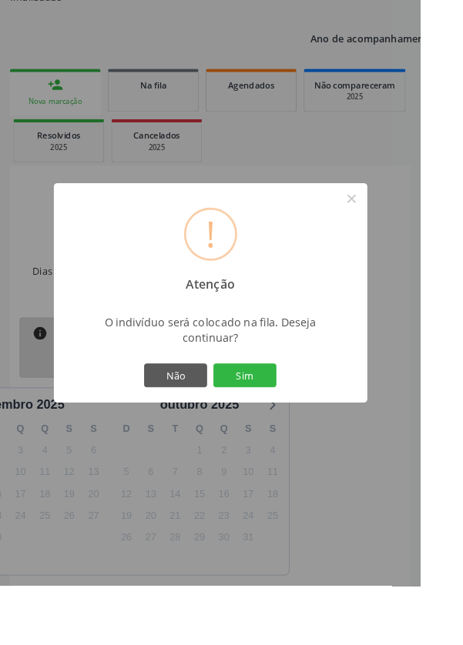
click at [304, 426] on button "Sim" at bounding box center [269, 413] width 69 height 26
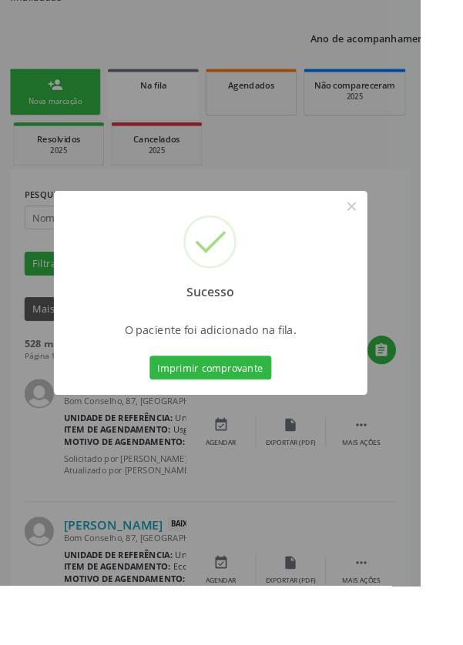
scroll to position [0, 0]
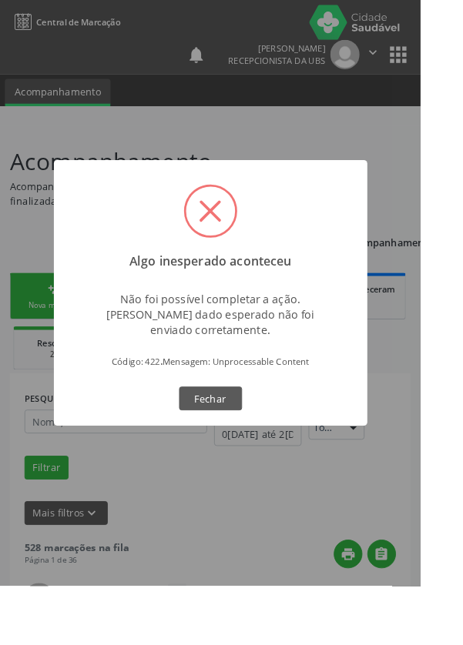
click at [266, 452] on button "Fechar" at bounding box center [231, 439] width 69 height 26
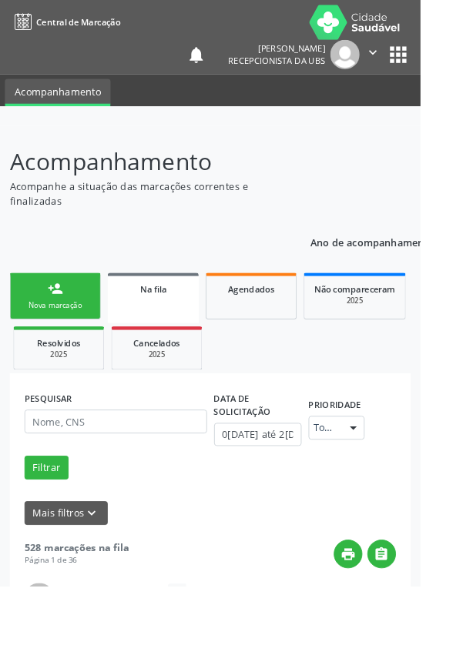
click at [75, 322] on link "person_add Nova marcação" at bounding box center [61, 326] width 100 height 52
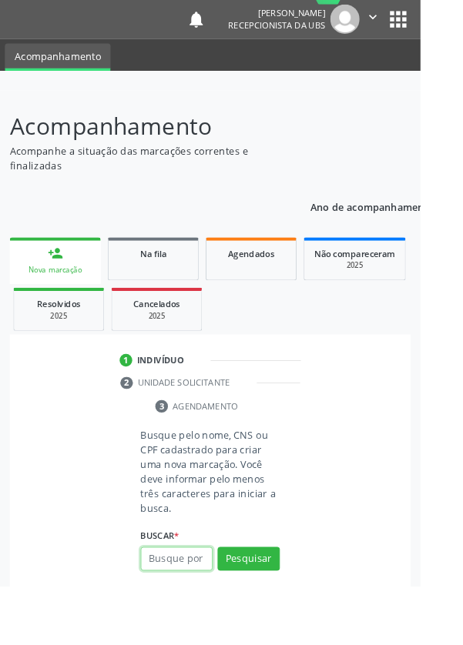
click at [211, 618] on input "text" at bounding box center [194, 615] width 79 height 26
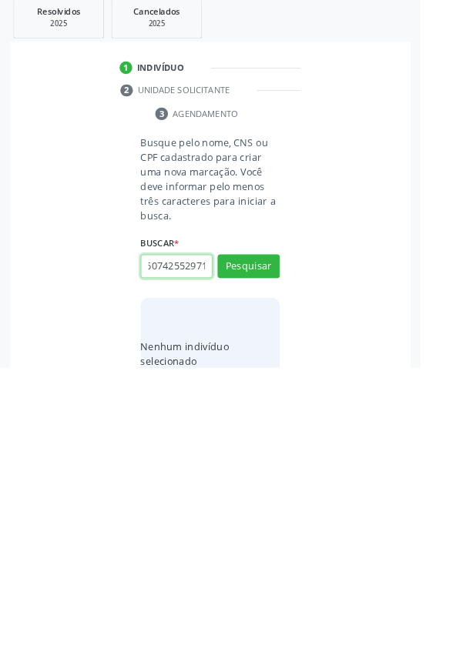
scroll to position [0, 28]
type input "705607425529718"
click at [282, 534] on button "Pesquisar" at bounding box center [273, 533] width 68 height 26
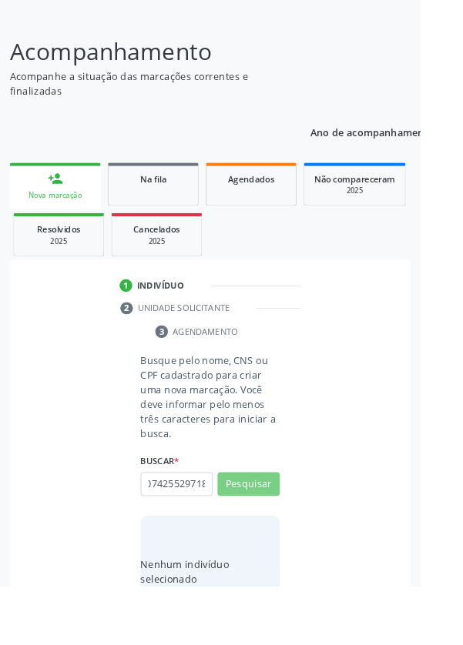
scroll to position [0, 0]
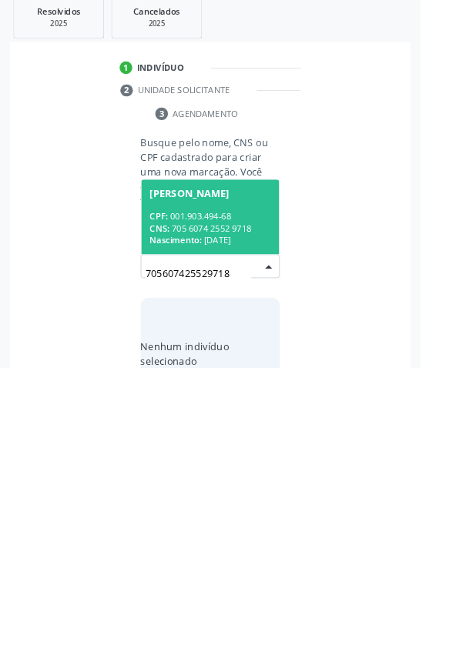
click at [253, 475] on div "CPF: 001.903.494-68" at bounding box center [231, 478] width 133 height 13
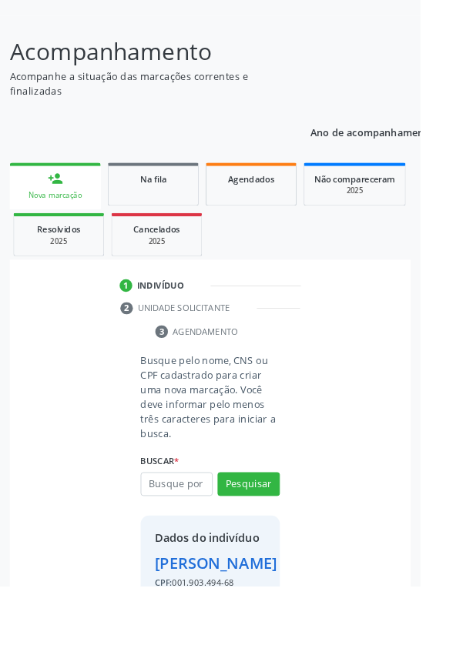
scroll to position [114, 0]
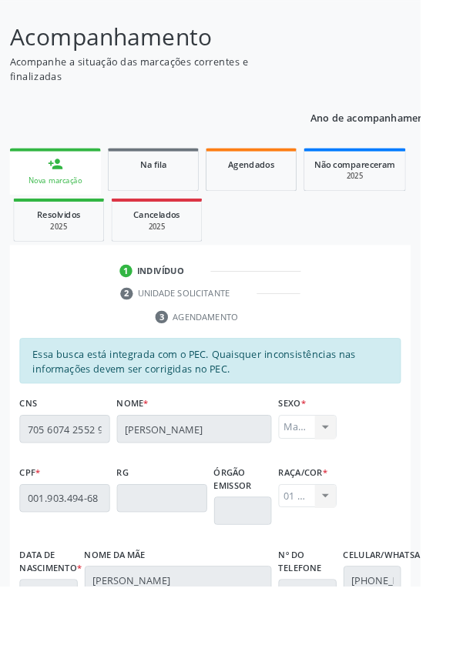
scroll to position [366, 0]
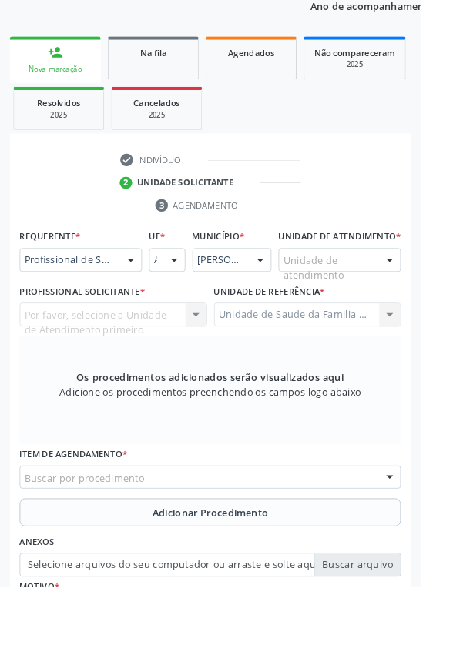
scroll to position [257, 0]
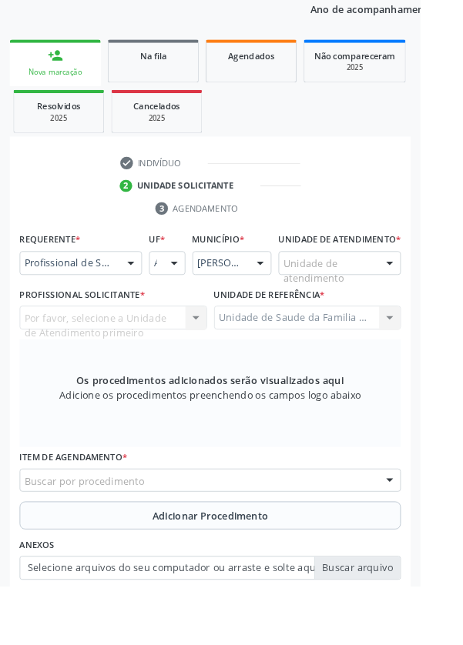
click at [144, 299] on div at bounding box center [143, 290] width 23 height 26
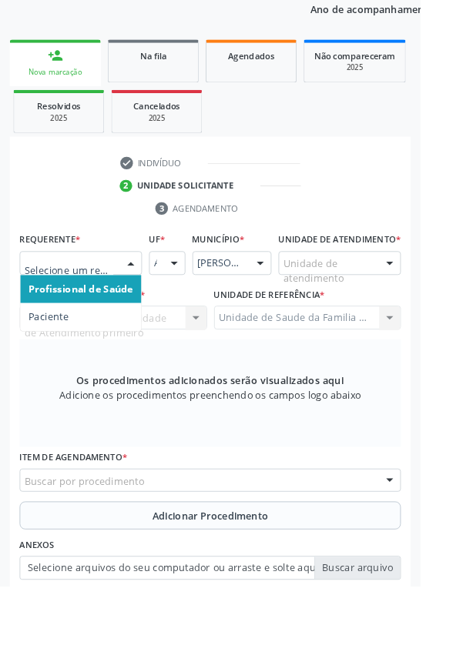
click at [90, 356] on span "Paciente" at bounding box center [88, 348] width 133 height 31
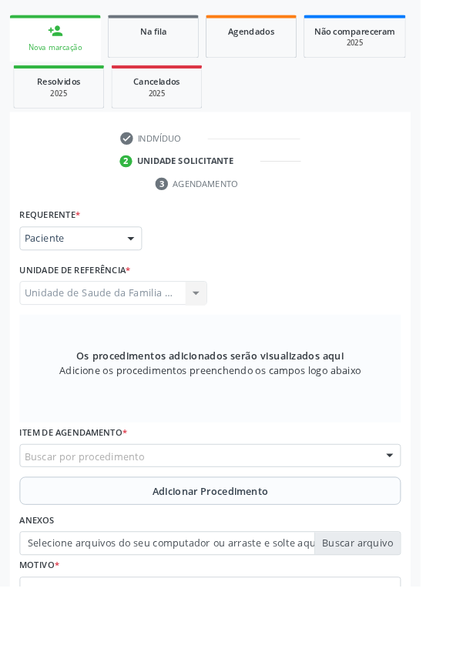
click at [253, 506] on div "Buscar por procedimento" at bounding box center [231, 502] width 419 height 26
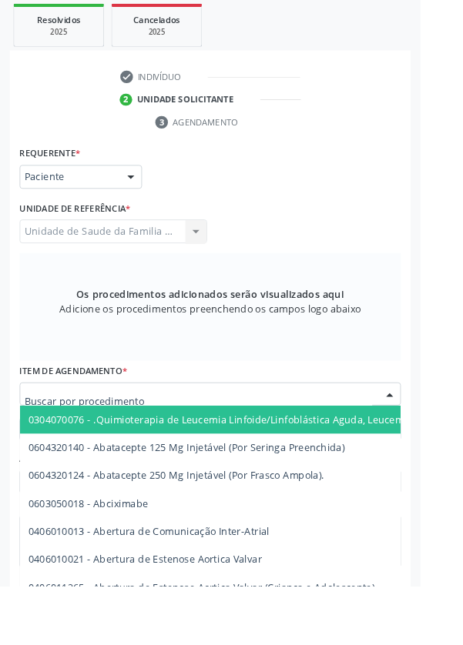
scroll to position [352, 0]
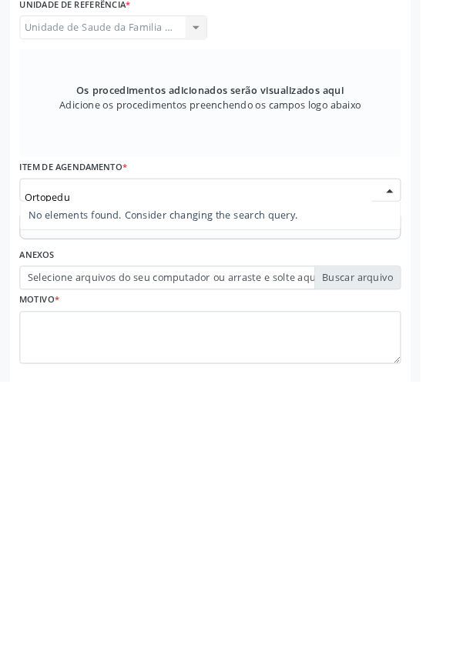
type input "Ortoped"
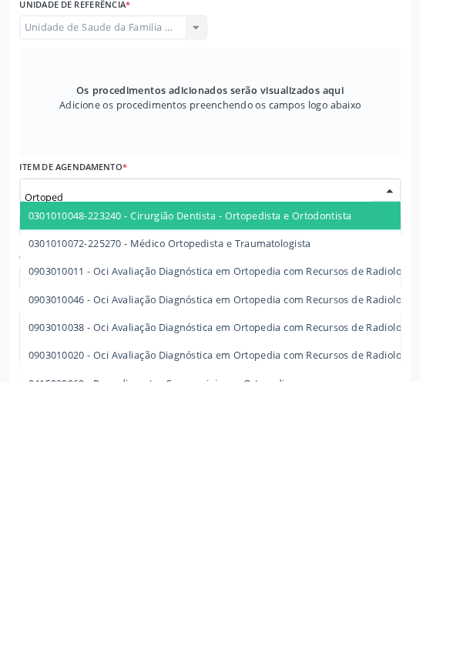
click at [259, 490] on span "0301010072-225270 - Médico Ortopedista e Traumatologista" at bounding box center [187, 492] width 311 height 15
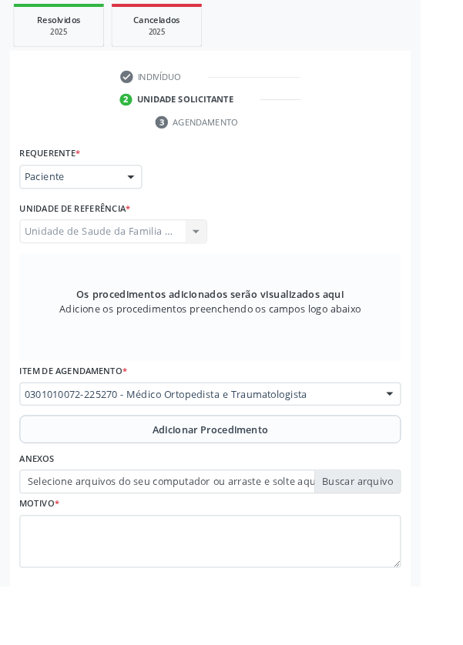
click at [269, 469] on span "Adicionar Procedimento" at bounding box center [232, 473] width 128 height 16
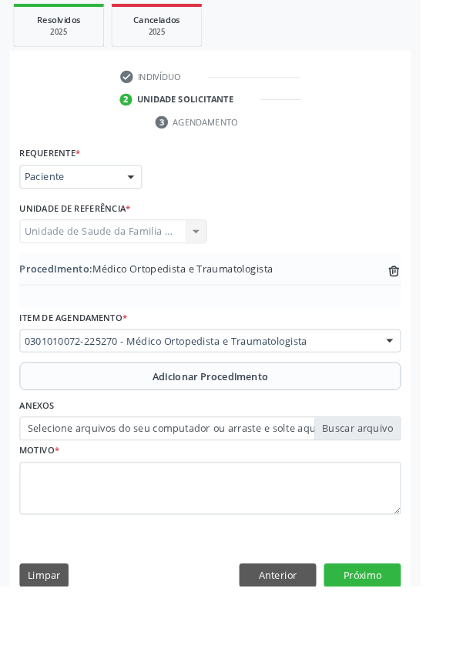
scroll to position [306, 0]
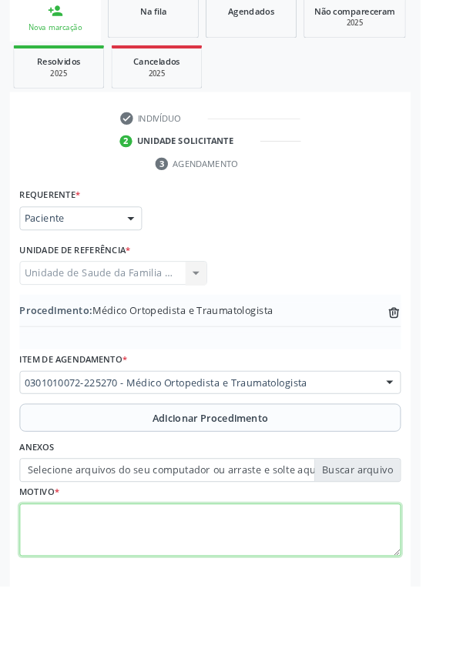
click at [115, 571] on textarea at bounding box center [231, 583] width 419 height 58
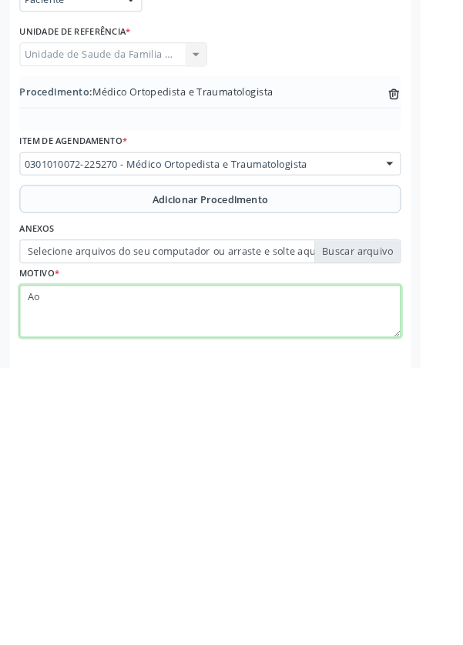
type textarea "A"
type textarea "c"
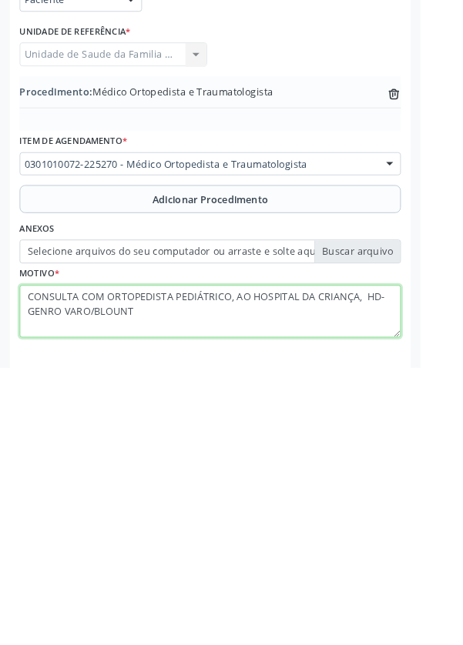
type textarea "CONSULTA COM ORTOPEDISTA PEDIÁTRICO, AO HOSPITAL DA CRIANÇA, HD- GENRO VARO/BLO…"
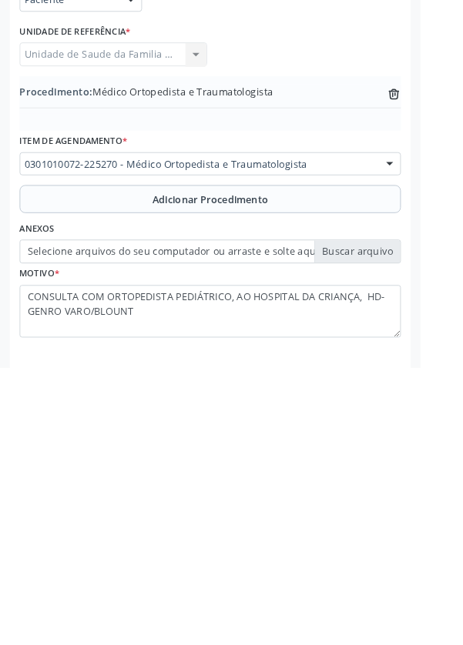
click at [382, 518] on label "Selecione arquivos do seu computador ou arraste e solte aqui" at bounding box center [231, 517] width 419 height 26
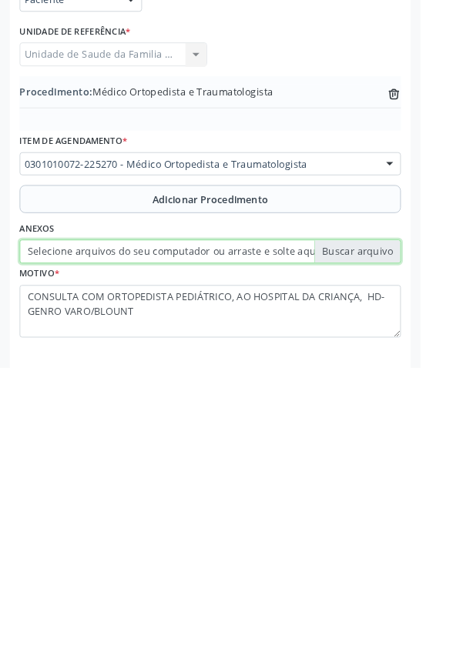
click at [382, 518] on input "Selecione arquivos do seu computador ou arraste e solte aqui" at bounding box center [231, 517] width 419 height 26
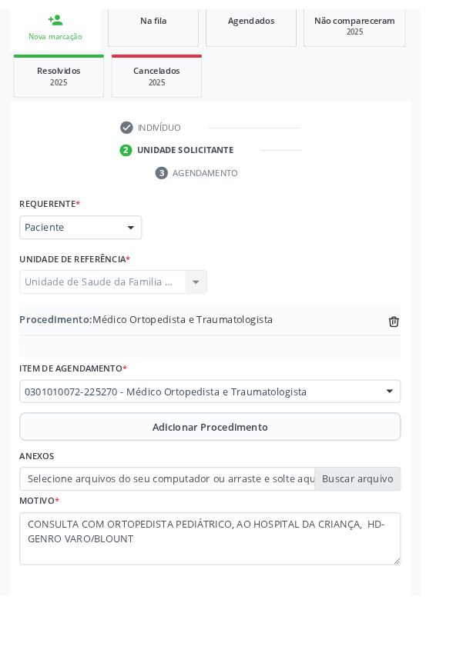
scroll to position [286, 0]
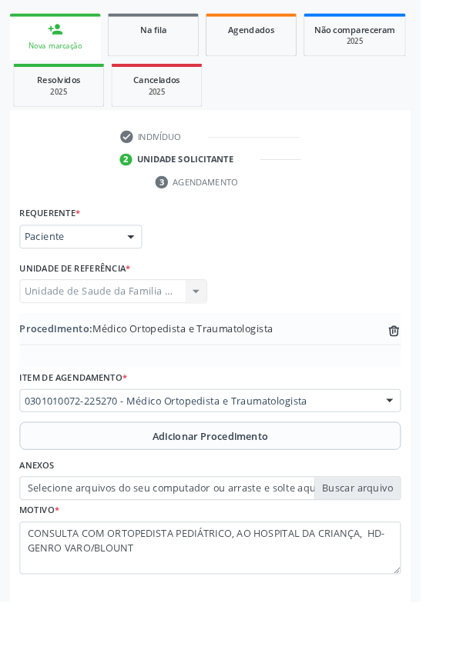
type input "C:\fakepath\17585427131786601559330739241893.jpg"
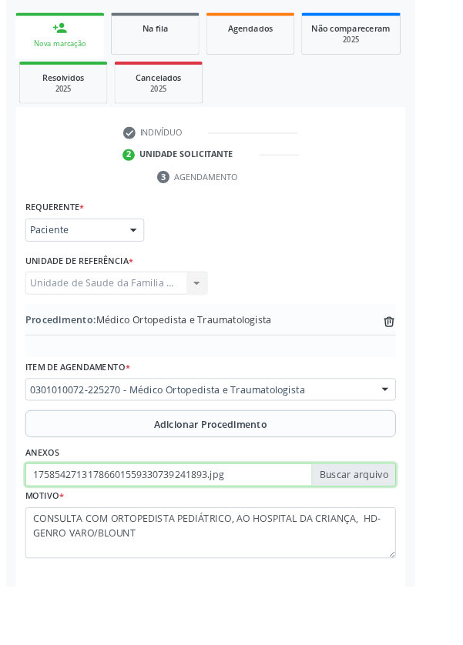
scroll to position [306, 0]
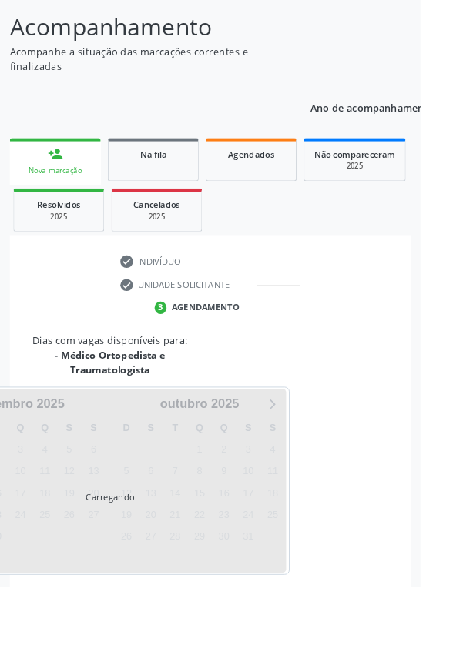
scroll to position [225, 0]
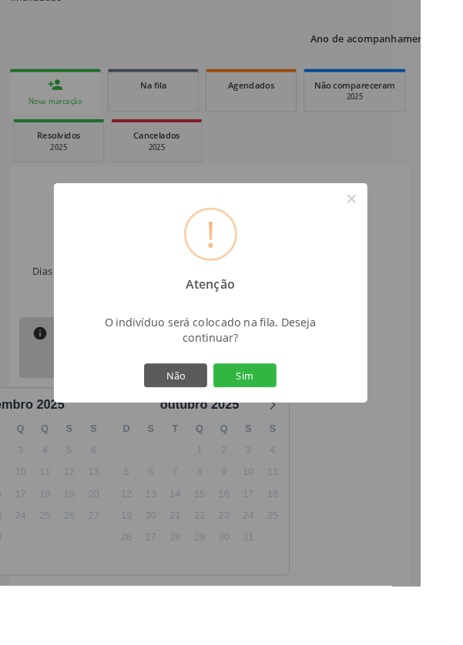
click at [304, 426] on button "Sim" at bounding box center [269, 413] width 69 height 26
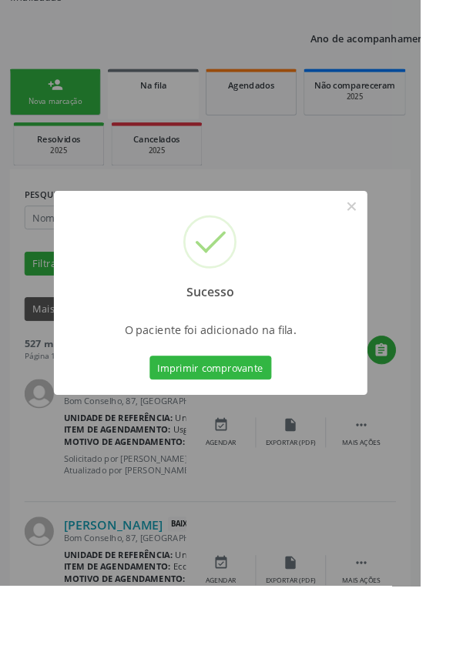
scroll to position [0, 0]
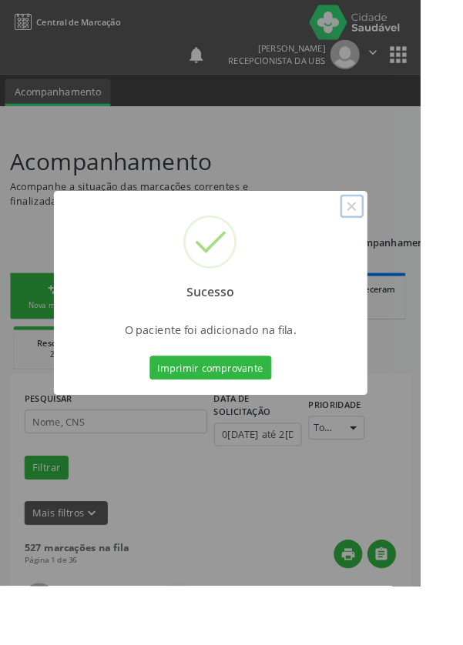
click at [400, 240] on button "×" at bounding box center [387, 227] width 26 height 26
